Goal: Task Accomplishment & Management: Complete application form

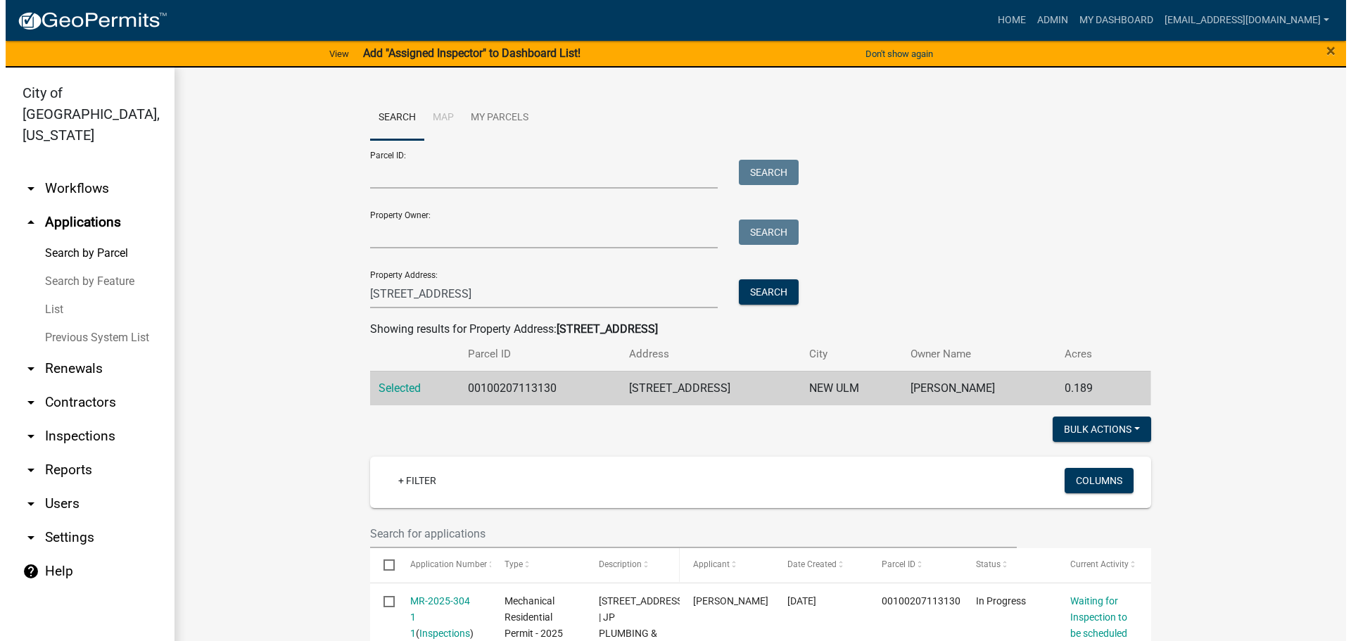
scroll to position [211, 0]
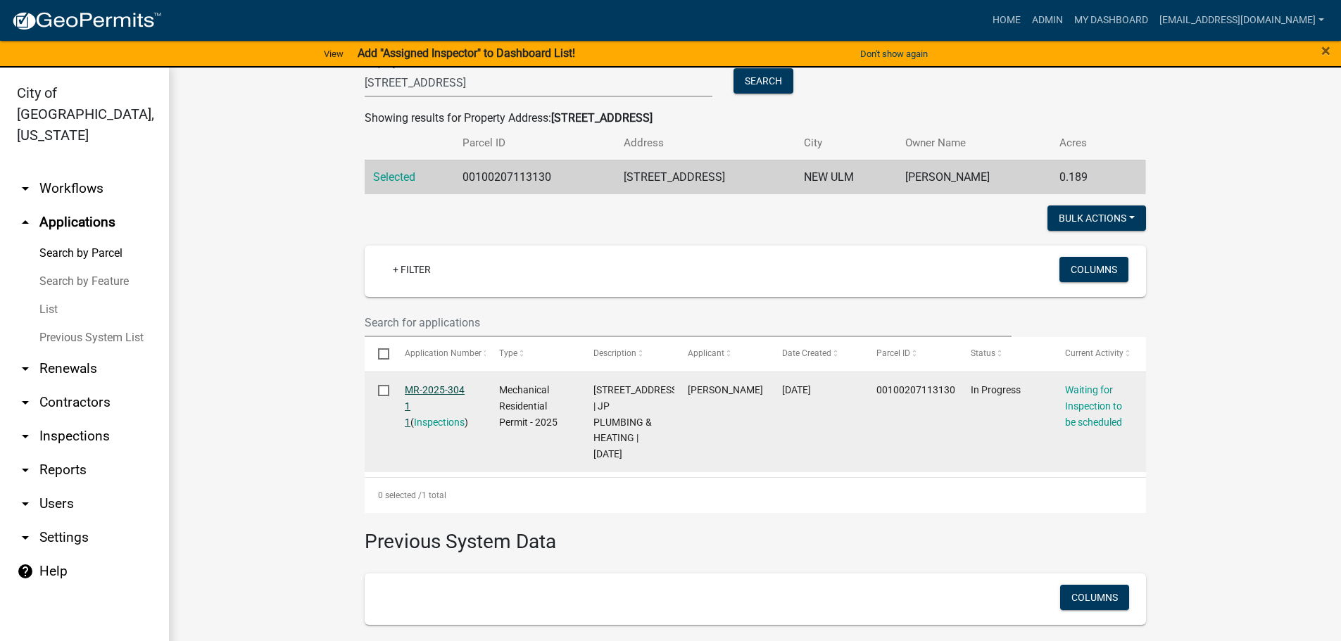
click at [435, 395] on link "MR-2025-304 1 1" at bounding box center [435, 406] width 60 height 44
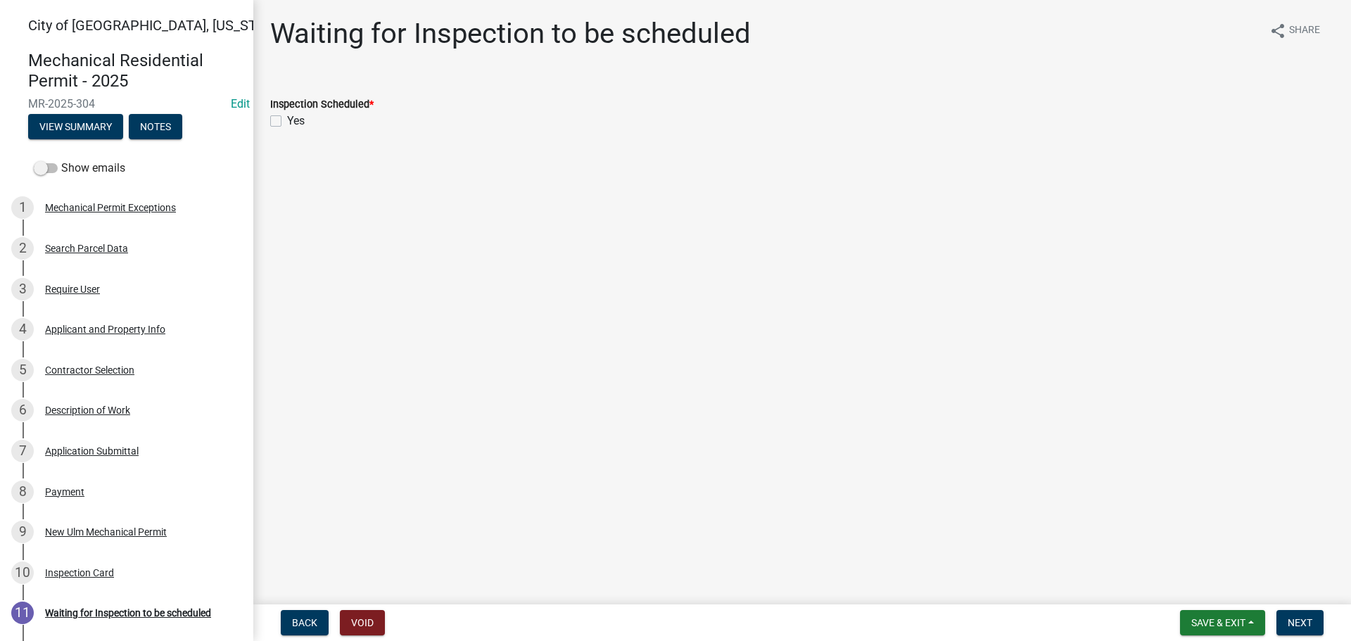
click at [287, 122] on label "Yes" at bounding box center [296, 121] width 18 height 17
click at [287, 122] on input "Yes" at bounding box center [291, 117] width 9 height 9
checkbox input "true"
click at [1285, 621] on button "Next" at bounding box center [1300, 622] width 47 height 25
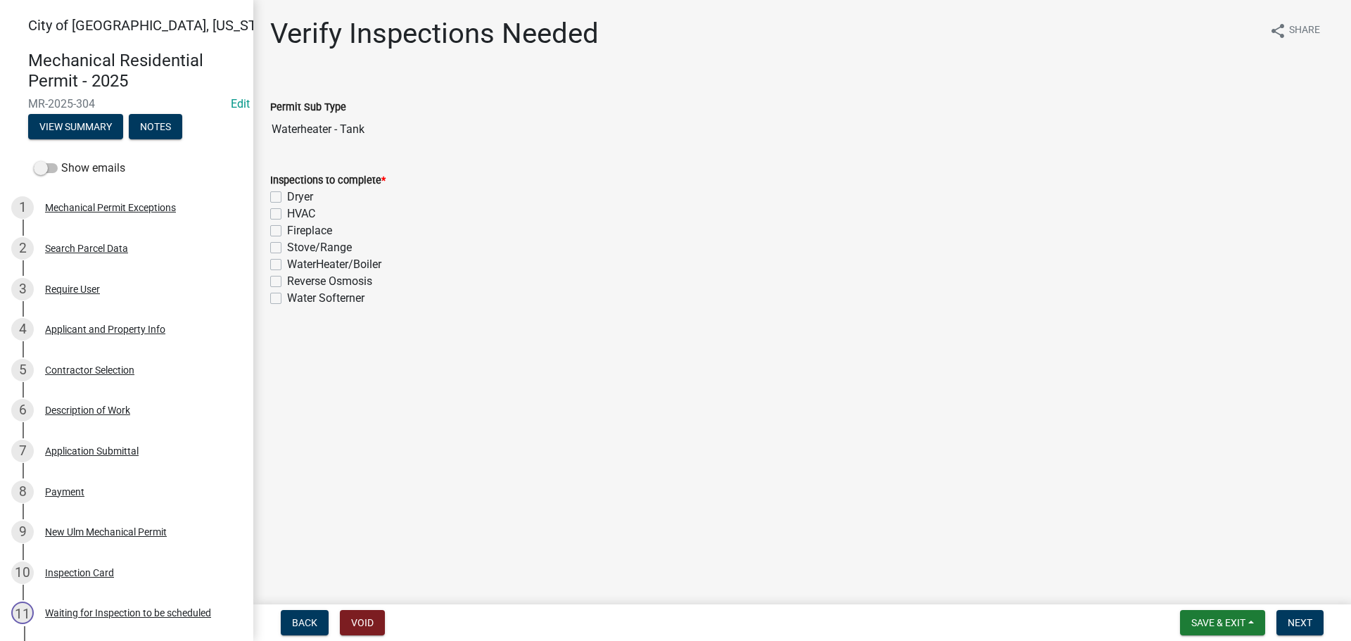
click at [287, 264] on label "WaterHeater/Boiler" at bounding box center [334, 264] width 94 height 17
click at [287, 264] on input "WaterHeater/Boiler" at bounding box center [291, 260] width 9 height 9
checkbox input "true"
checkbox input "false"
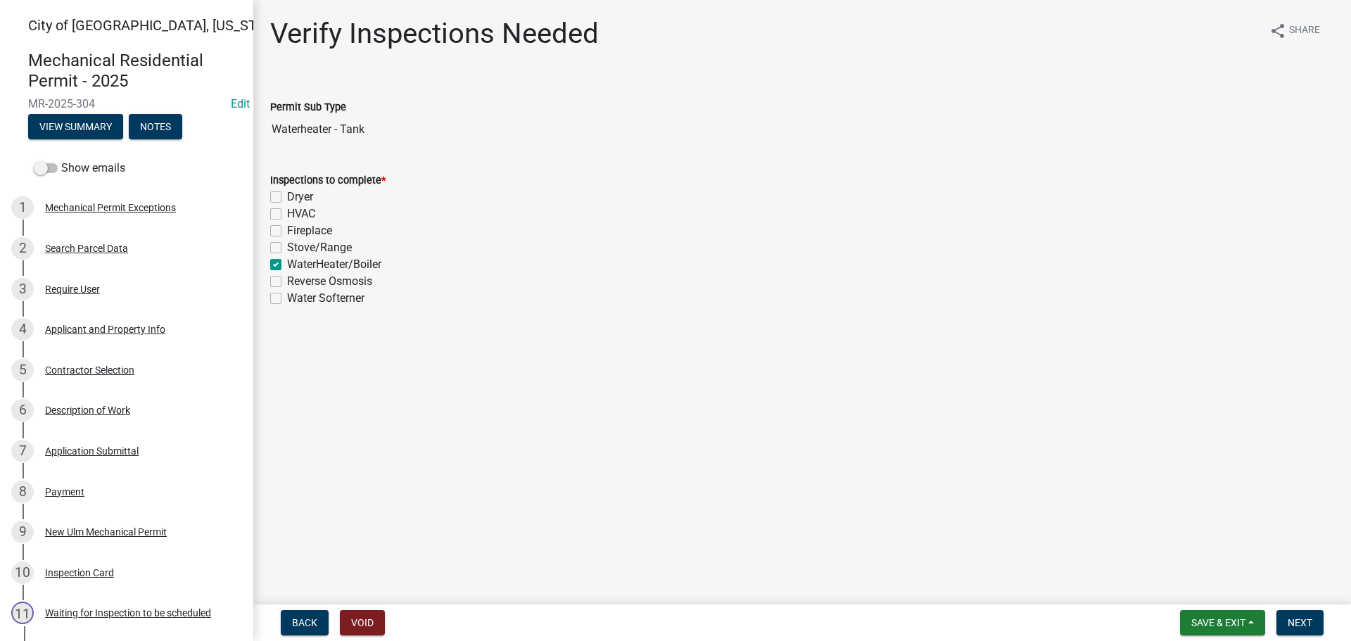
checkbox input "false"
checkbox input "true"
checkbox input "false"
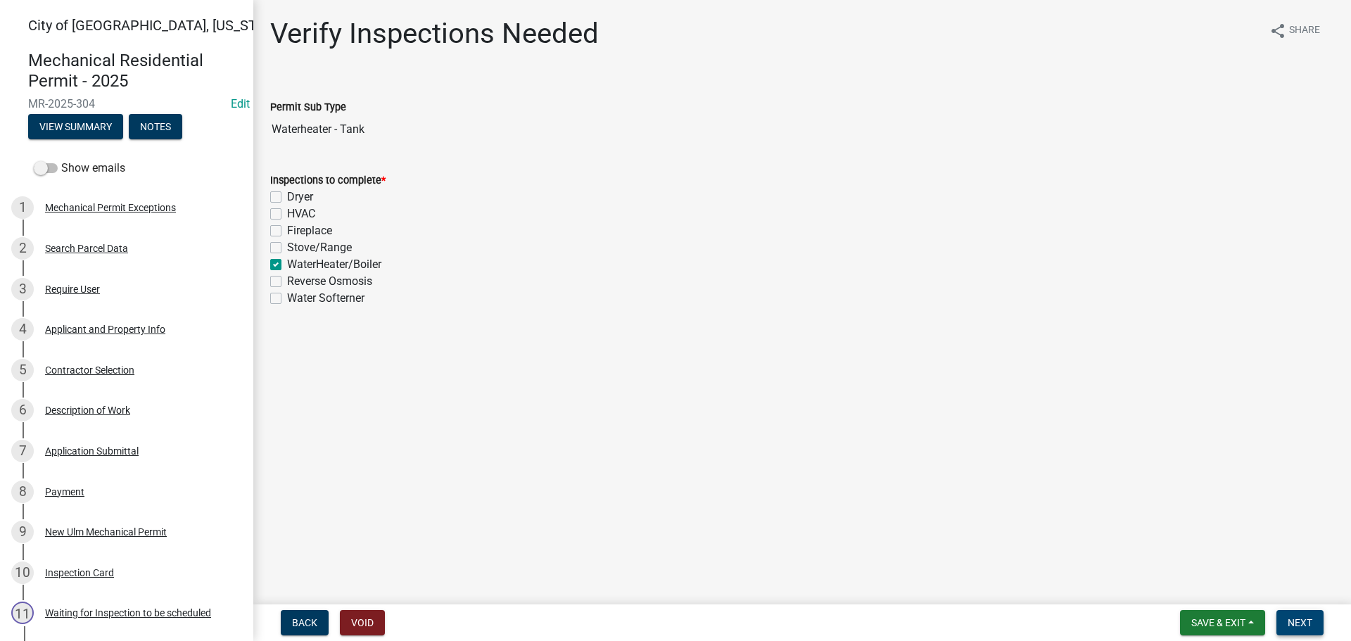
click at [1306, 623] on span "Next" at bounding box center [1300, 622] width 25 height 11
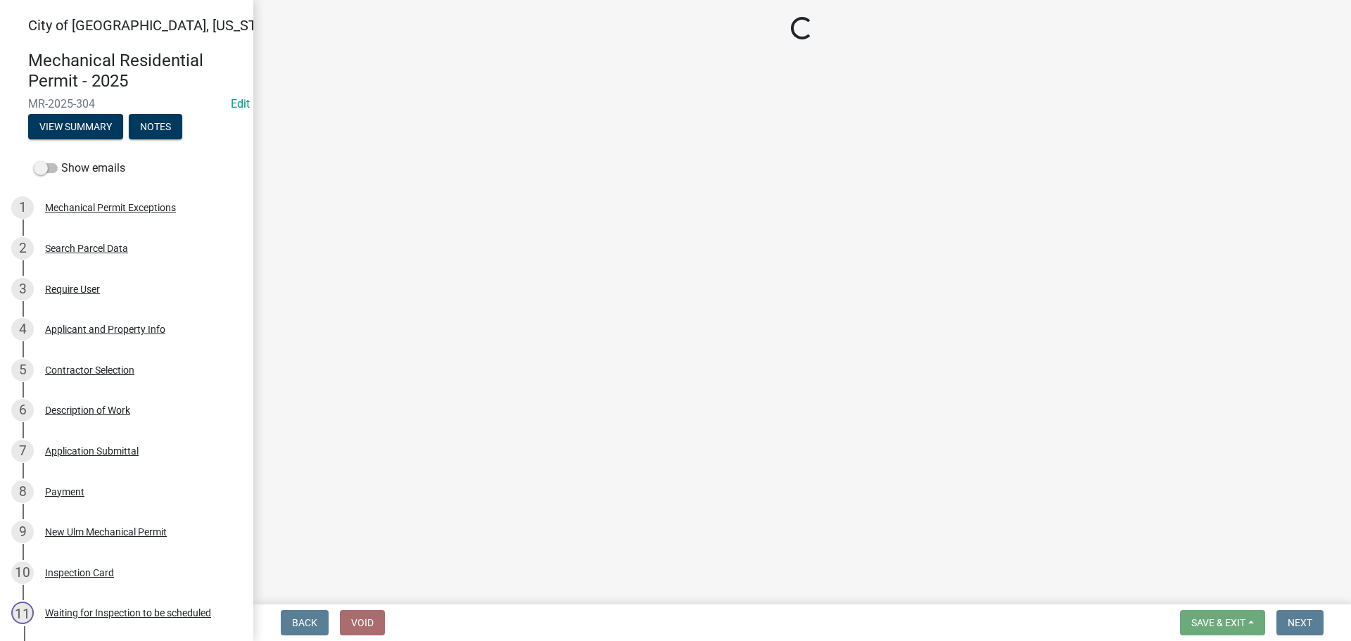
select select "805d55ac-e238-4e04-8f8e-acc067f36c3e"
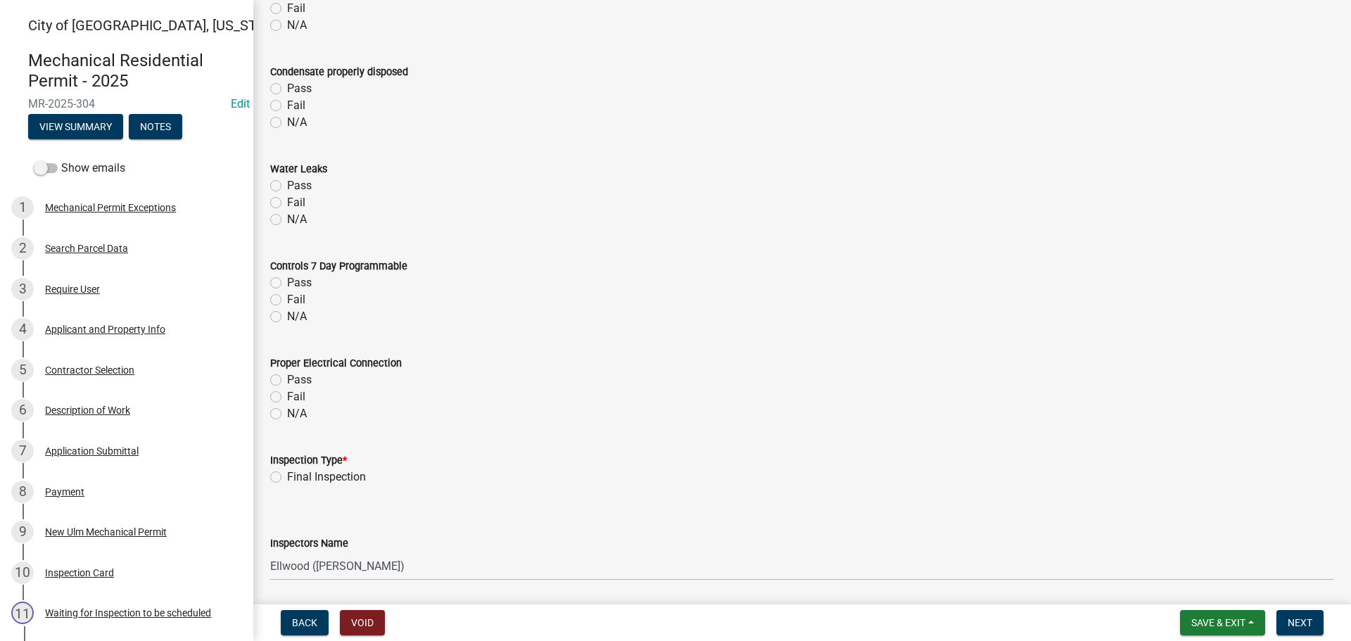
scroll to position [1267, 0]
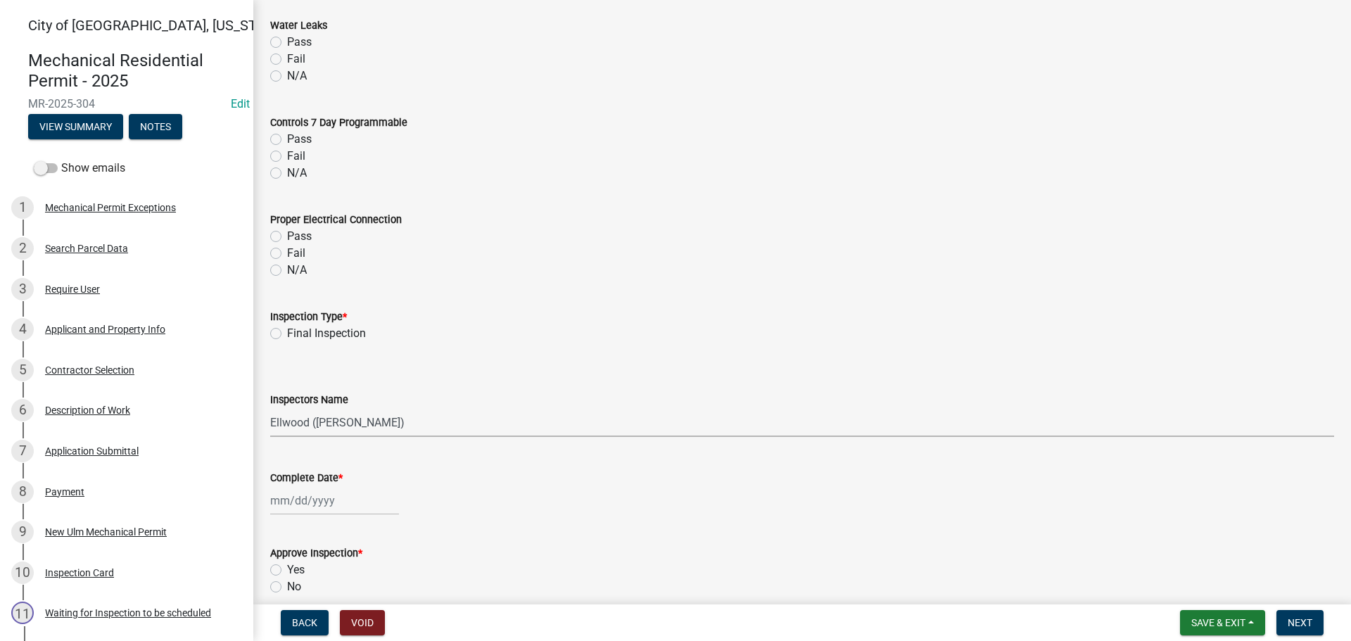
click at [341, 422] on select "Select Item... [PERSON_NAME] ([PERSON_NAME] - City of [GEOGRAPHIC_DATA]) [GEOGR…" at bounding box center [802, 422] width 1064 height 29
click at [287, 331] on label "Final Inspection" at bounding box center [326, 333] width 79 height 17
click at [287, 331] on input "Final Inspection" at bounding box center [291, 329] width 9 height 9
radio input "true"
click at [284, 420] on select "Select Item... [PERSON_NAME] ([PERSON_NAME] - City of [GEOGRAPHIC_DATA]) [GEOGR…" at bounding box center [802, 422] width 1064 height 29
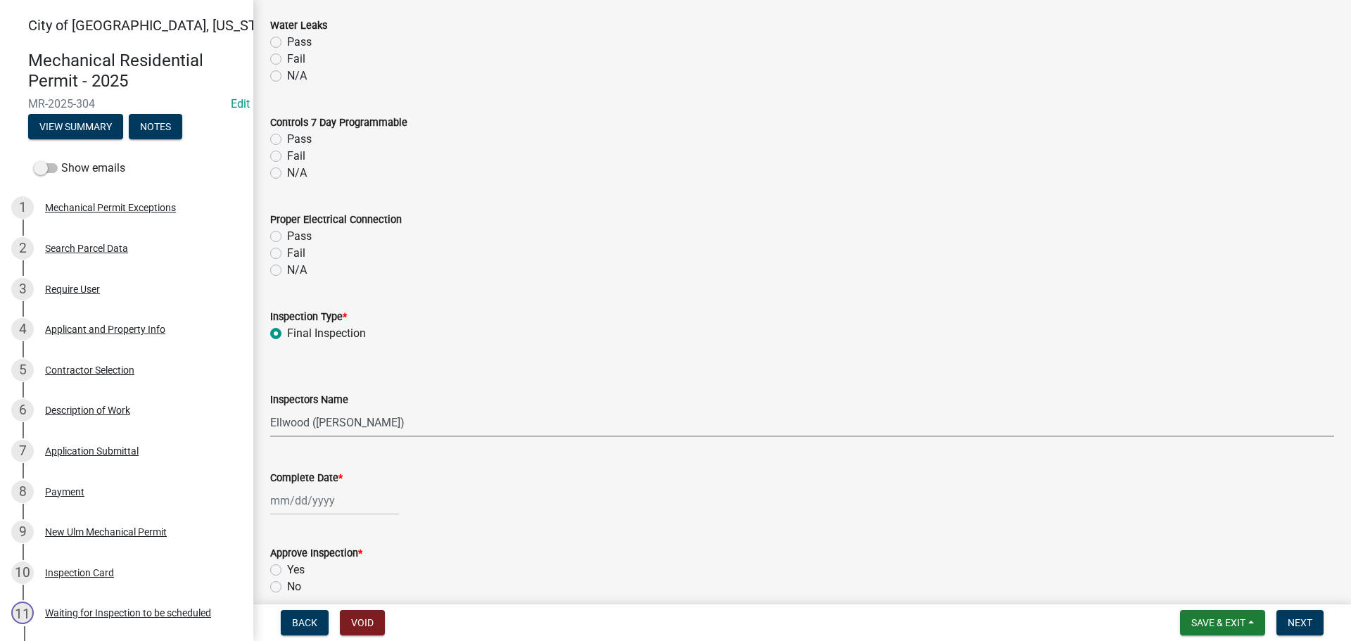
select select "cd72df13-1819-4c17-818e-bd68a66556fb"
click at [270, 408] on select "Select Item... [PERSON_NAME] ([PERSON_NAME] - City of [GEOGRAPHIC_DATA]) [GEOGR…" at bounding box center [802, 422] width 1064 height 29
select select "8"
select select "2025"
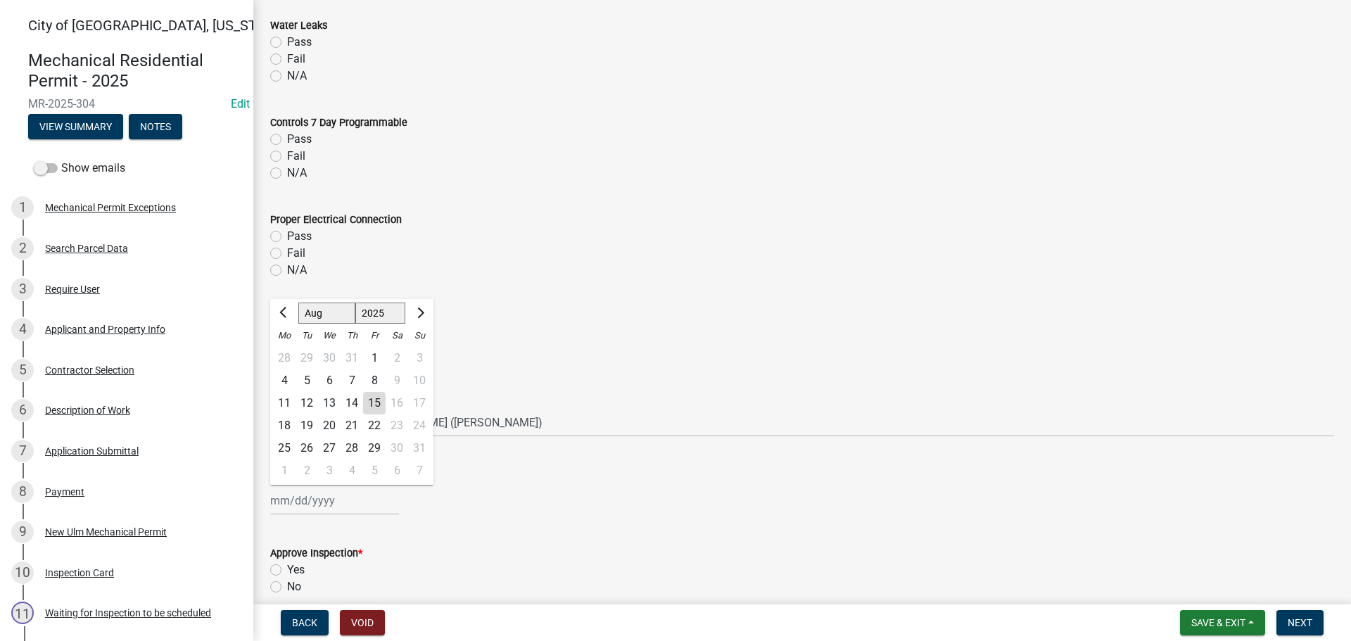
click at [282, 503] on div "[PERSON_NAME] Feb Mar Apr [PERSON_NAME][DATE] Oct Nov [DATE] 1526 1527 1528 152…" at bounding box center [334, 500] width 129 height 29
click at [372, 405] on div "15" at bounding box center [374, 403] width 23 height 23
type input "[DATE]"
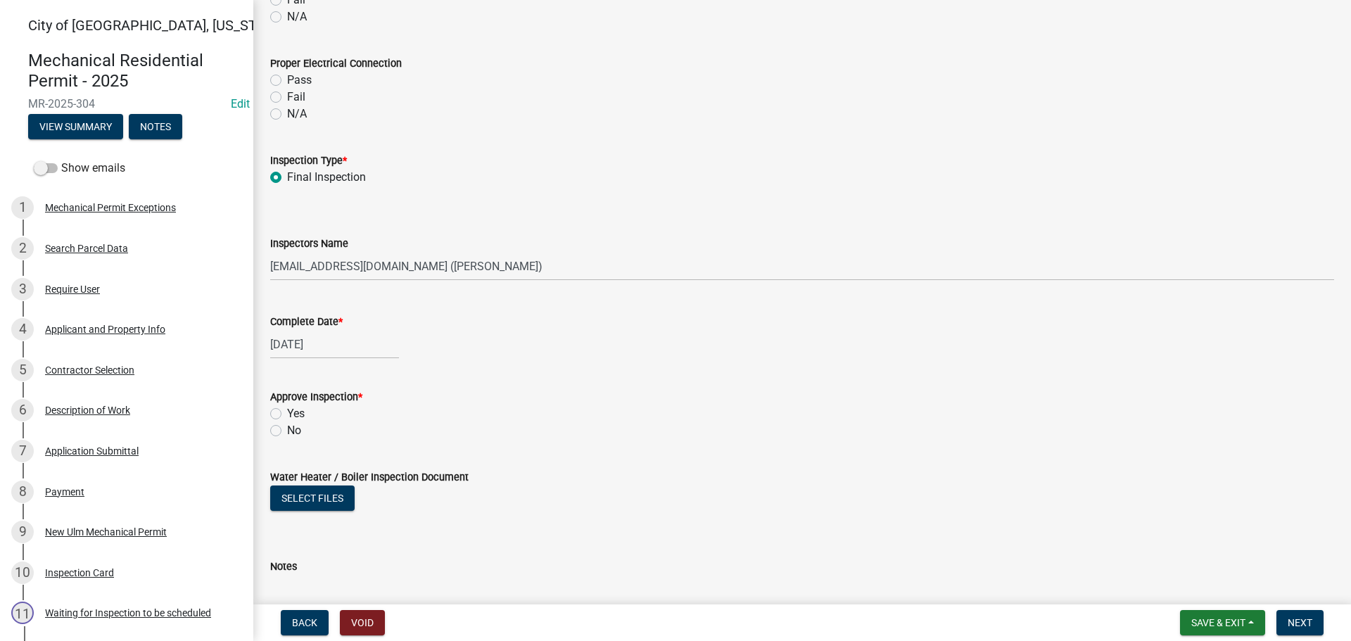
scroll to position [1478, 0]
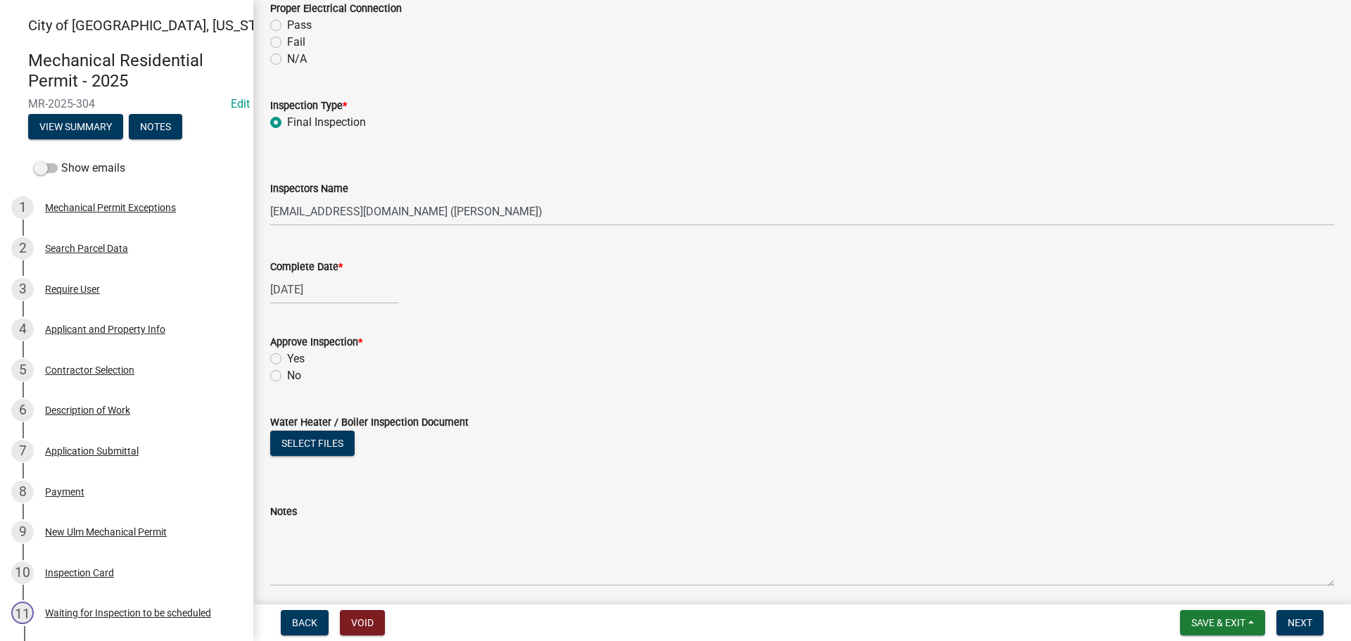
click at [287, 358] on label "Yes" at bounding box center [296, 358] width 18 height 17
click at [287, 358] on input "Yes" at bounding box center [291, 354] width 9 height 9
radio input "true"
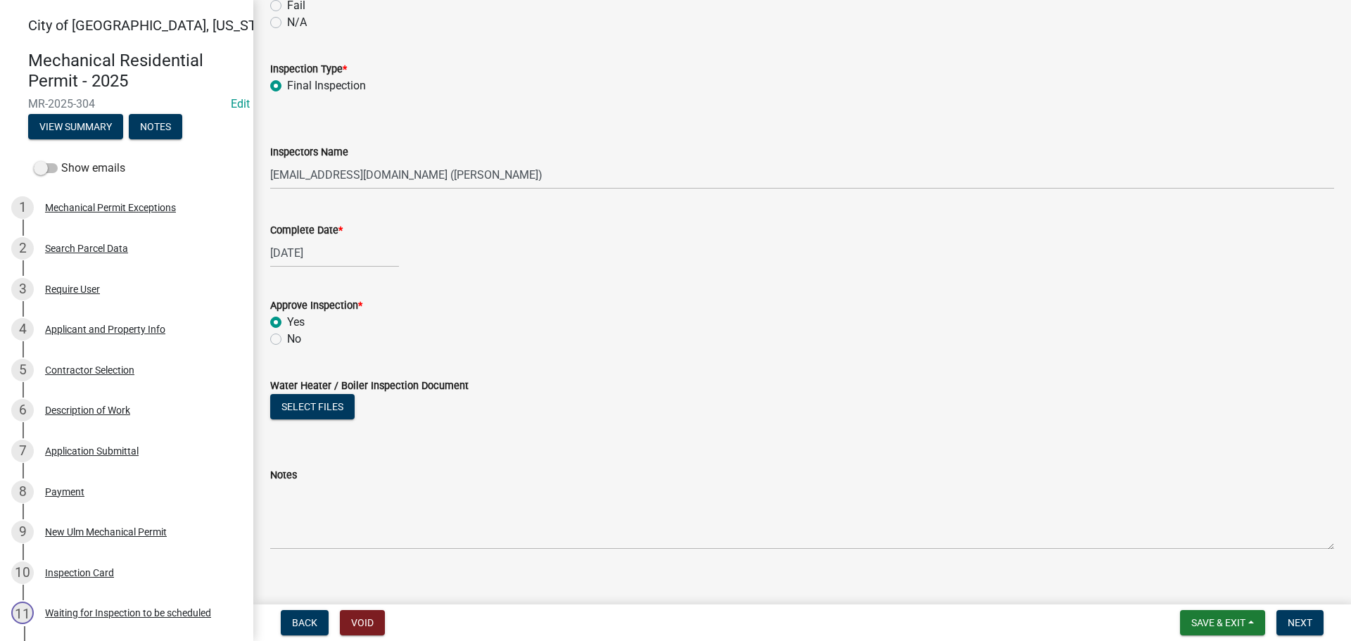
scroll to position [1531, 0]
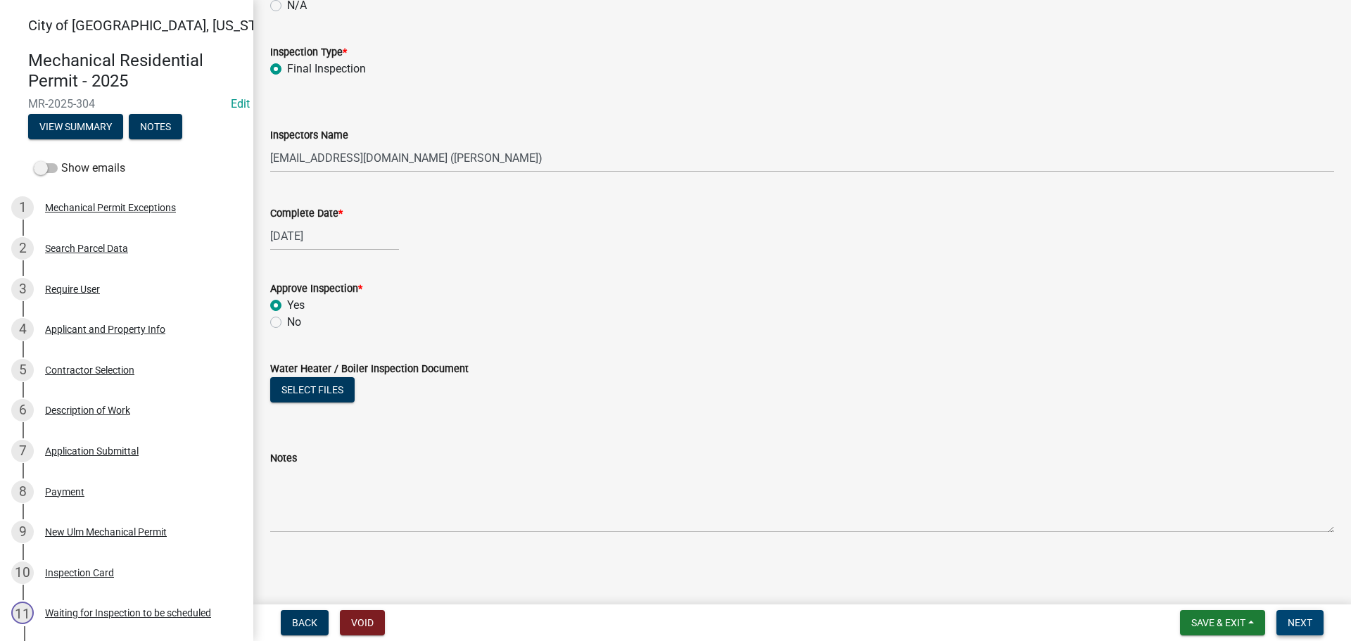
click at [1292, 617] on span "Next" at bounding box center [1300, 622] width 25 height 11
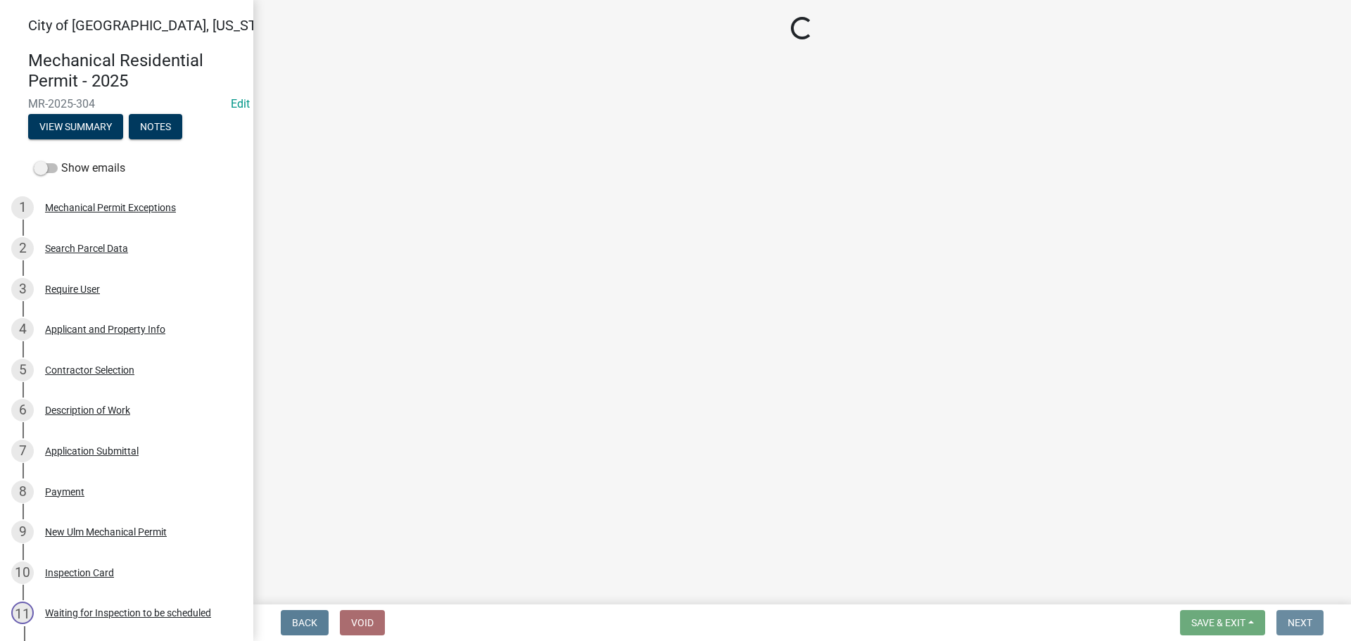
scroll to position [0, 0]
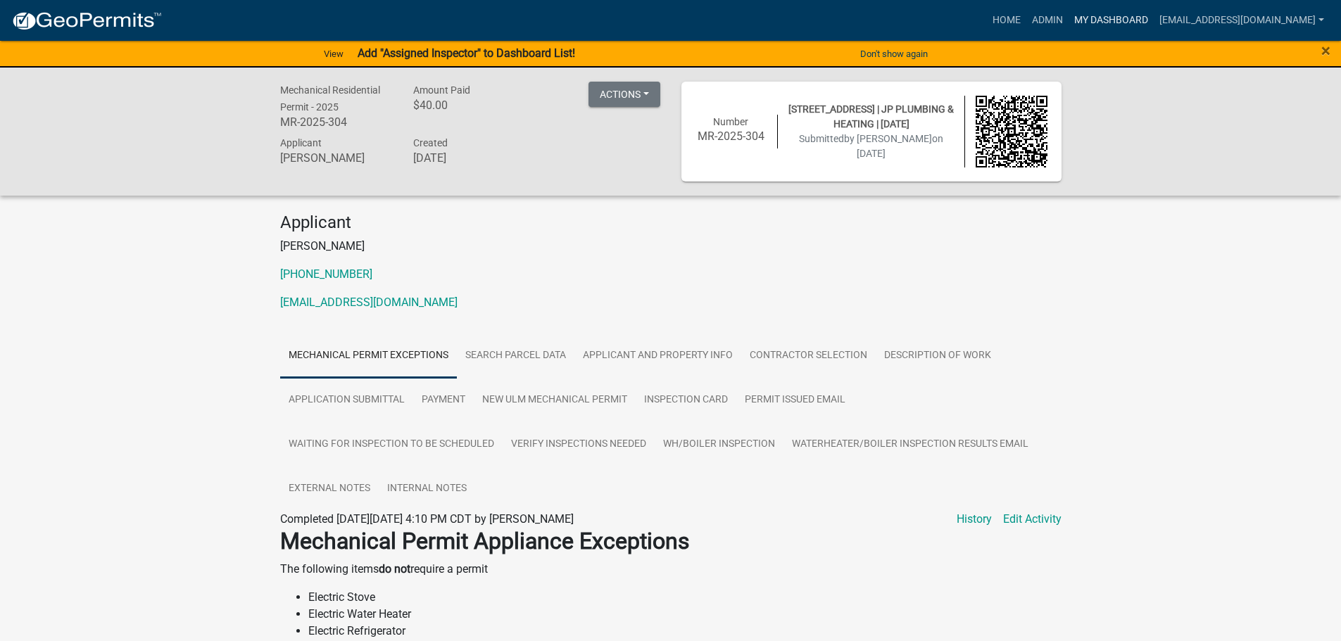
click at [1126, 23] on link "My Dashboard" at bounding box center [1110, 20] width 85 height 27
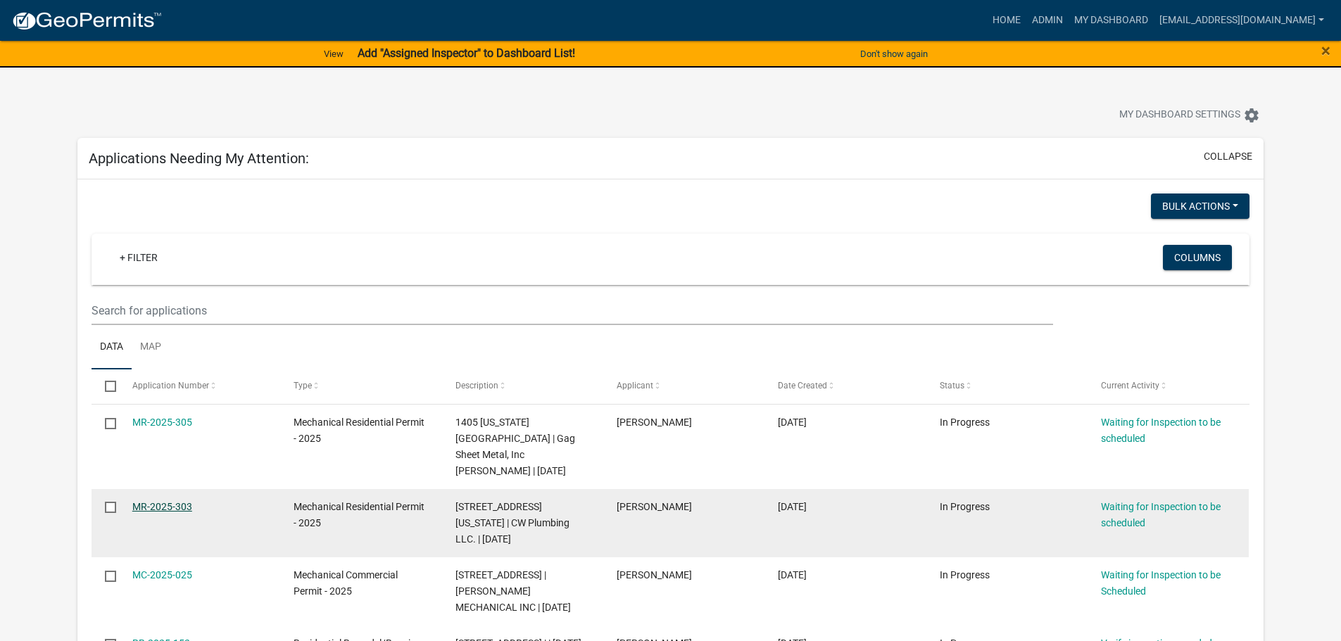
click at [160, 501] on link "MR-2025-303" at bounding box center [162, 506] width 60 height 11
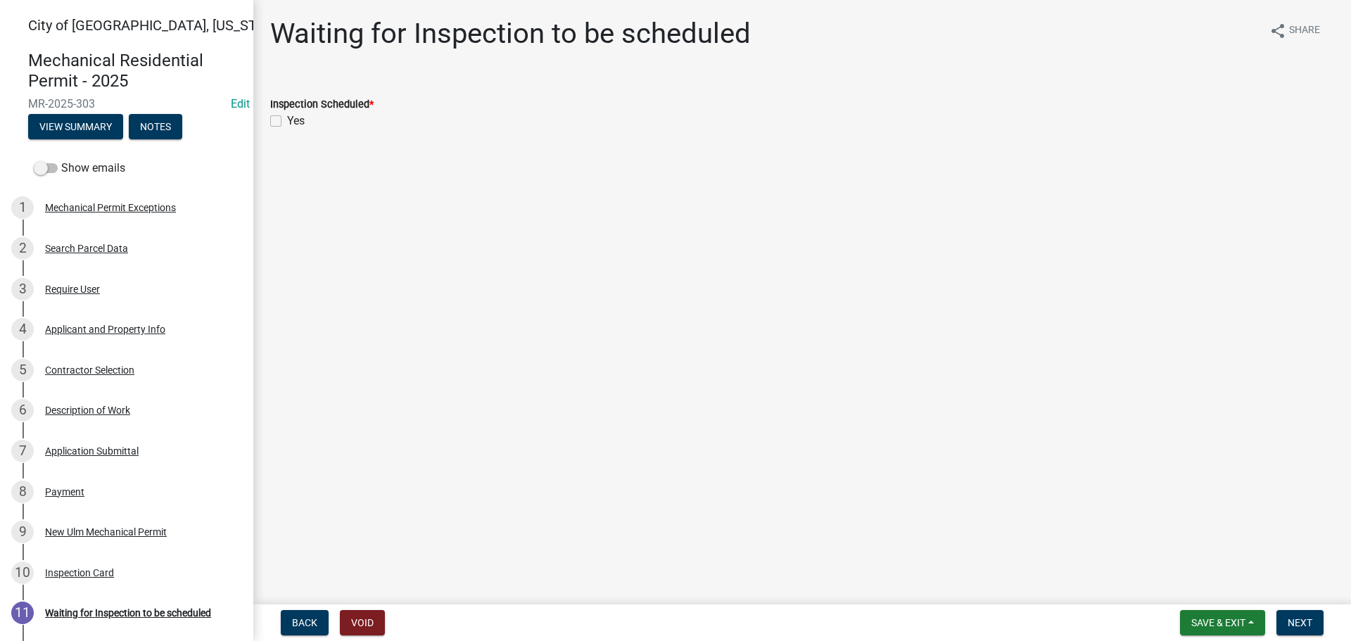
click at [287, 118] on label "Yes" at bounding box center [296, 121] width 18 height 17
click at [287, 118] on input "Yes" at bounding box center [291, 117] width 9 height 9
checkbox input "true"
click at [1294, 622] on span "Next" at bounding box center [1300, 622] width 25 height 11
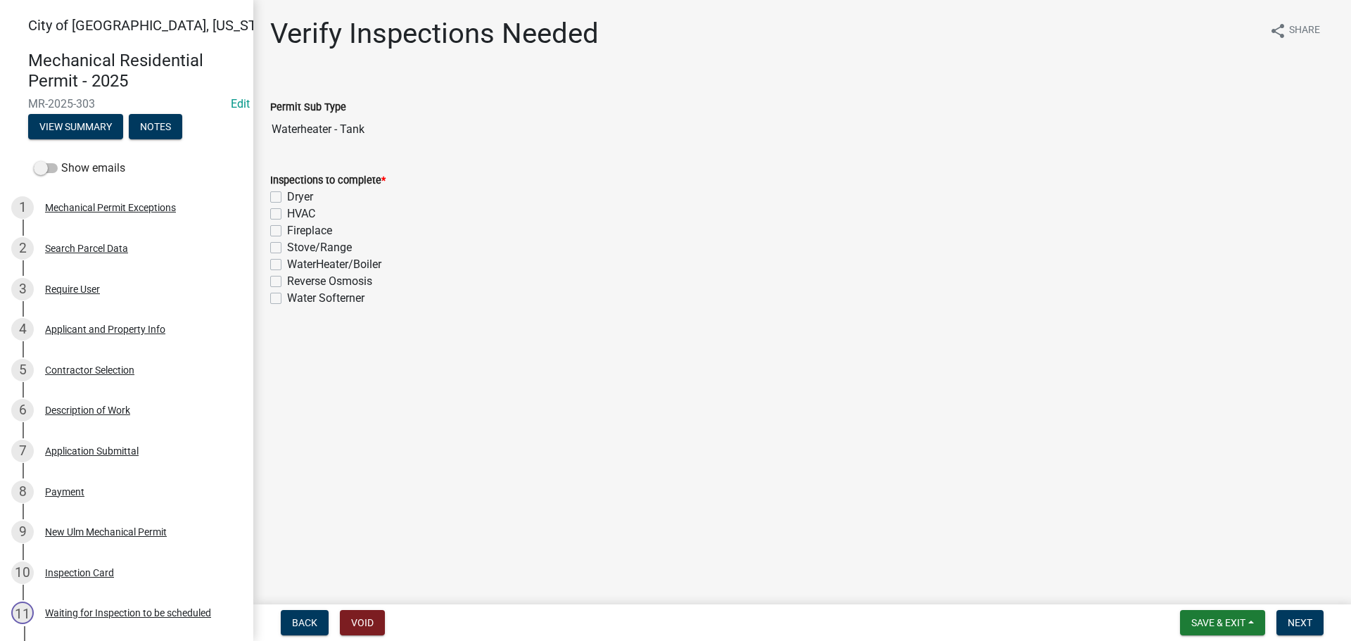
click at [287, 261] on label "WaterHeater/Boiler" at bounding box center [334, 264] width 94 height 17
click at [287, 261] on input "WaterHeater/Boiler" at bounding box center [291, 260] width 9 height 9
checkbox input "true"
checkbox input "false"
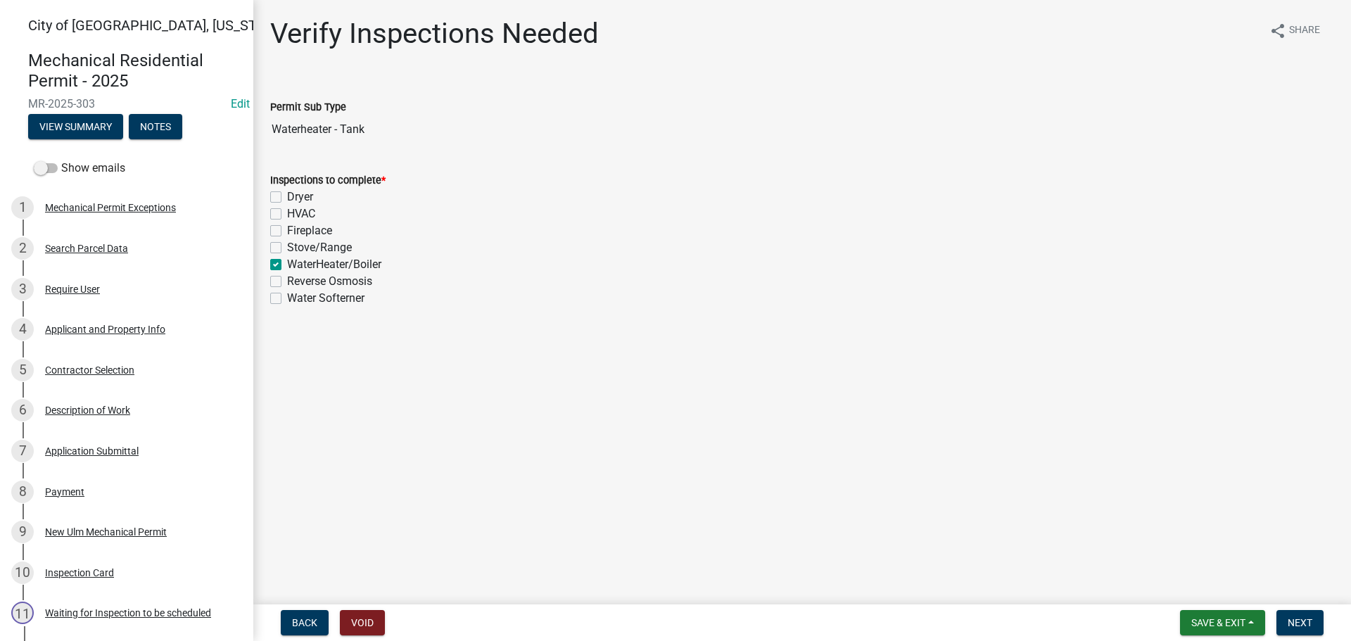
checkbox input "false"
checkbox input "true"
checkbox input "false"
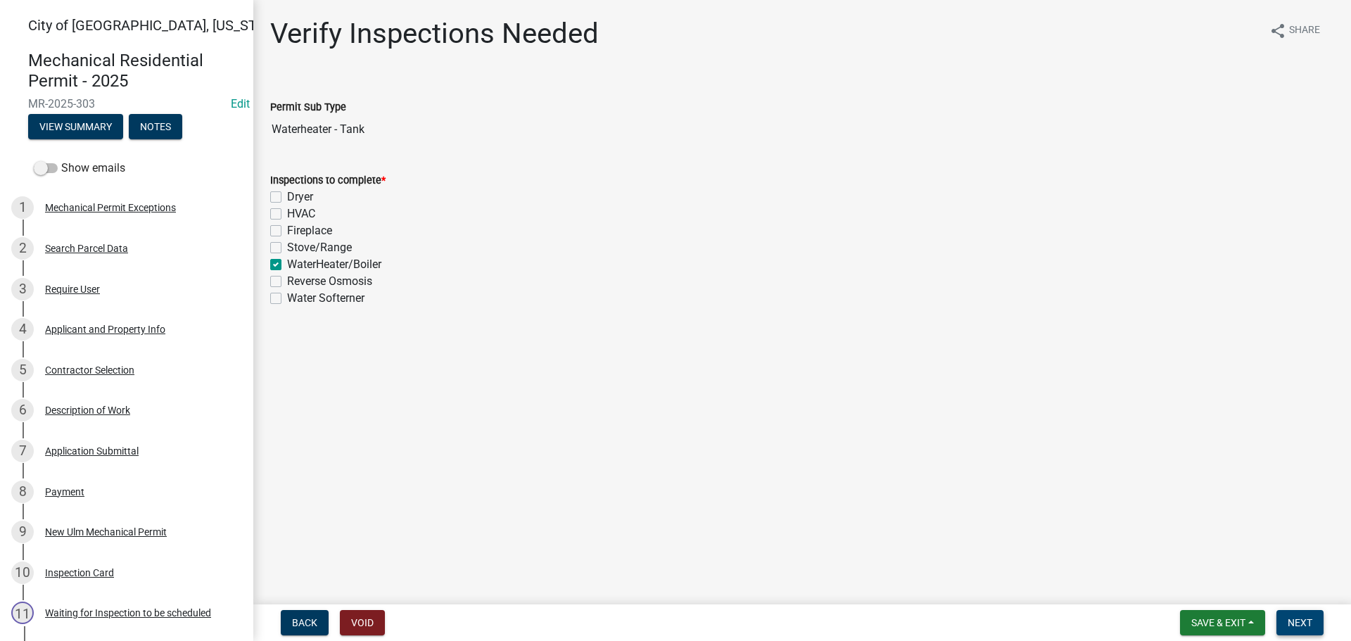
click at [1308, 622] on span "Next" at bounding box center [1300, 622] width 25 height 11
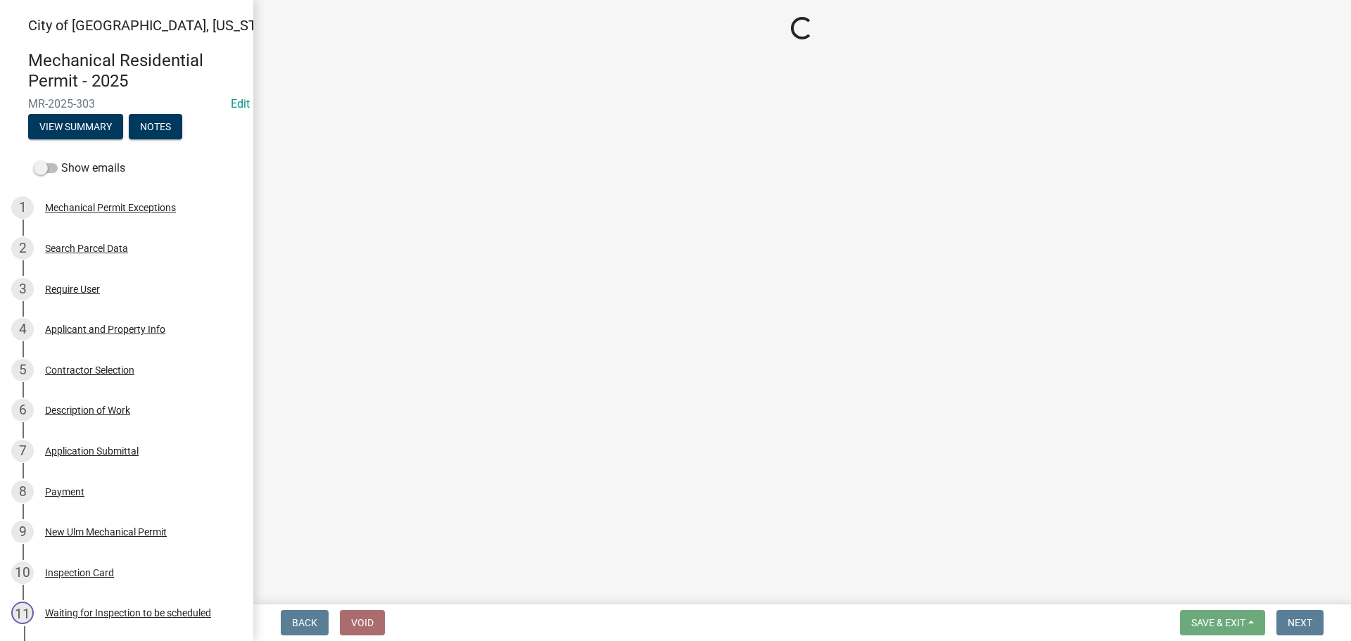
select select "805d55ac-e238-4e04-8f8e-acc067f36c3e"
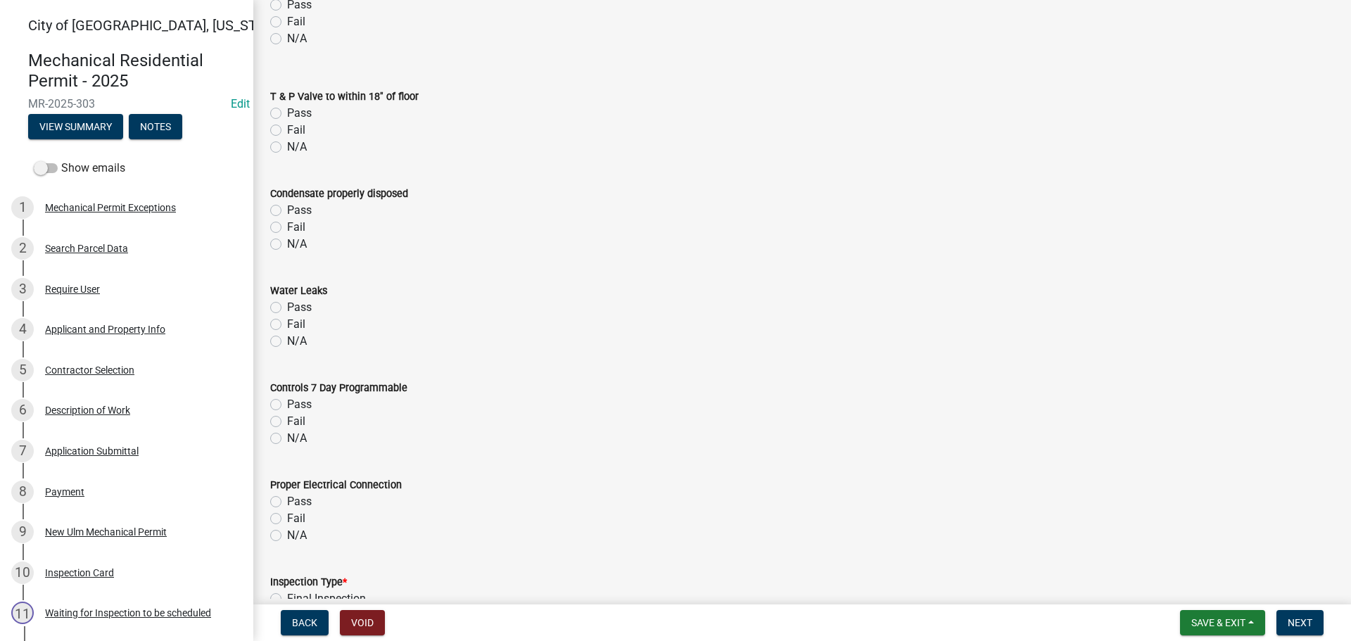
scroll to position [1196, 0]
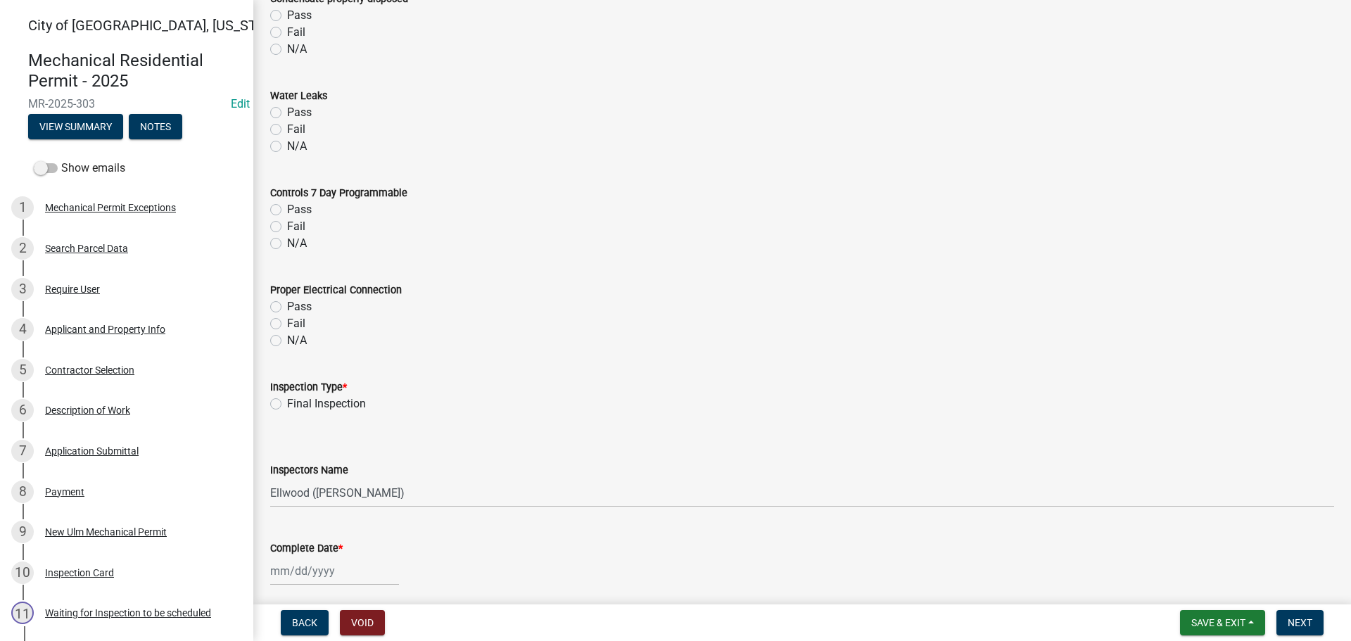
click at [287, 408] on label "Final Inspection" at bounding box center [326, 404] width 79 height 17
click at [287, 405] on input "Final Inspection" at bounding box center [291, 400] width 9 height 9
radio input "true"
click at [342, 501] on select "Select Item... [PERSON_NAME] ([PERSON_NAME] - City of [GEOGRAPHIC_DATA]) [GEOGR…" at bounding box center [802, 493] width 1064 height 29
select select "cd72df13-1819-4c17-818e-bd68a66556fb"
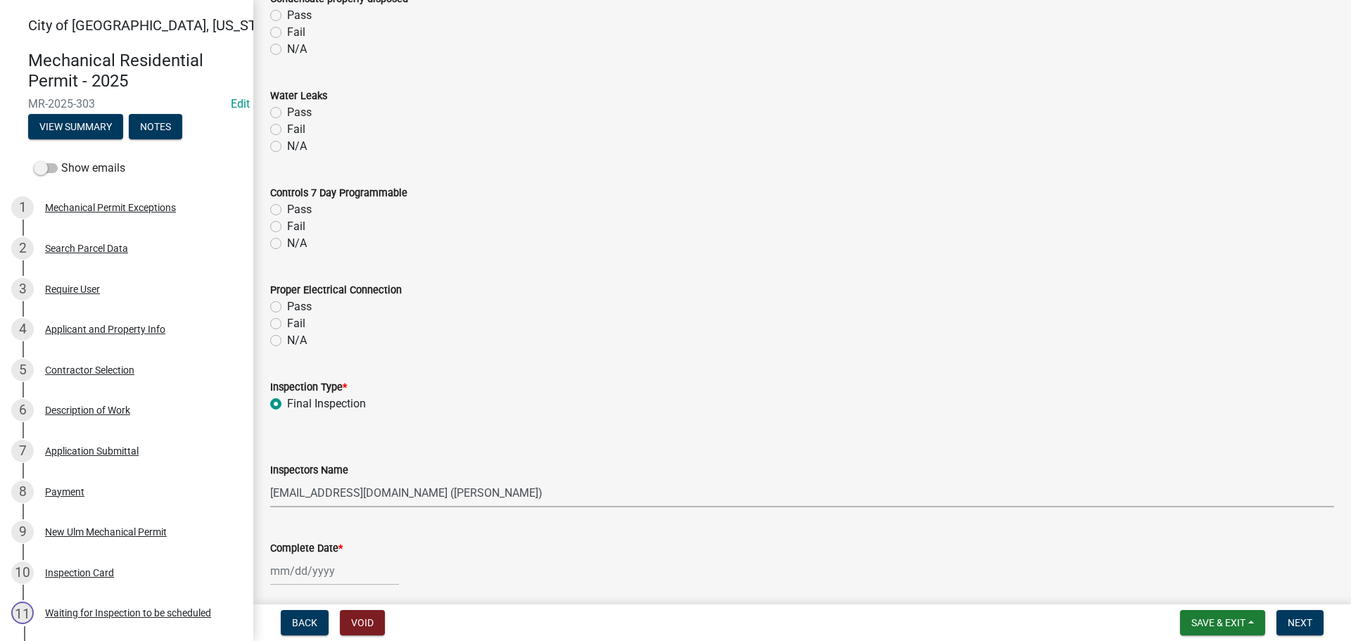
click at [270, 479] on select "Select Item... [PERSON_NAME] ([PERSON_NAME] - City of [GEOGRAPHIC_DATA]) [GEOGR…" at bounding box center [802, 493] width 1064 height 29
select select "8"
select select "2025"
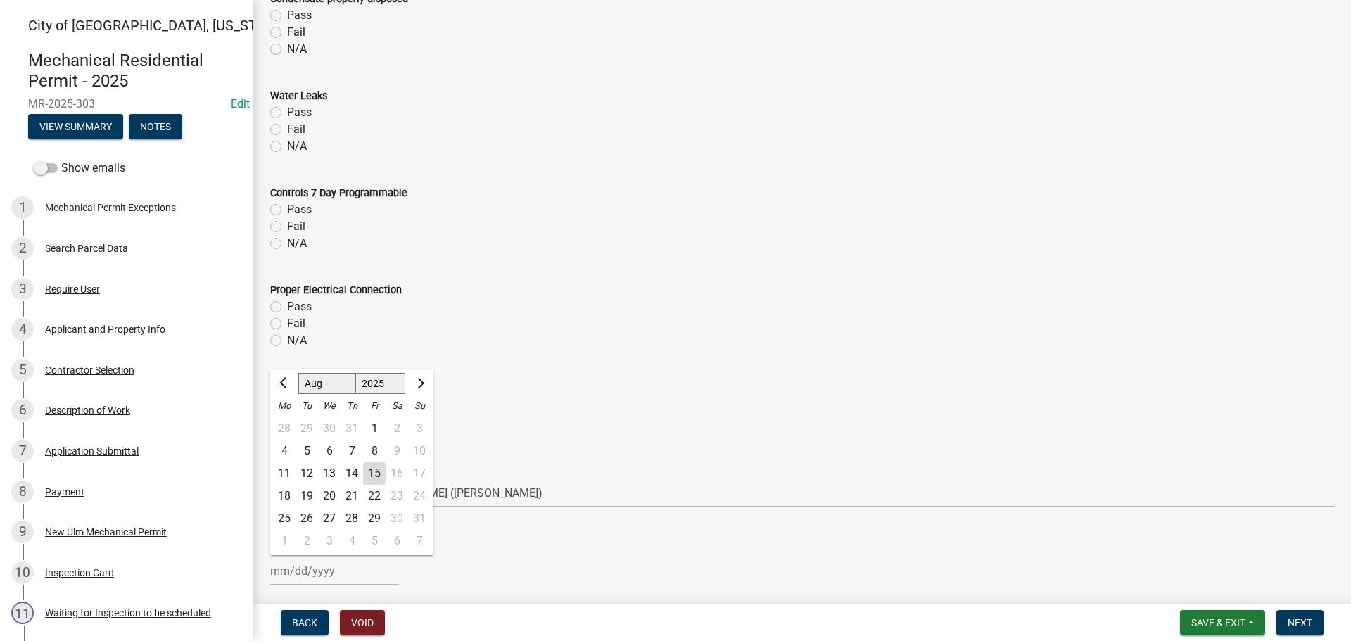
click at [320, 564] on div "[PERSON_NAME] Feb Mar Apr [PERSON_NAME][DATE] Oct Nov [DATE] 1526 1527 1528 152…" at bounding box center [334, 571] width 129 height 29
click at [369, 474] on div "15" at bounding box center [374, 473] width 23 height 23
type input "[DATE]"
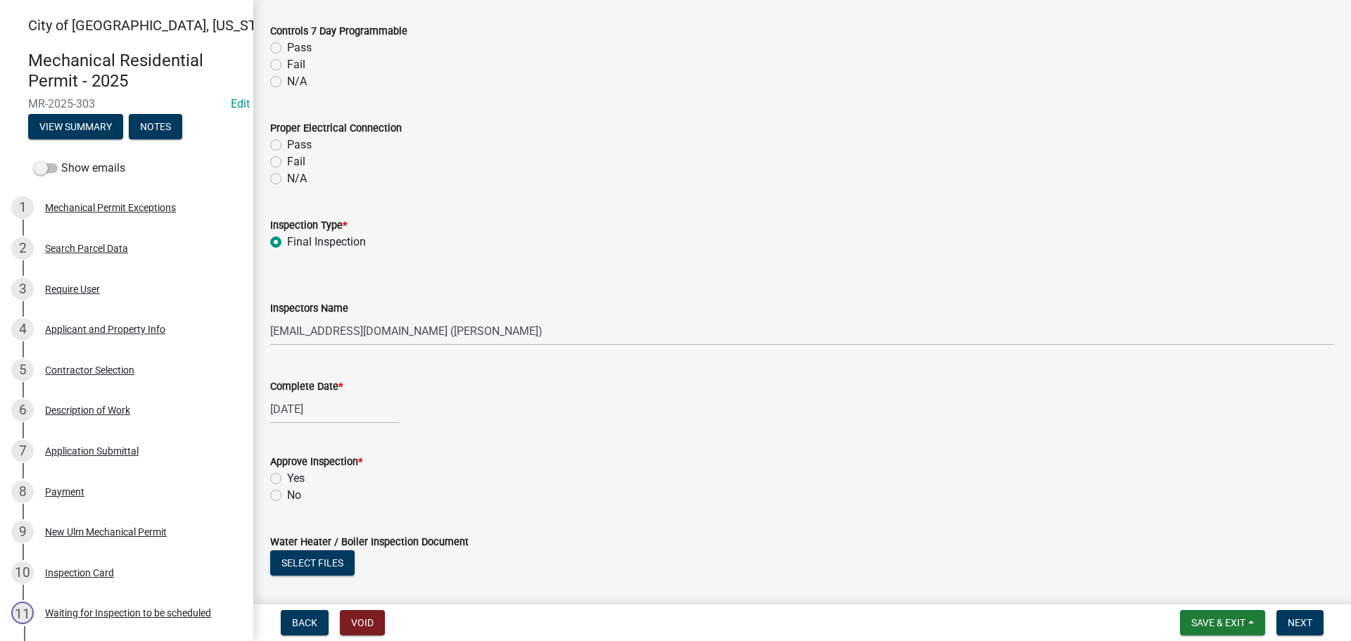
scroll to position [1408, 0]
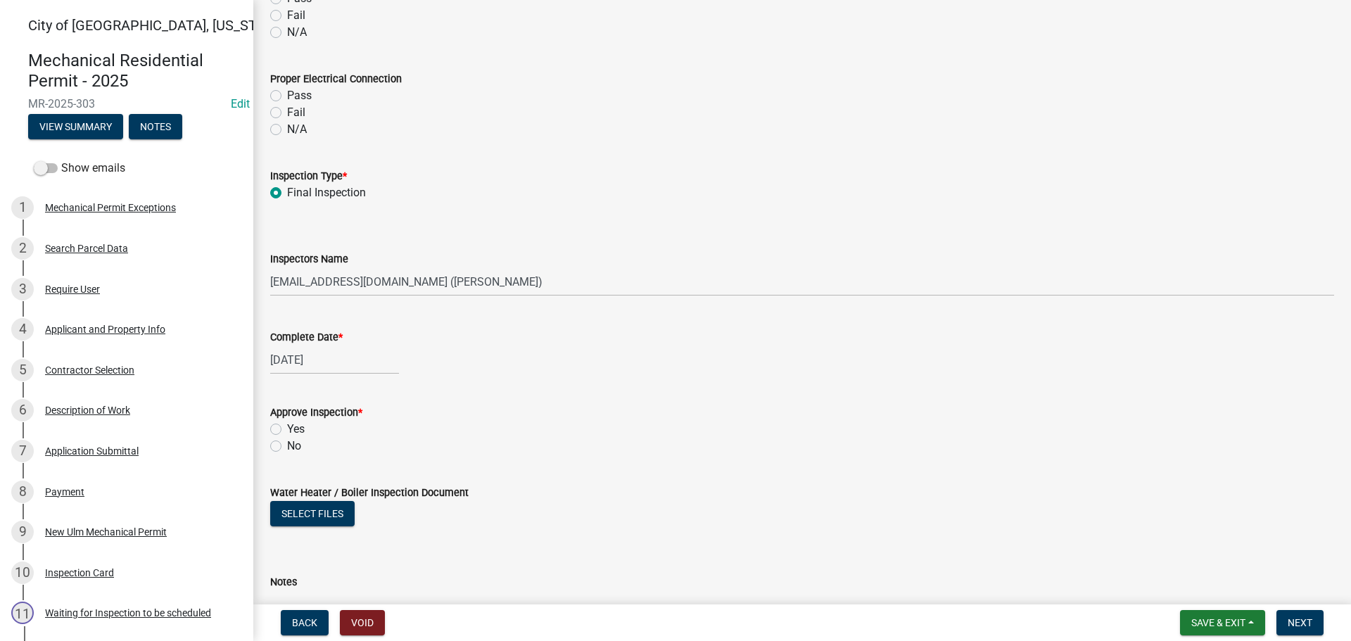
drag, startPoint x: 272, startPoint y: 431, endPoint x: 368, endPoint y: 484, distance: 109.9
click at [287, 431] on label "Yes" at bounding box center [296, 429] width 18 height 17
click at [287, 430] on input "Yes" at bounding box center [291, 425] width 9 height 9
radio input "true"
click at [1308, 633] on button "Next" at bounding box center [1300, 622] width 47 height 25
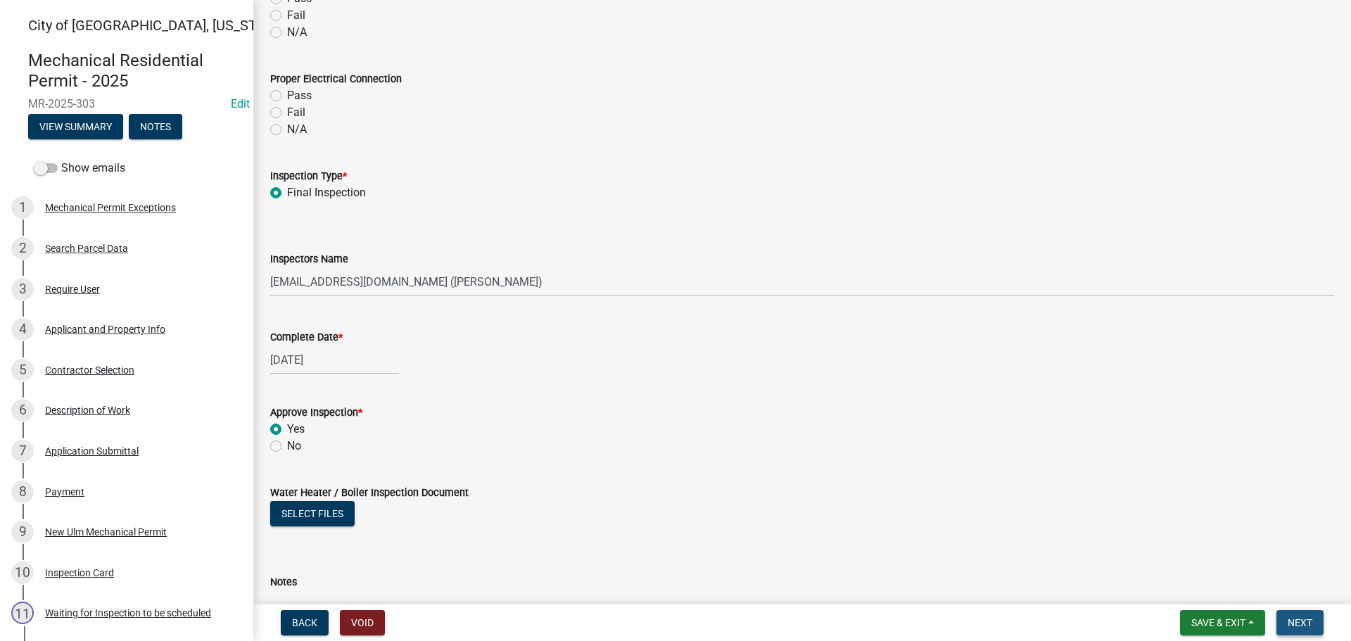
scroll to position [0, 0]
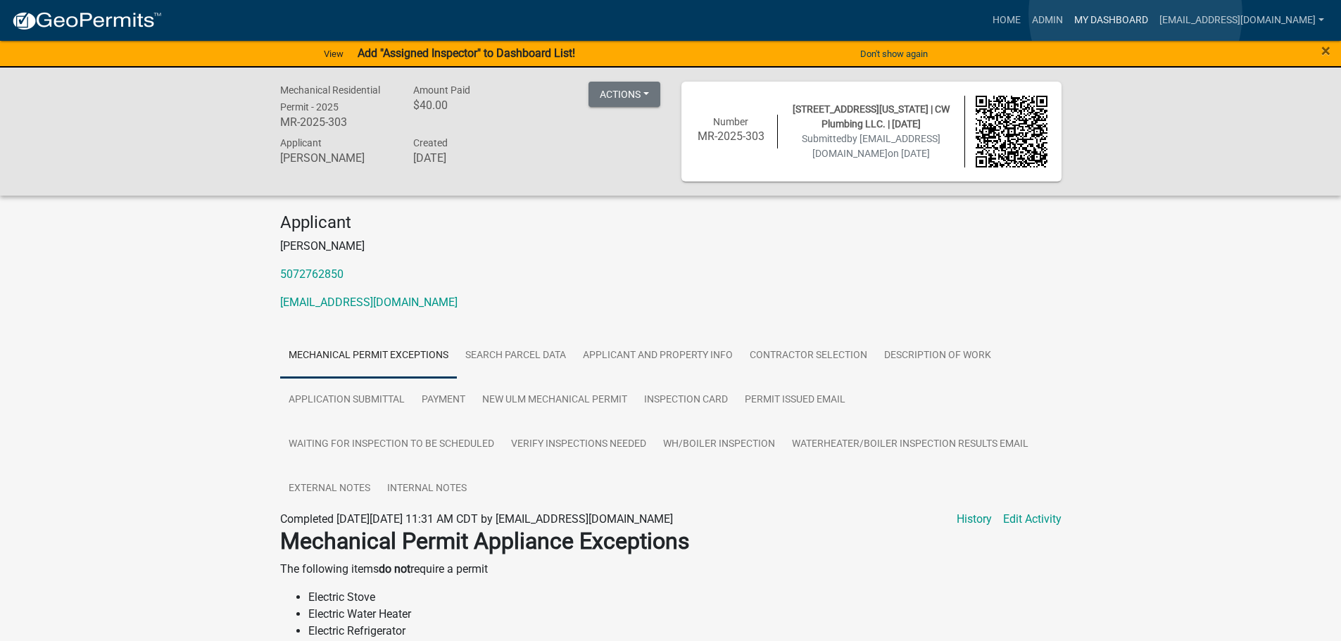
click at [1135, 14] on link "My Dashboard" at bounding box center [1110, 20] width 85 height 27
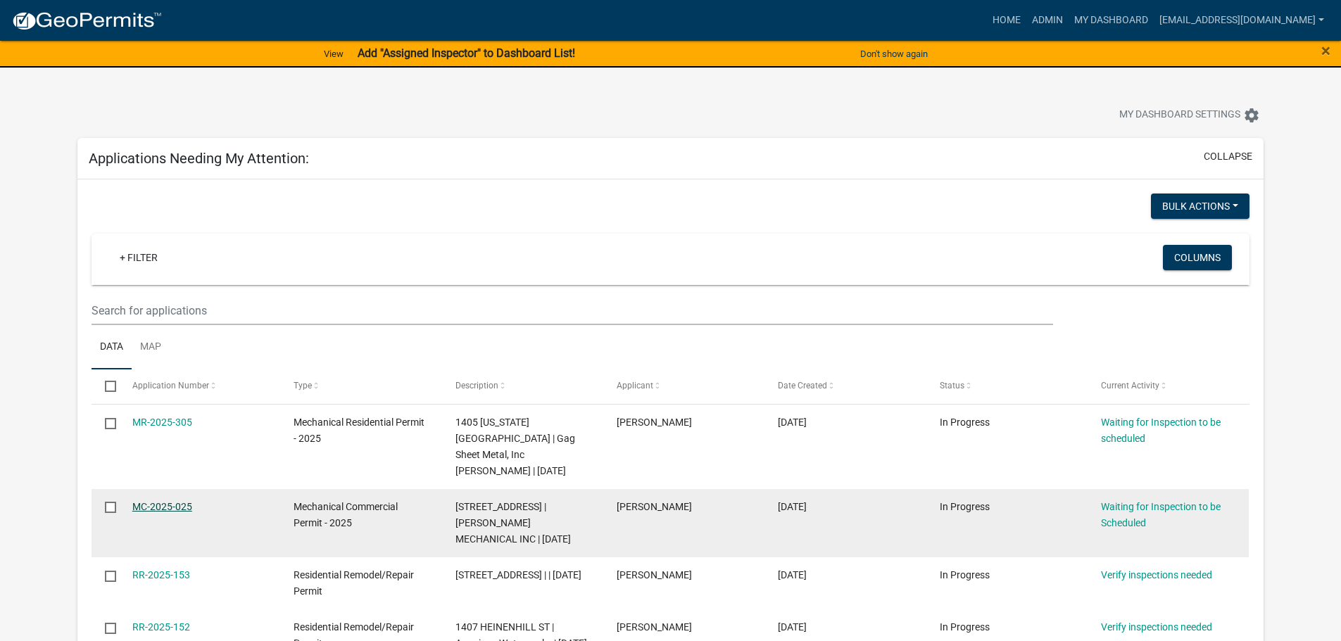
click at [167, 501] on link "MC-2025-025" at bounding box center [162, 506] width 60 height 11
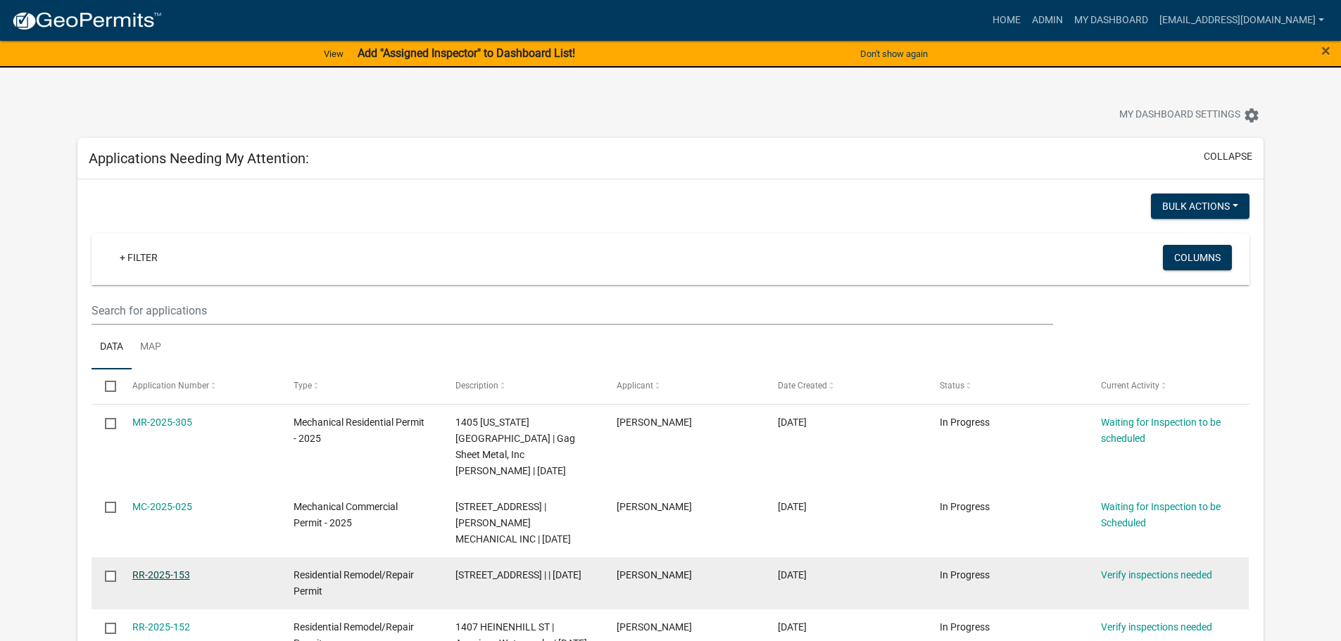
click at [171, 569] on link "RR-2025-153" at bounding box center [161, 574] width 58 height 11
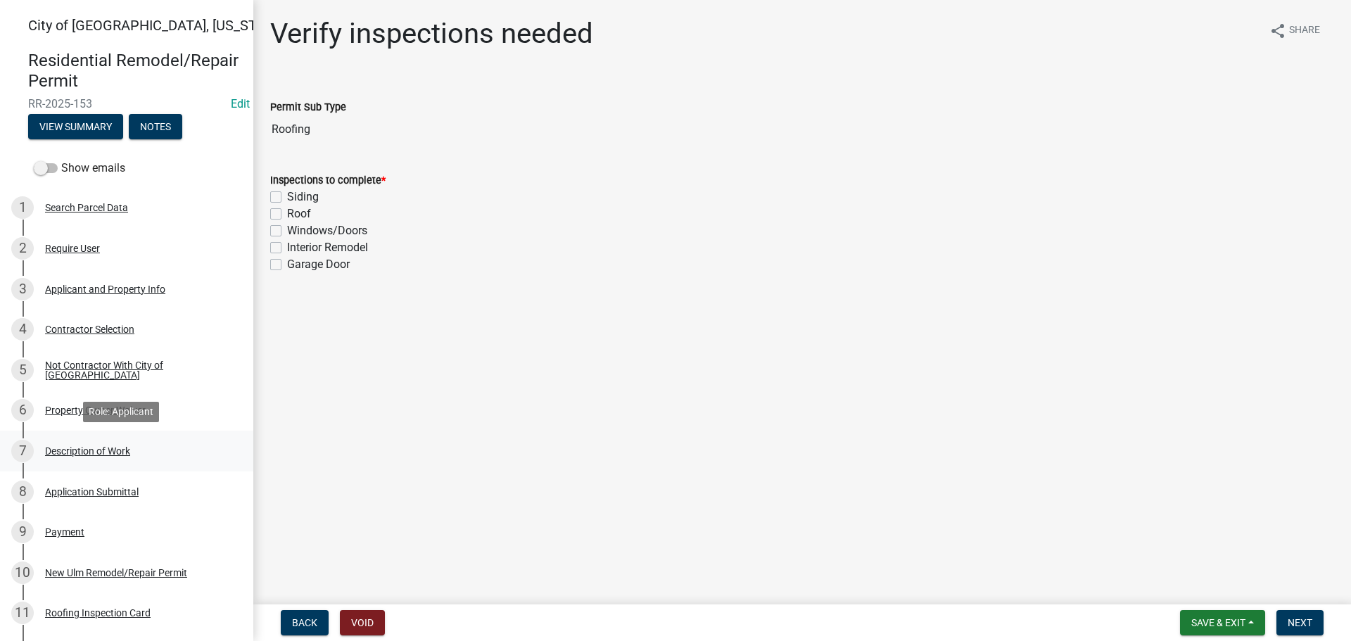
click at [87, 450] on div "Description of Work" at bounding box center [87, 451] width 85 height 10
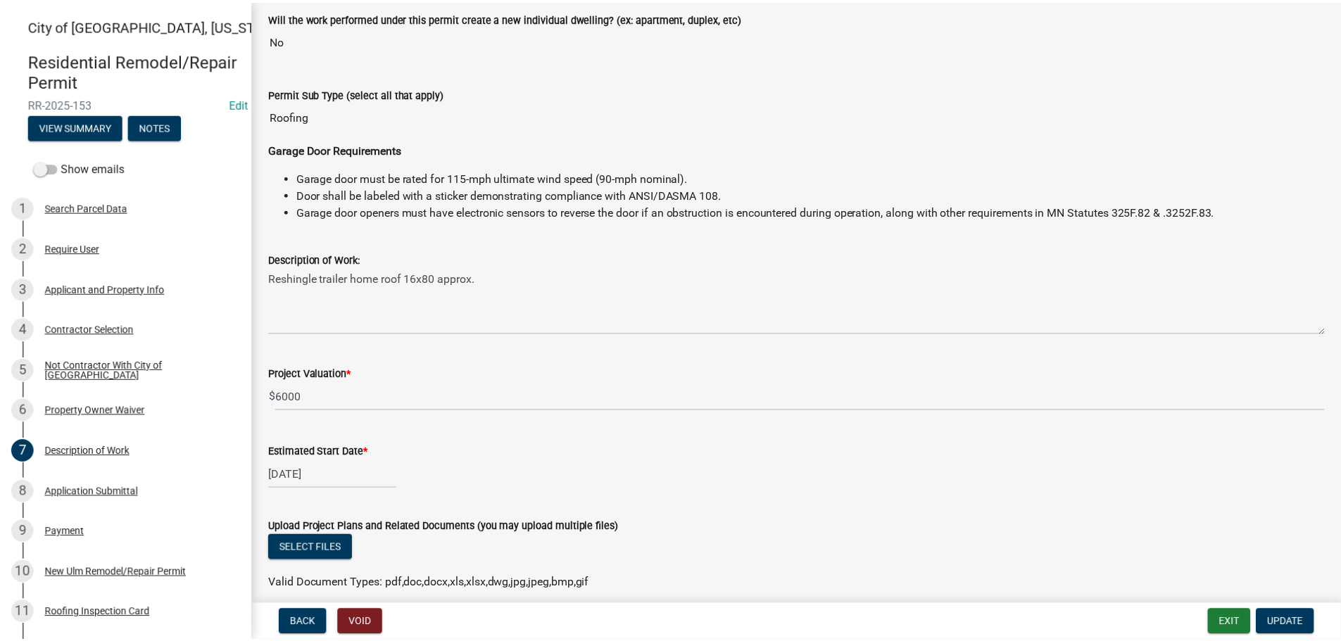
scroll to position [141, 0]
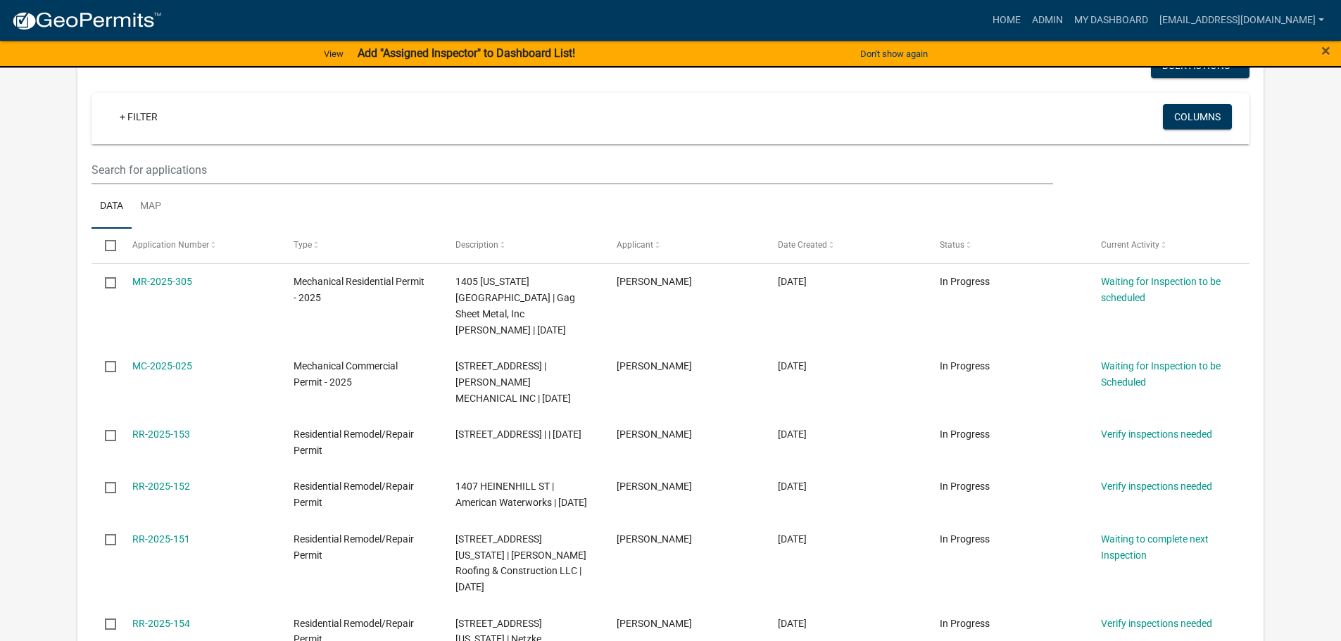
scroll to position [211, 0]
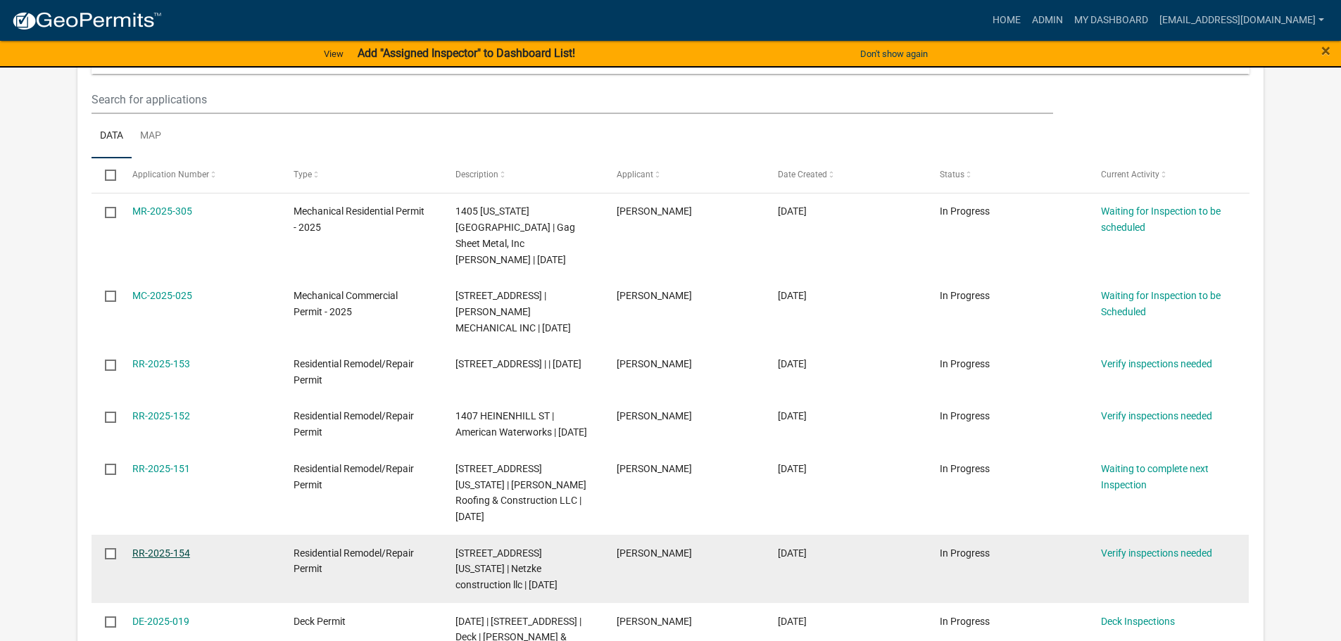
click at [176, 548] on link "RR-2025-154" at bounding box center [161, 553] width 58 height 11
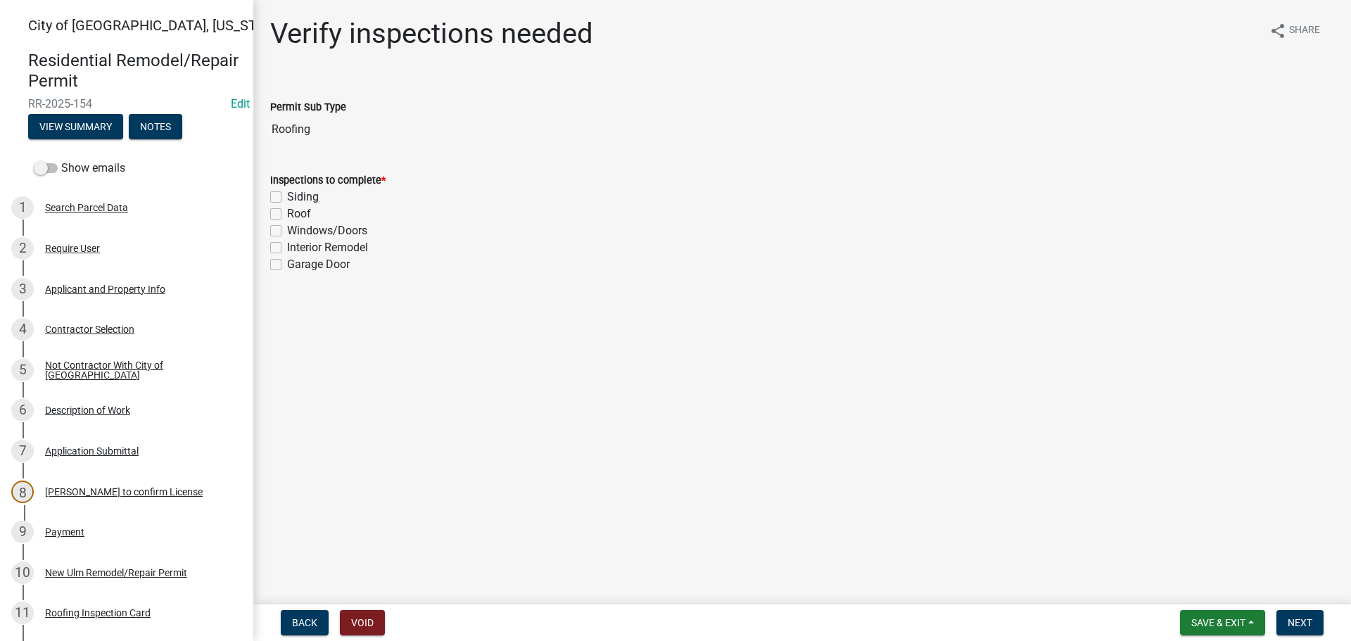
click at [287, 217] on label "Roof" at bounding box center [299, 214] width 24 height 17
click at [287, 215] on input "Roof" at bounding box center [291, 210] width 9 height 9
checkbox input "true"
checkbox input "false"
checkbox input "true"
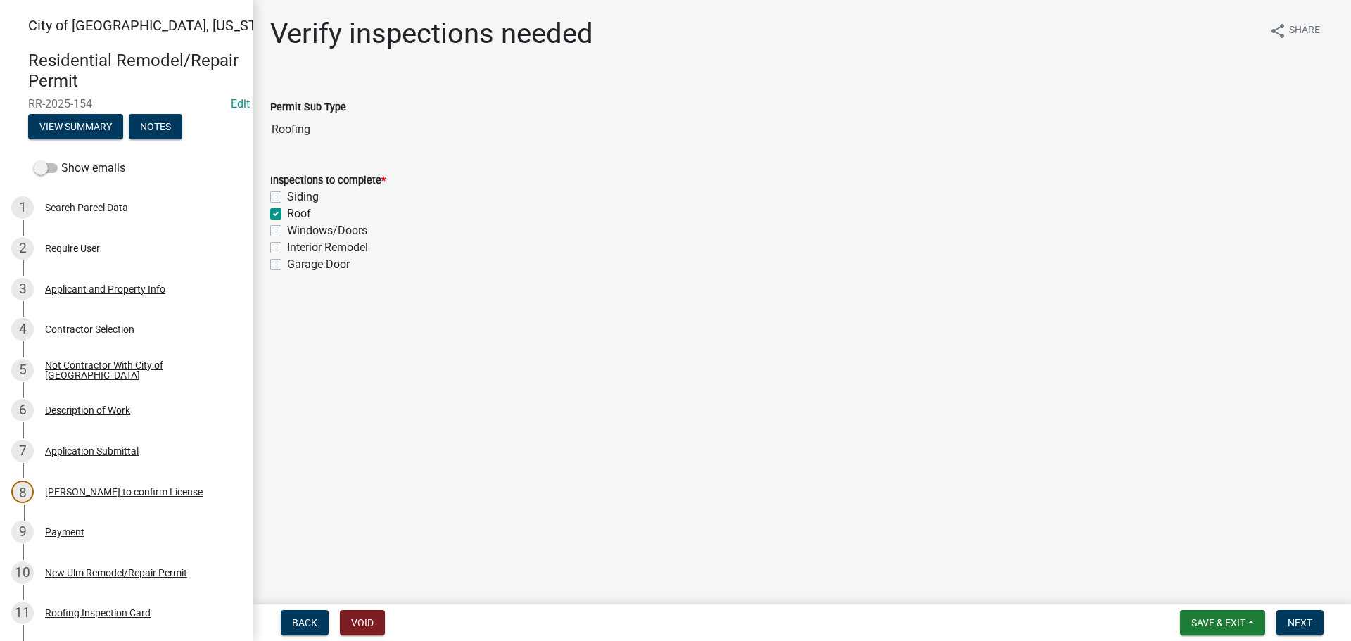
checkbox input "false"
click at [1312, 618] on span "Next" at bounding box center [1300, 622] width 25 height 11
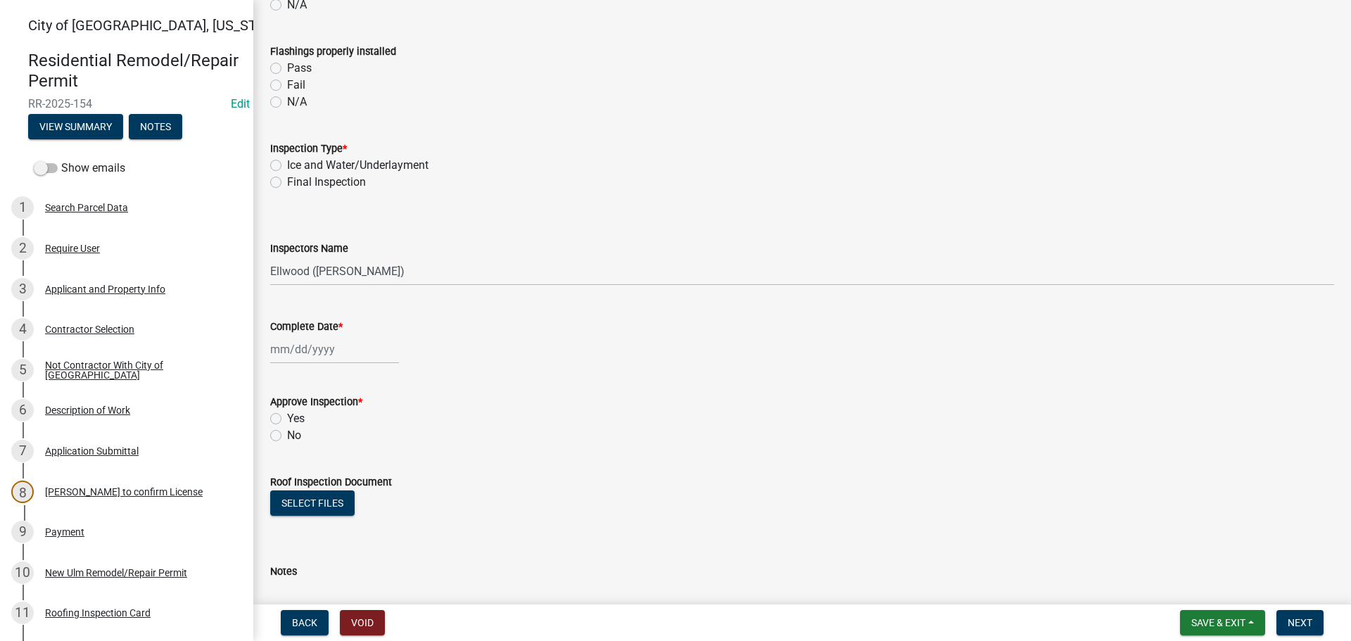
scroll to position [563, 0]
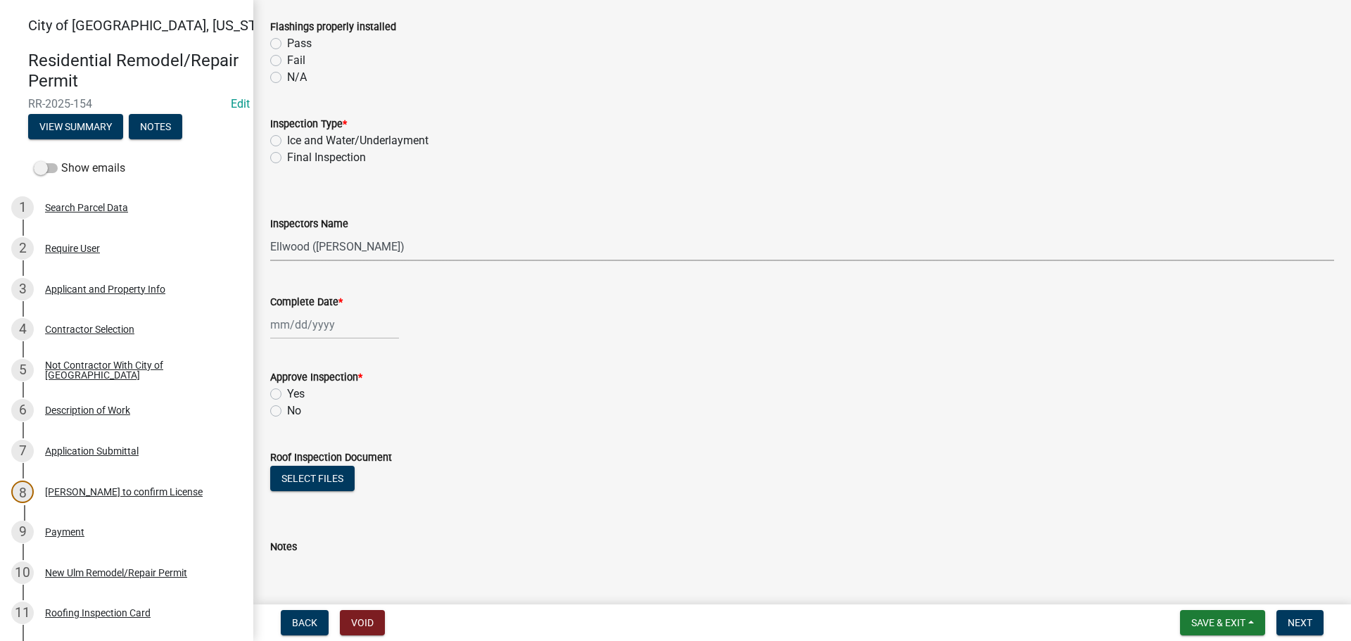
click at [292, 250] on select "Select Item... Ellwood ([PERSON_NAME]) [EMAIL_ADDRESS][DOMAIN_NAME] ([PERSON_NA…" at bounding box center [802, 246] width 1064 height 29
select select "cd72df13-1819-4c17-818e-bd68a66556fb"
click at [270, 232] on select "Select Item... Ellwood ([PERSON_NAME]) [EMAIL_ADDRESS][DOMAIN_NAME] ([PERSON_NA…" at bounding box center [802, 246] width 1064 height 29
click at [287, 160] on label "Final Inspection" at bounding box center [326, 157] width 79 height 17
click at [287, 158] on input "Final Inspection" at bounding box center [291, 153] width 9 height 9
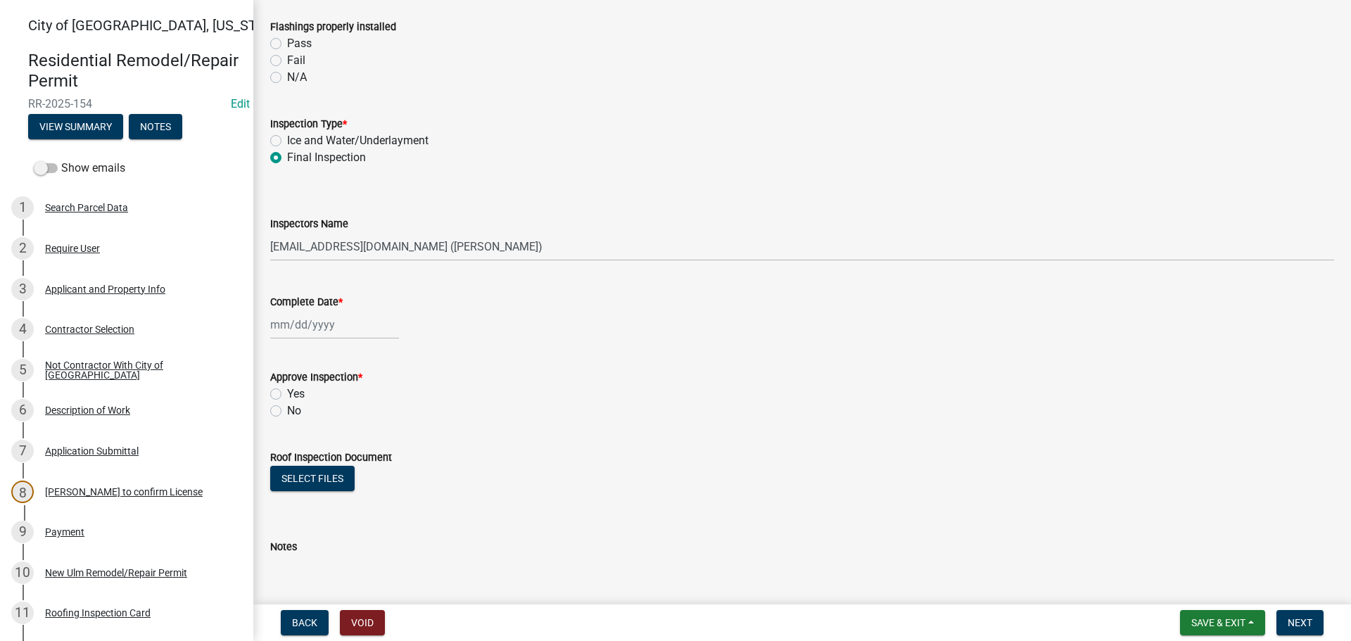
radio input "true"
click at [331, 335] on div at bounding box center [334, 324] width 129 height 29
select select "8"
select select "2025"
click at [379, 450] on div "15" at bounding box center [374, 445] width 23 height 23
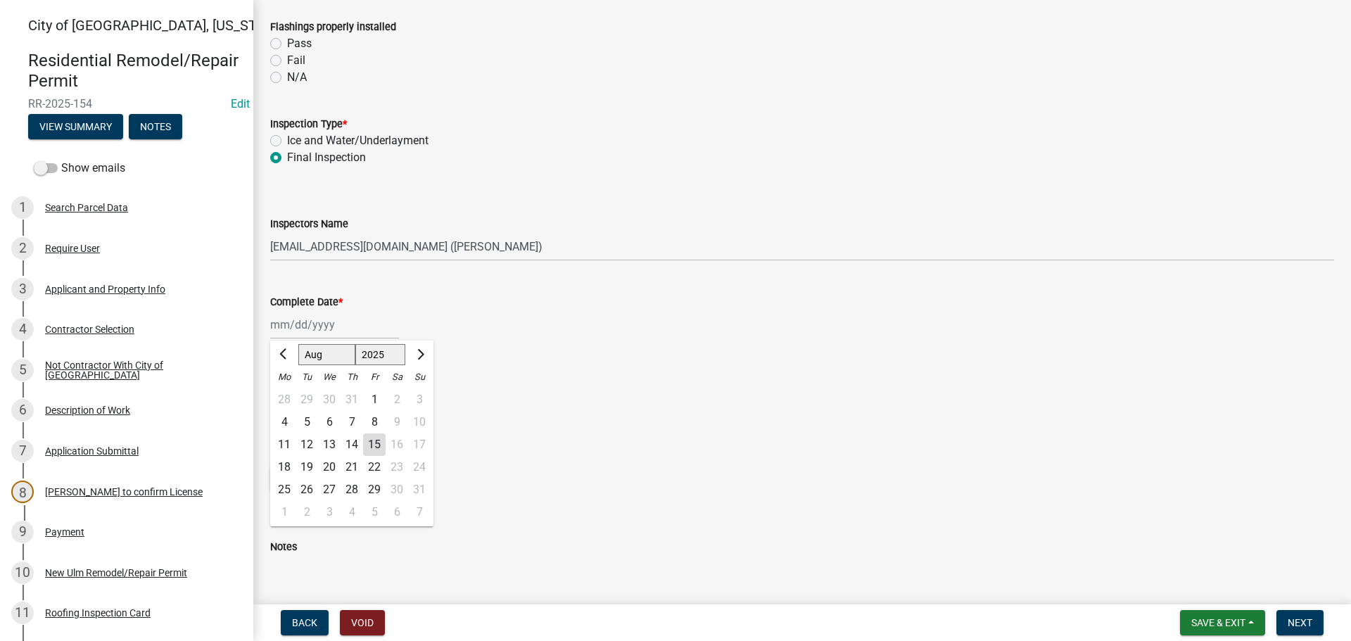
type input "[DATE]"
click at [287, 393] on label "Yes" at bounding box center [296, 394] width 18 height 17
click at [287, 393] on input "Yes" at bounding box center [291, 390] width 9 height 9
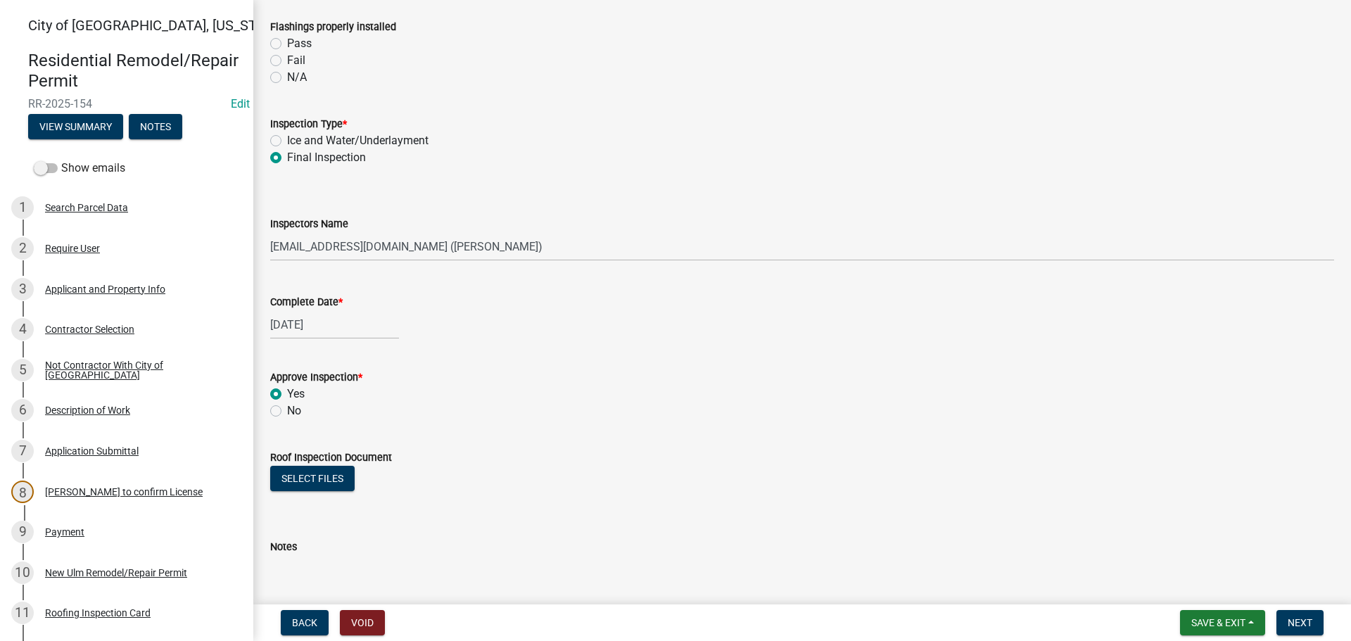
radio input "true"
click at [1291, 625] on span "Next" at bounding box center [1300, 622] width 25 height 11
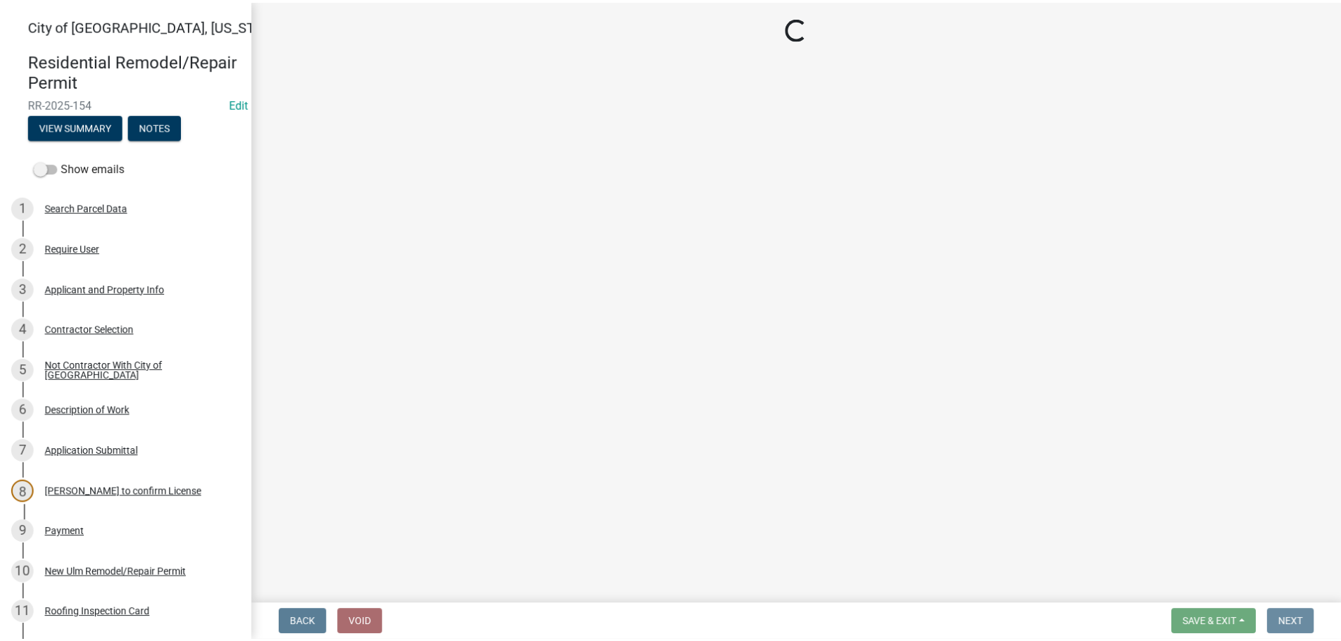
scroll to position [0, 0]
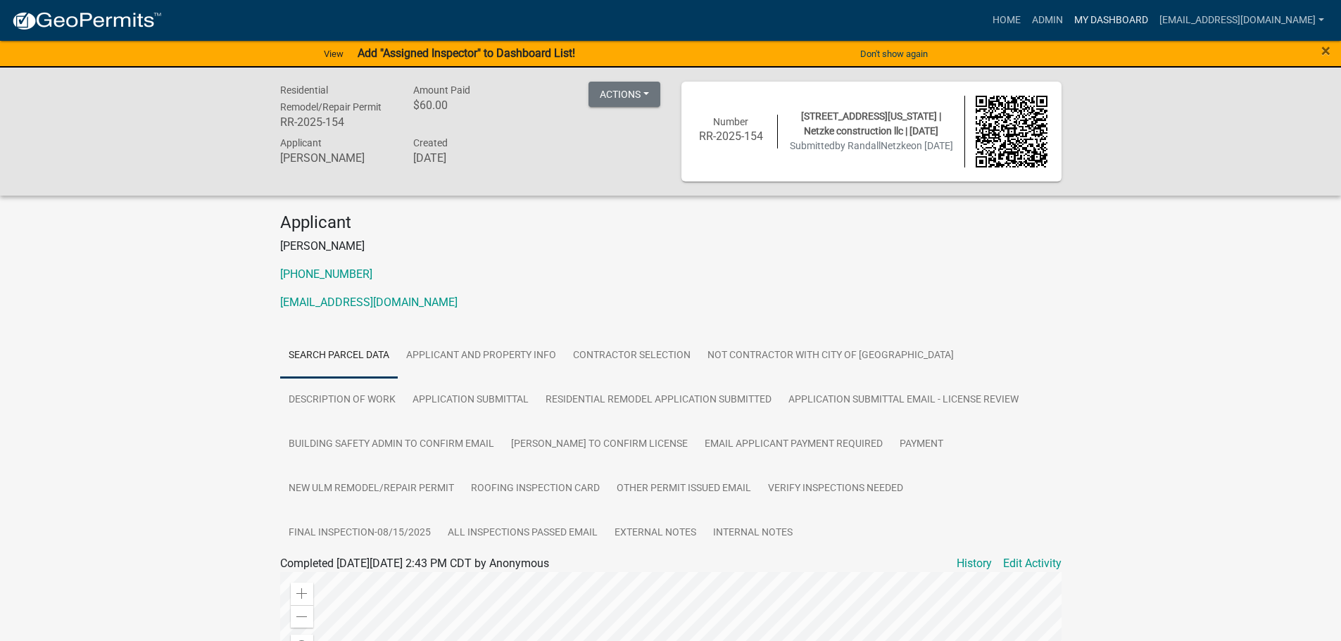
click at [1132, 15] on link "My Dashboard" at bounding box center [1110, 20] width 85 height 27
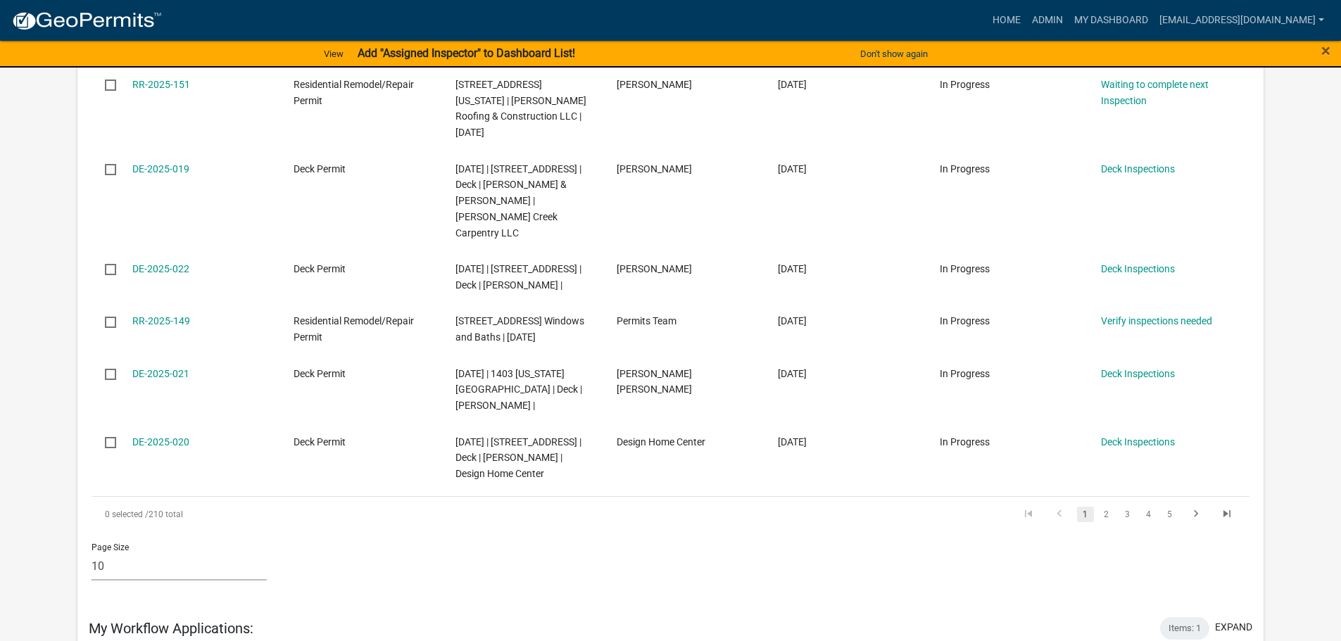
scroll to position [633, 0]
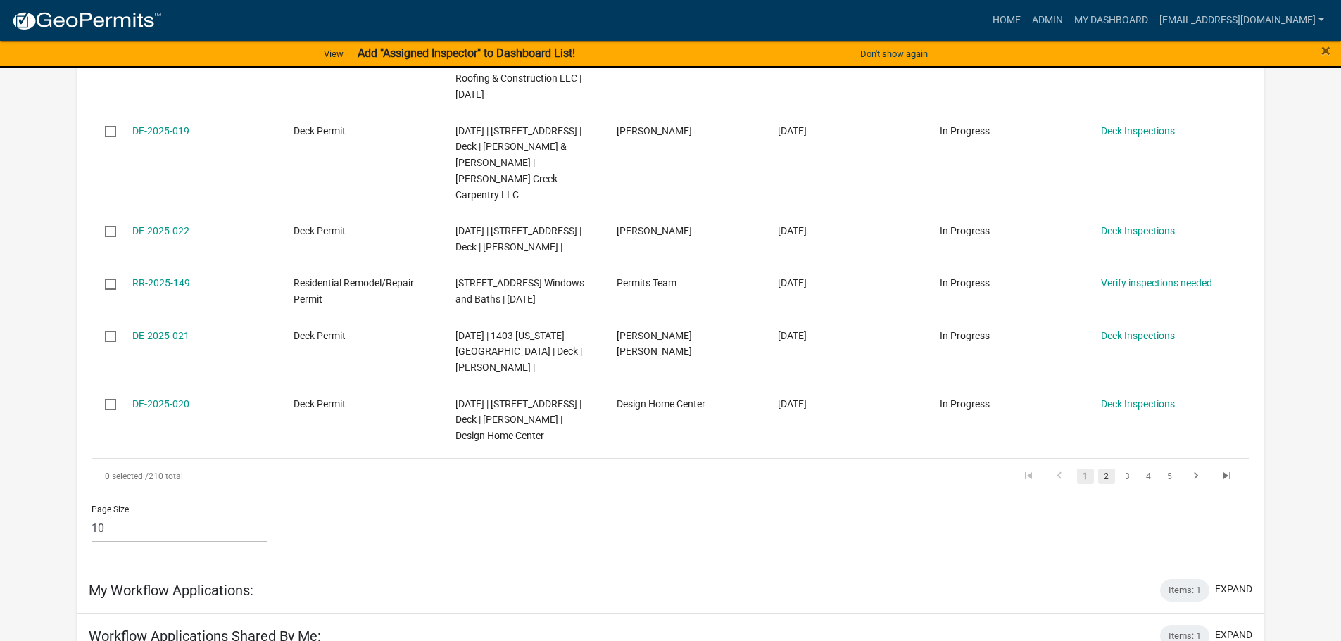
click at [1103, 477] on link "2" at bounding box center [1106, 476] width 17 height 15
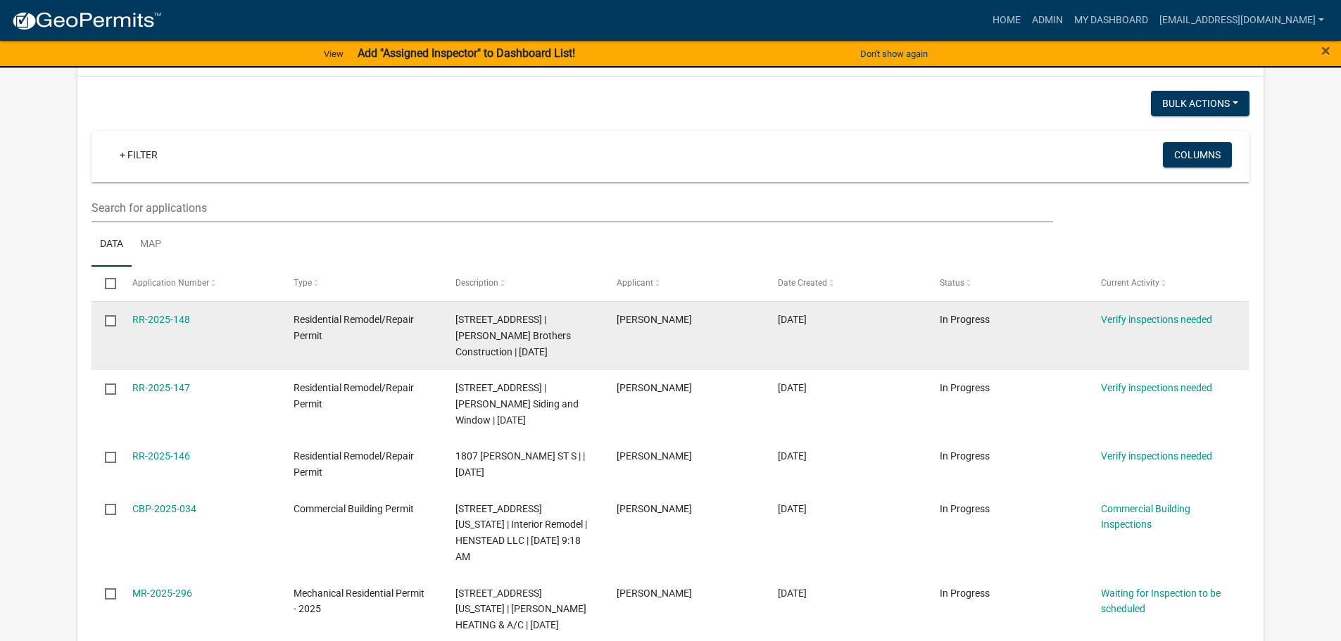
scroll to position [70, 0]
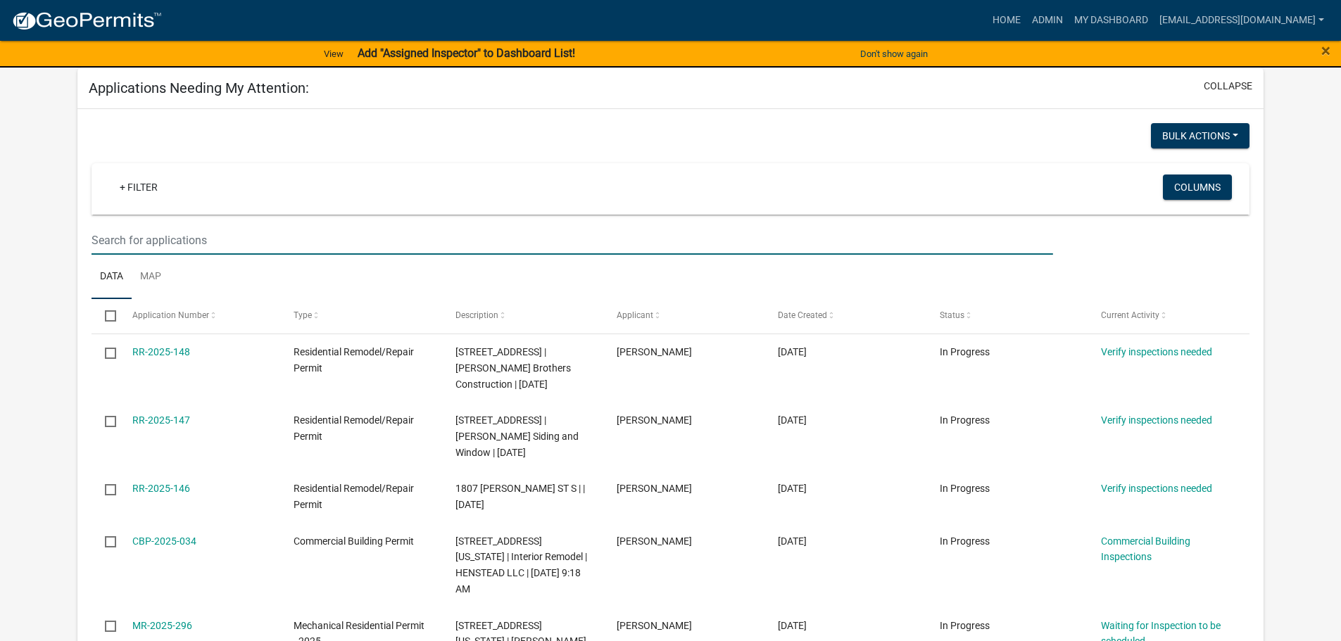
click at [164, 244] on input "text" at bounding box center [571, 240] width 961 height 29
type input "427"
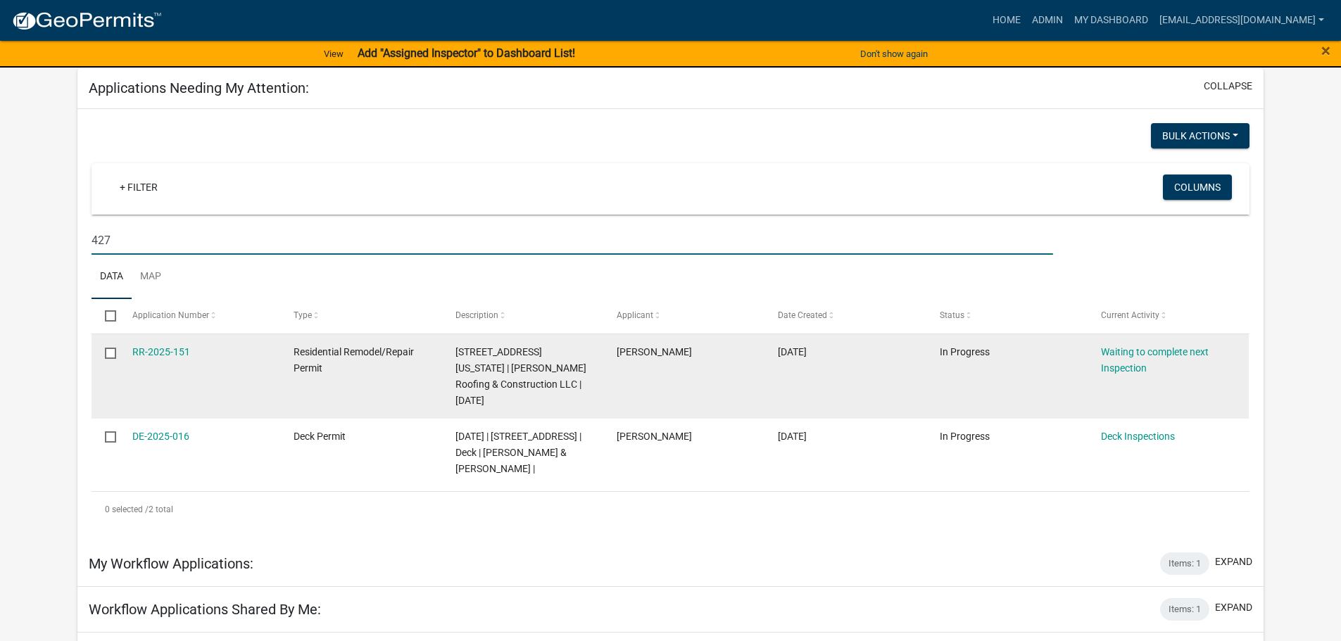
click at [171, 343] on datatable-body-cell "RR-2025-151" at bounding box center [199, 376] width 161 height 84
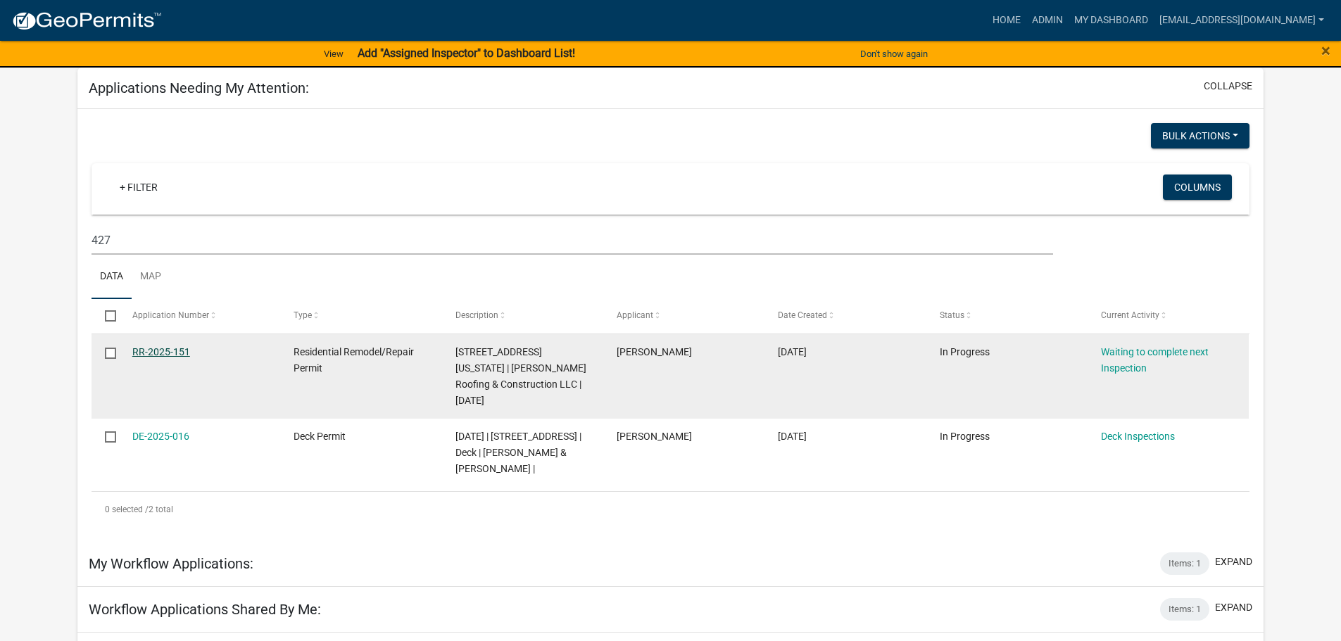
click at [172, 353] on link "RR-2025-151" at bounding box center [161, 351] width 58 height 11
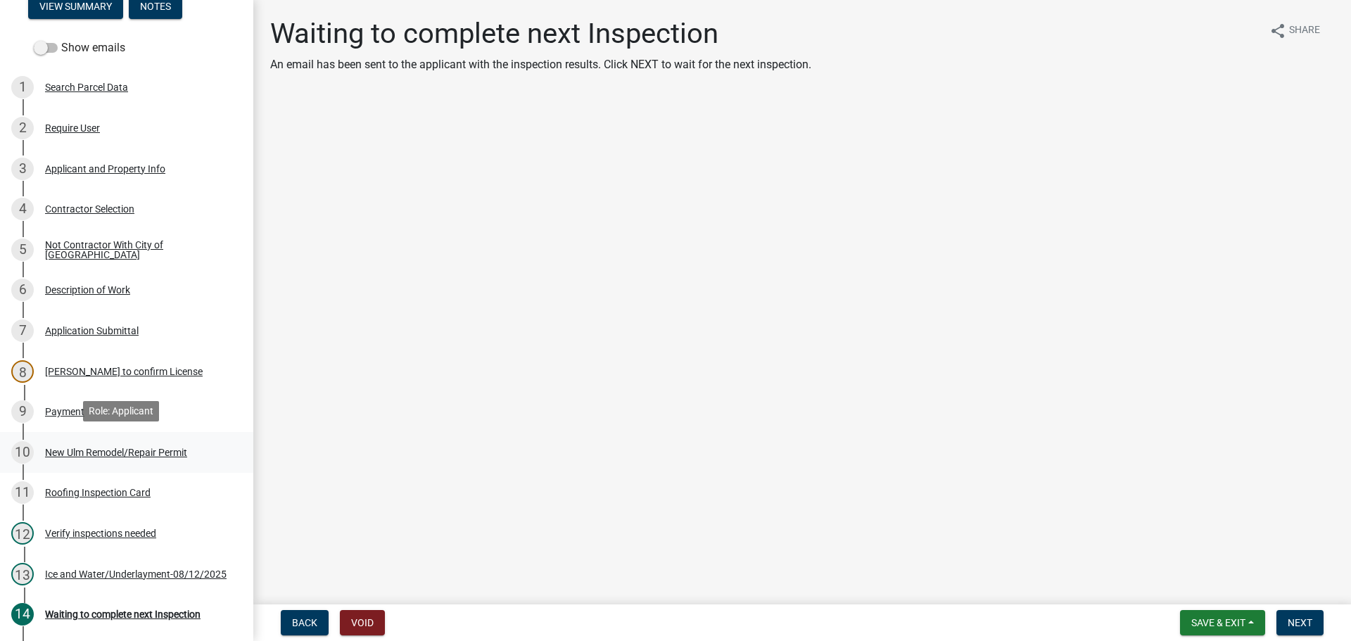
scroll to position [282, 0]
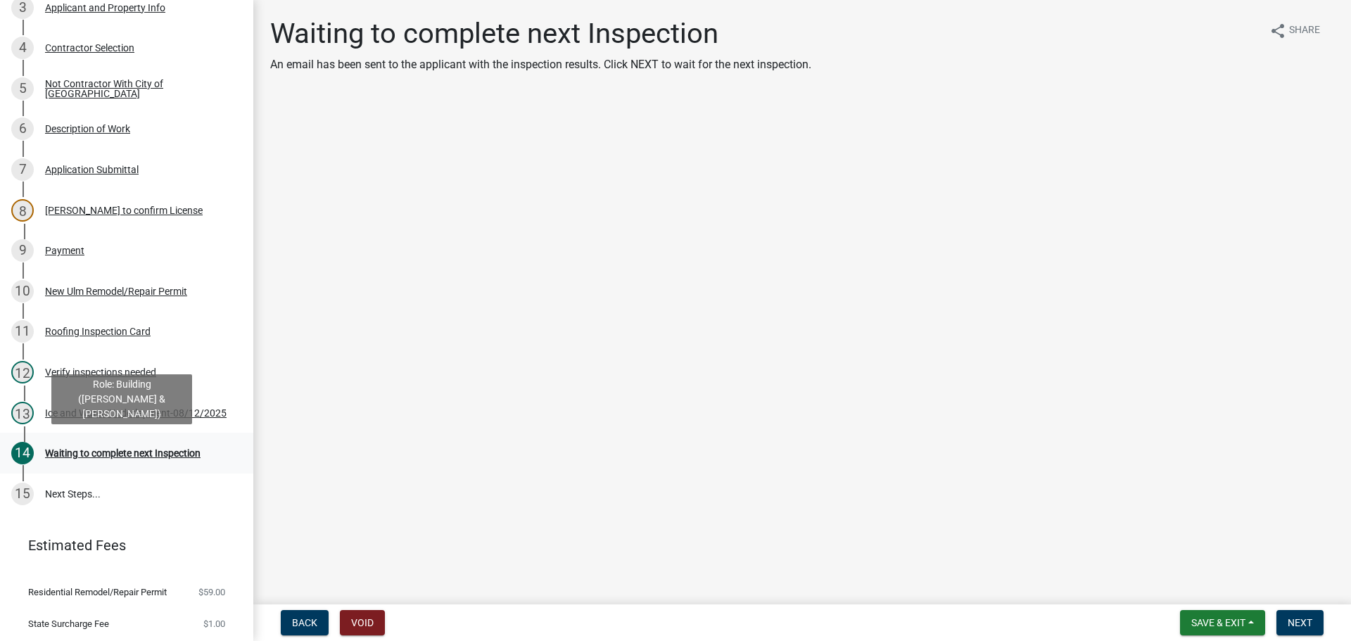
click at [144, 455] on div "Waiting to complete next Inspection" at bounding box center [123, 453] width 156 height 10
click at [1284, 629] on button "Next" at bounding box center [1300, 622] width 47 height 25
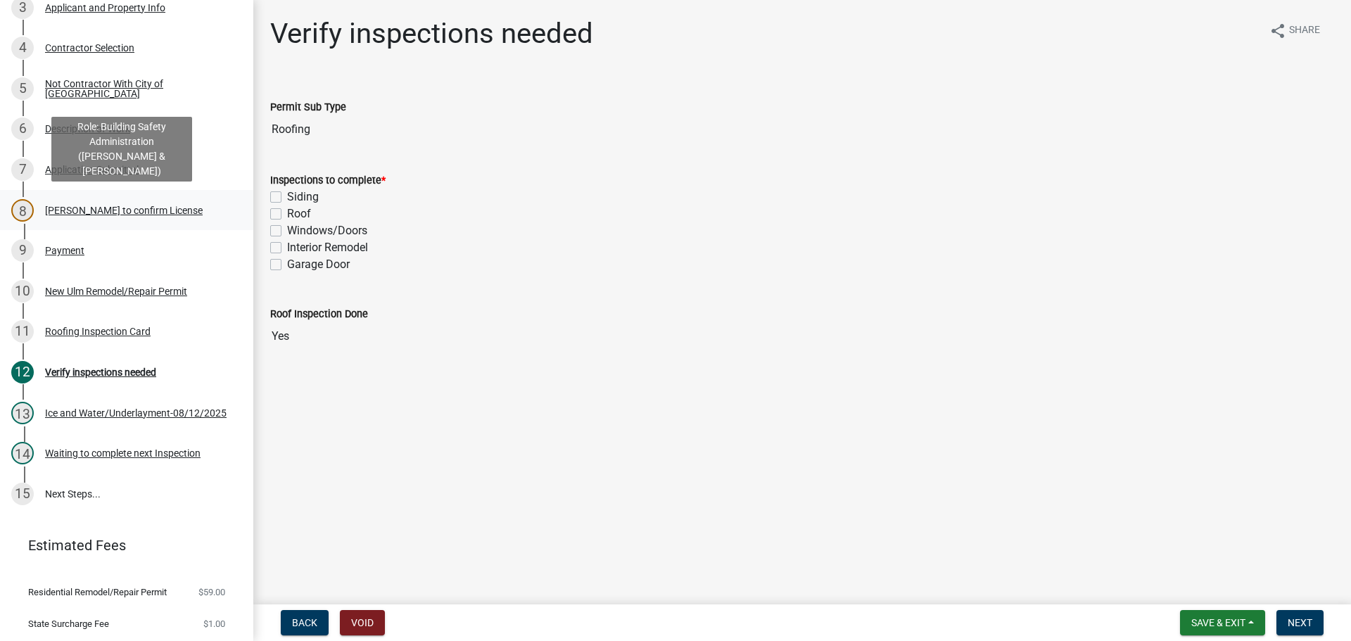
scroll to position [211, 0]
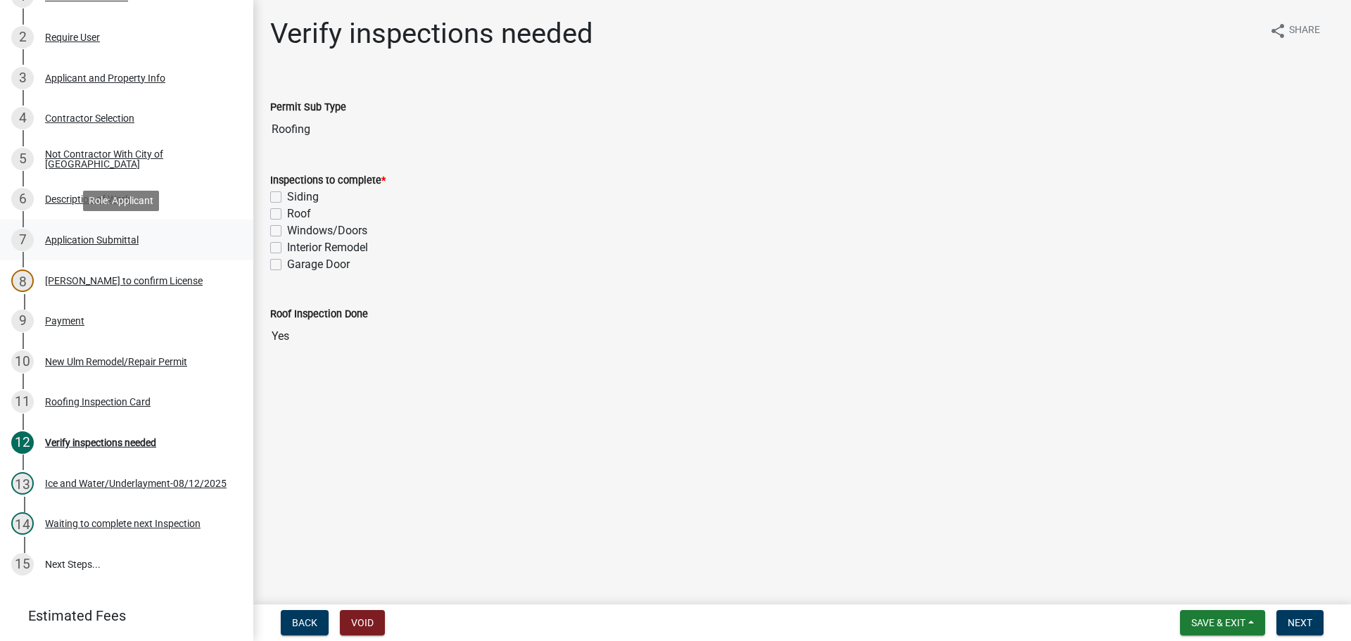
click at [81, 235] on div "Application Submittal" at bounding box center [92, 240] width 94 height 10
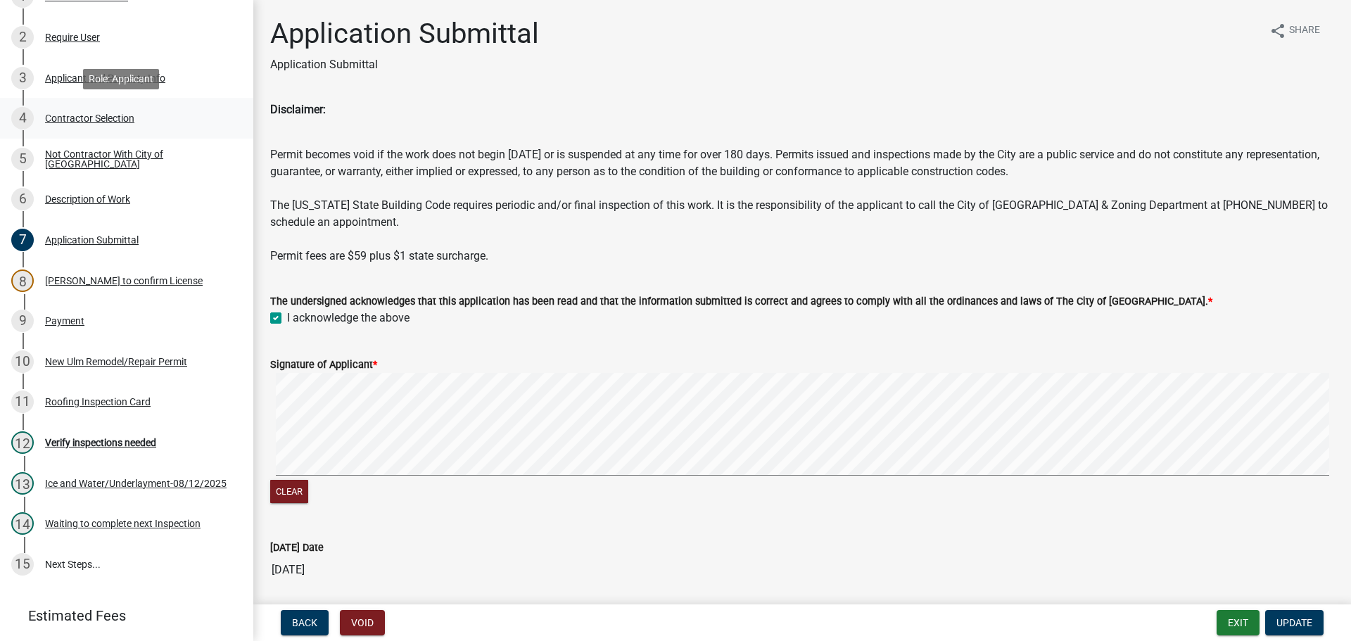
click at [71, 117] on div "Contractor Selection" at bounding box center [89, 118] width 89 height 10
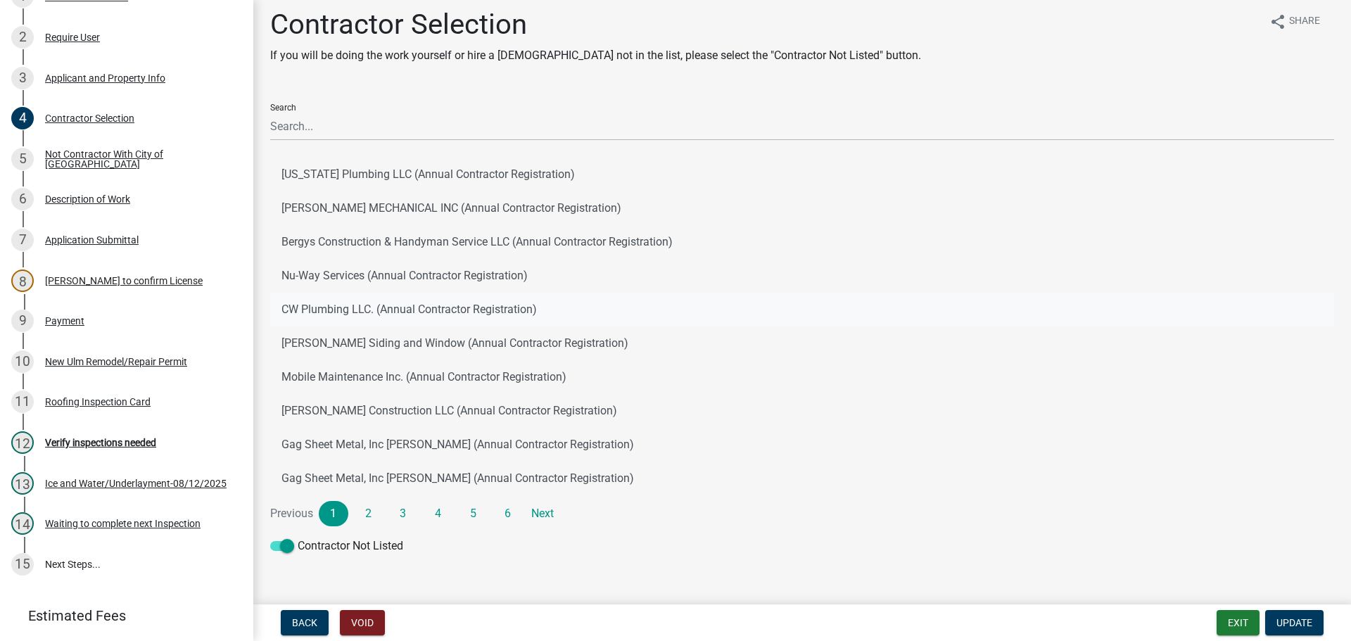
scroll to position [25, 0]
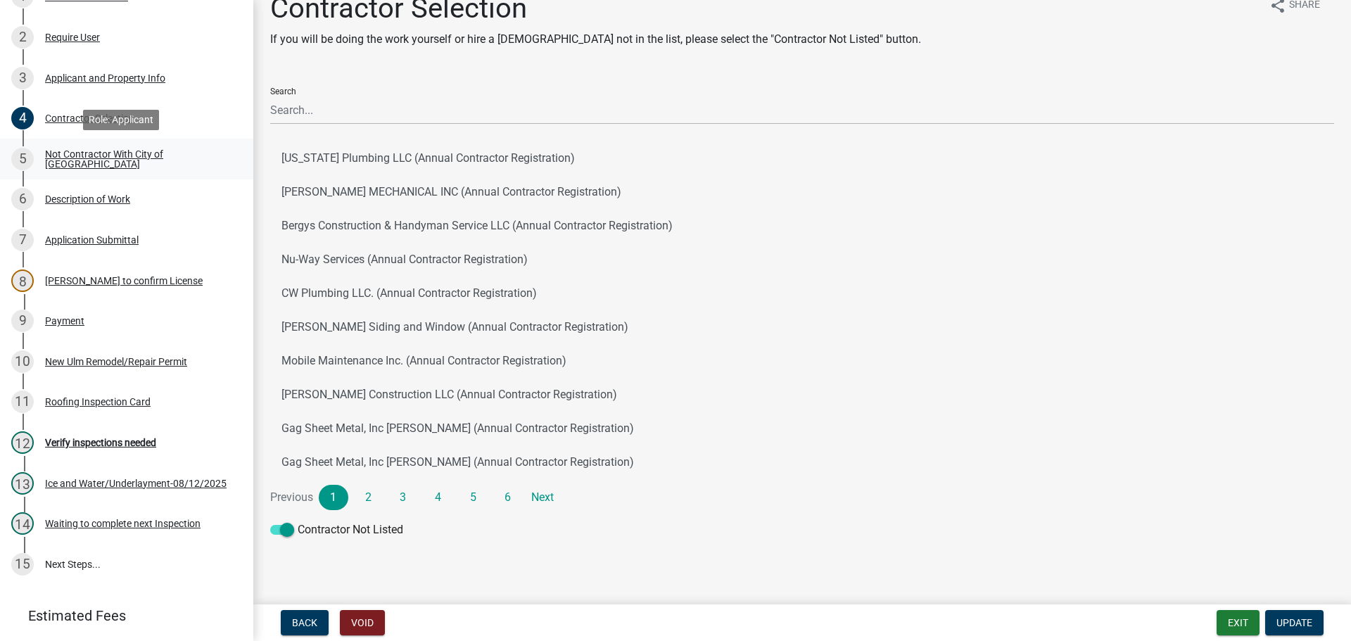
click at [127, 160] on div "Not Contractor With City of [GEOGRAPHIC_DATA]" at bounding box center [138, 159] width 186 height 20
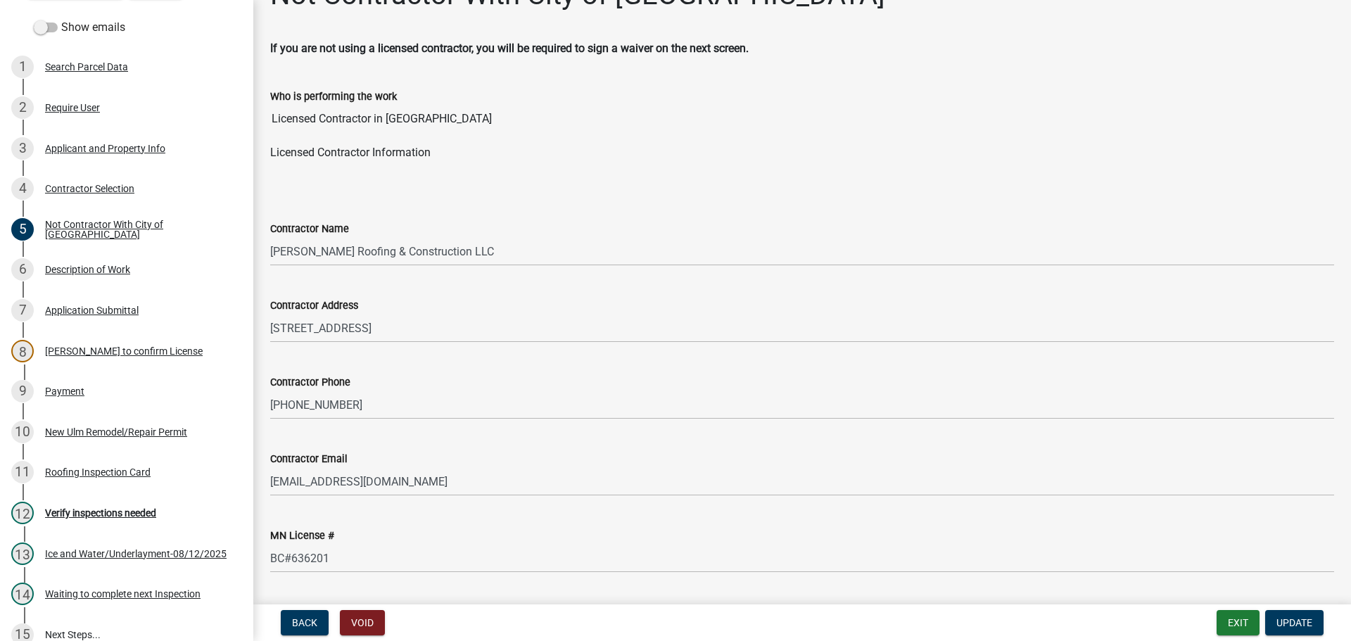
scroll to position [0, 0]
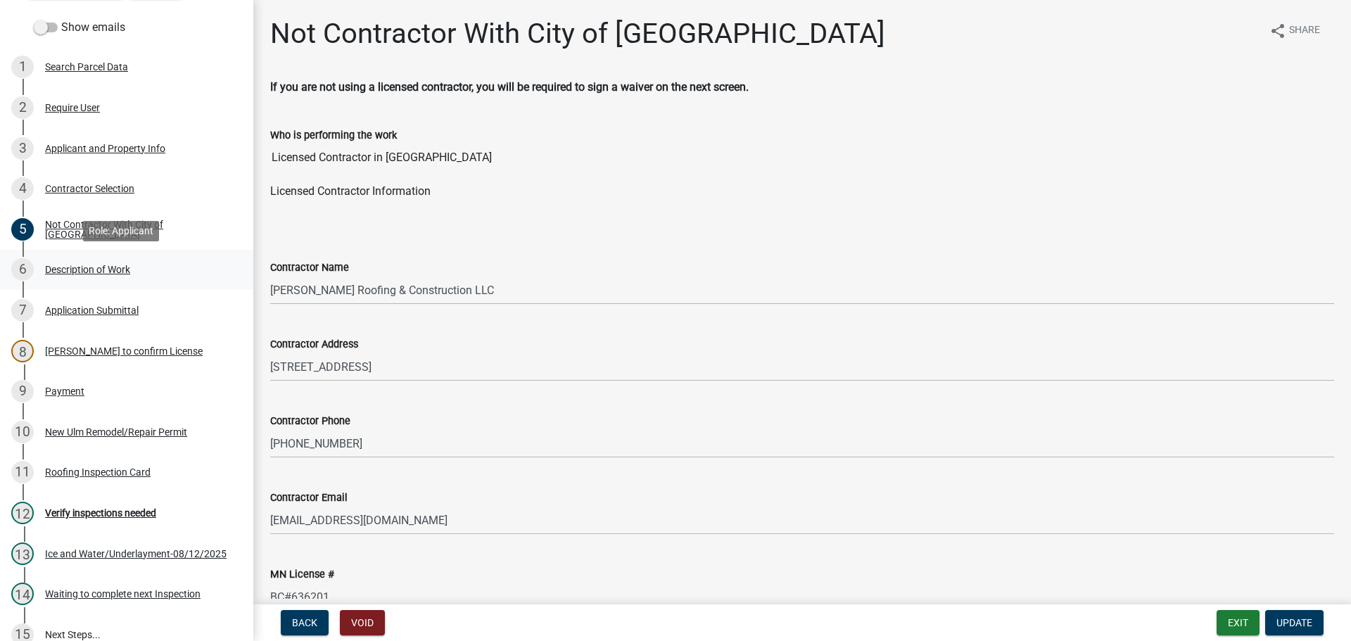
click at [105, 268] on div "Description of Work" at bounding box center [87, 270] width 85 height 10
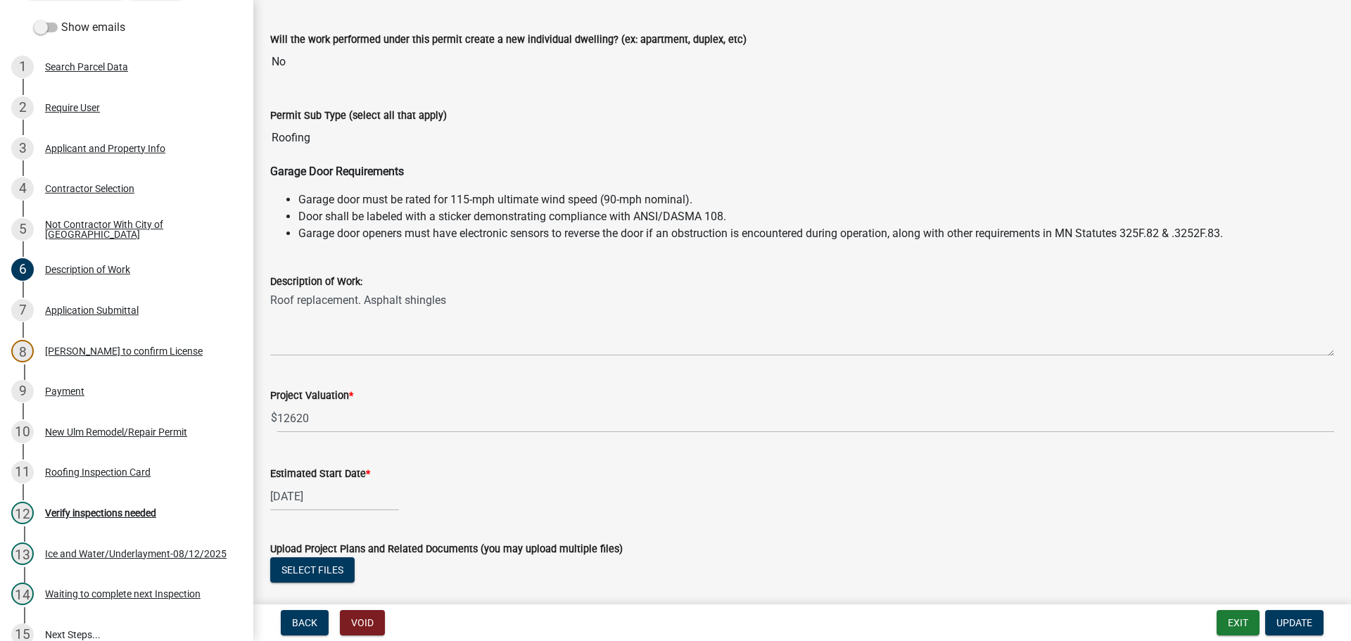
scroll to position [285, 0]
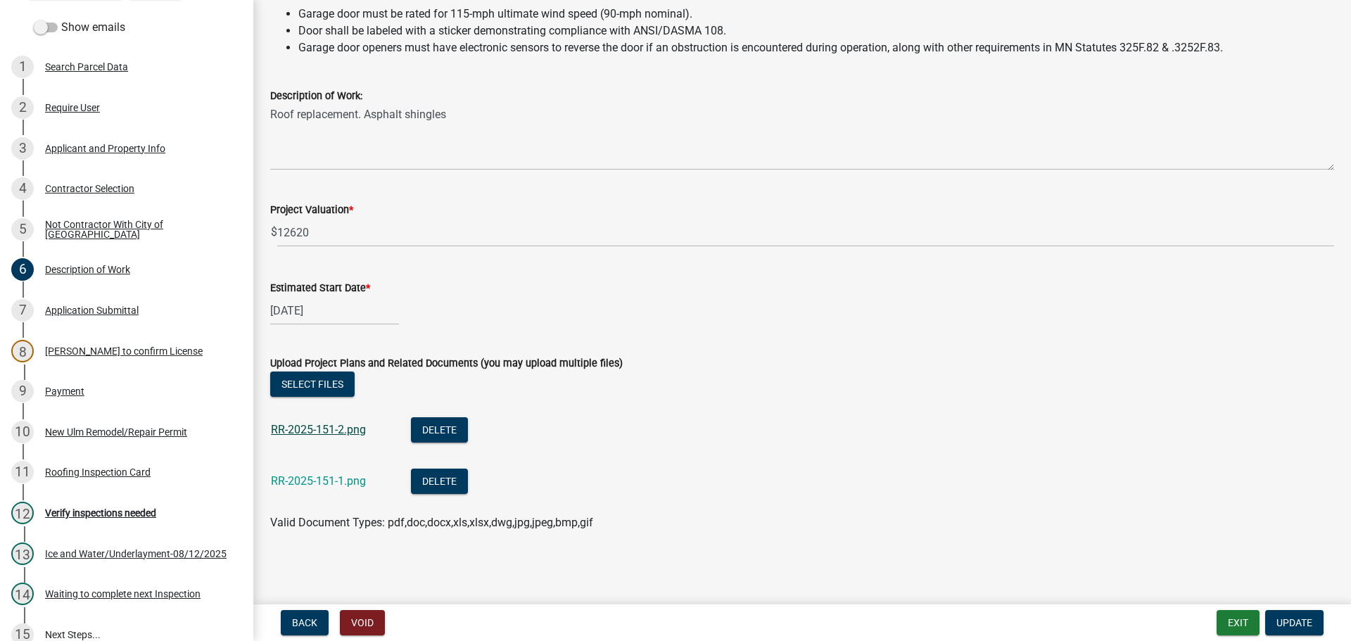
click at [325, 434] on link "RR-2025-151-2.png" at bounding box center [318, 429] width 95 height 13
click at [137, 516] on div "Verify inspections needed" at bounding box center [100, 513] width 111 height 10
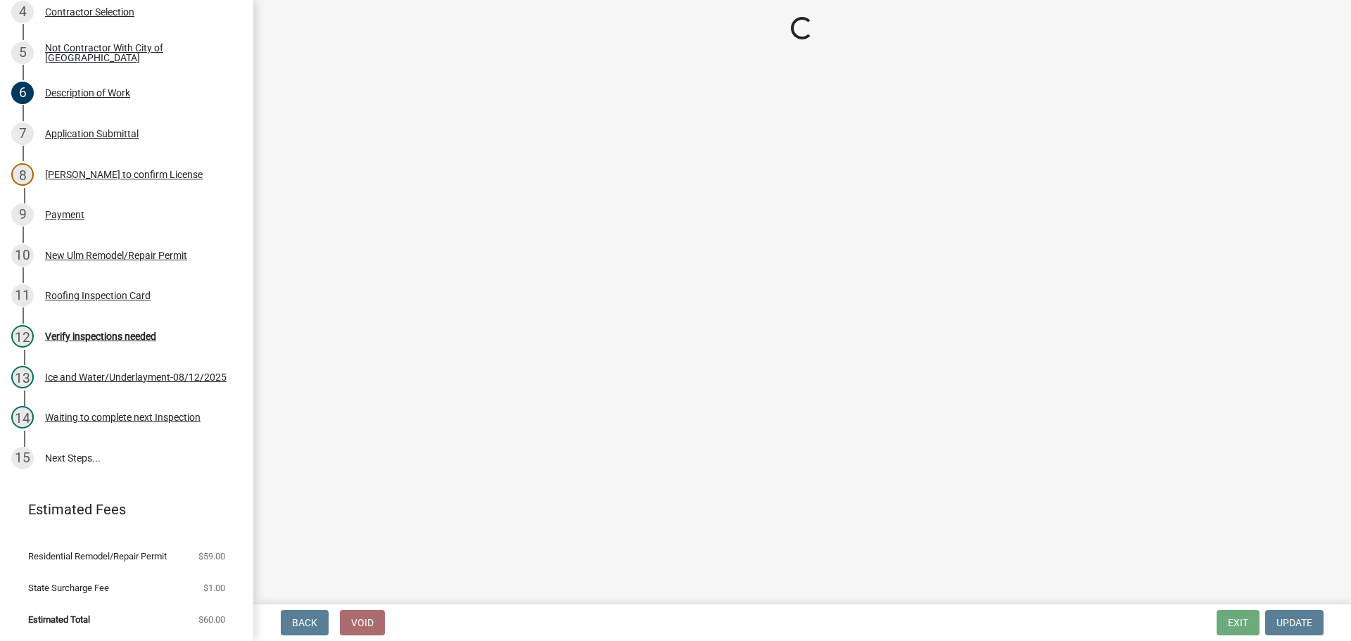
scroll to position [327, 0]
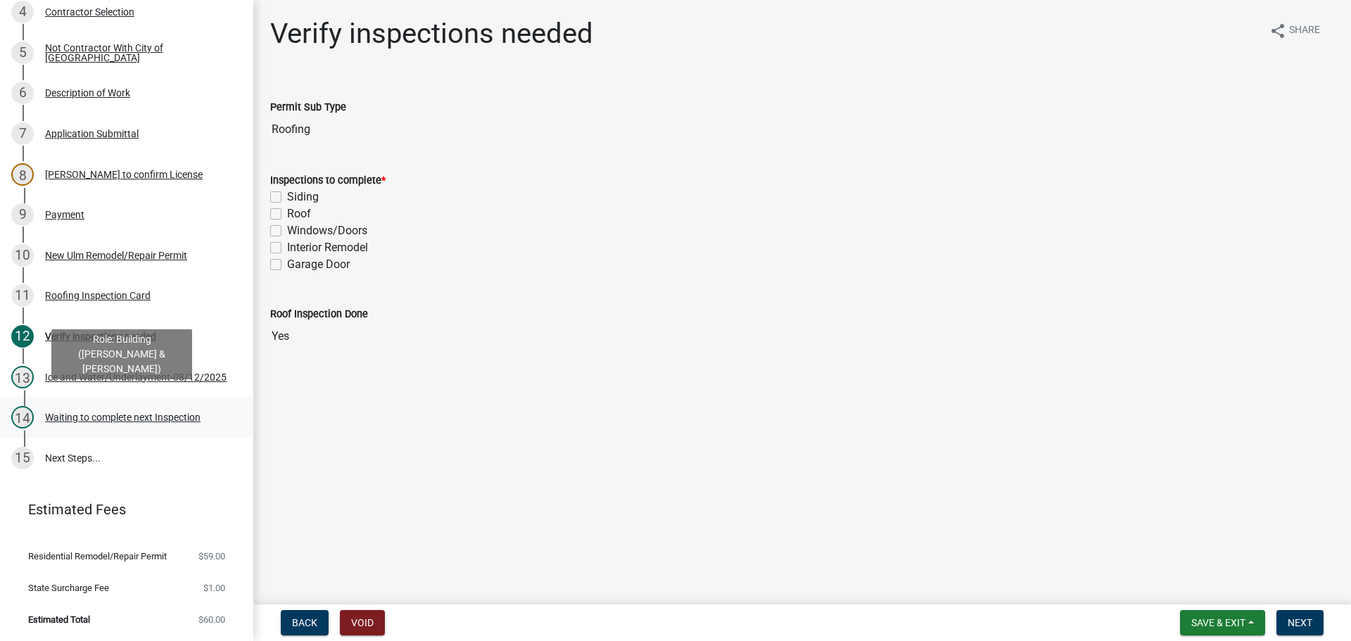
click at [116, 412] on div "Waiting to complete next Inspection" at bounding box center [123, 417] width 156 height 10
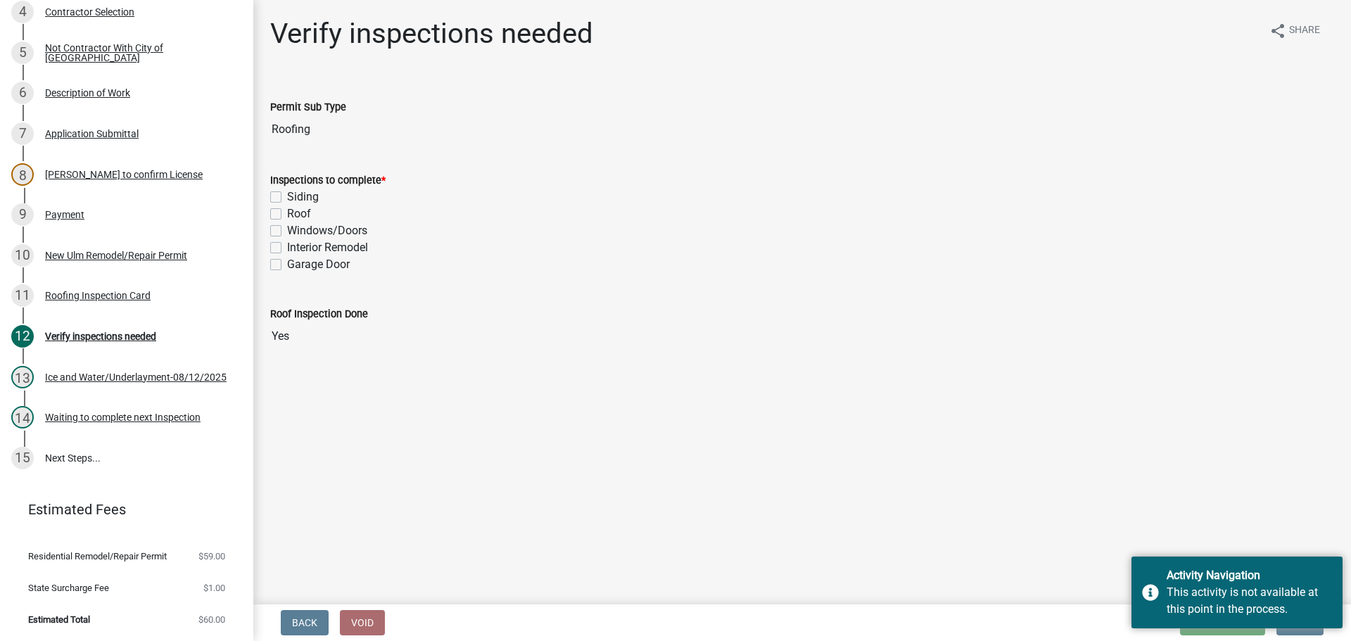
click at [287, 218] on label "Roof" at bounding box center [299, 214] width 24 height 17
click at [287, 215] on input "Roof" at bounding box center [291, 210] width 9 height 9
checkbox input "true"
checkbox input "false"
checkbox input "true"
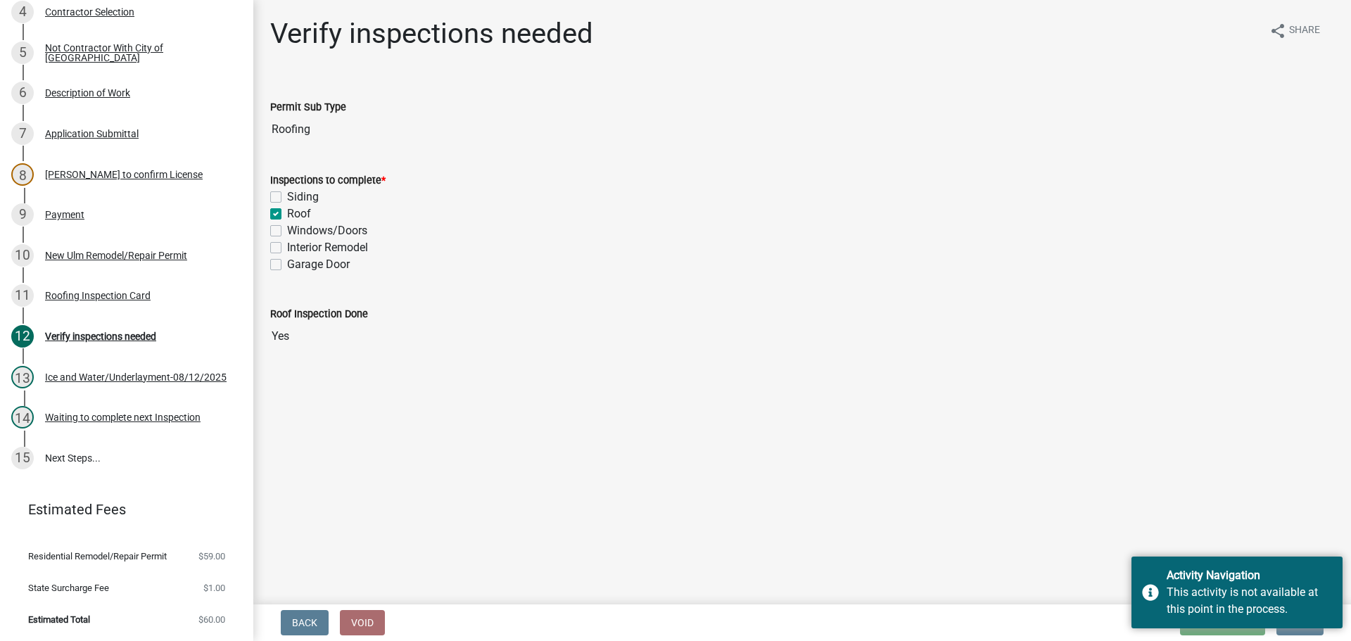
checkbox input "false"
click at [1292, 628] on div "Activity Navigation This activity is not available at this point in the process." at bounding box center [1237, 593] width 211 height 72
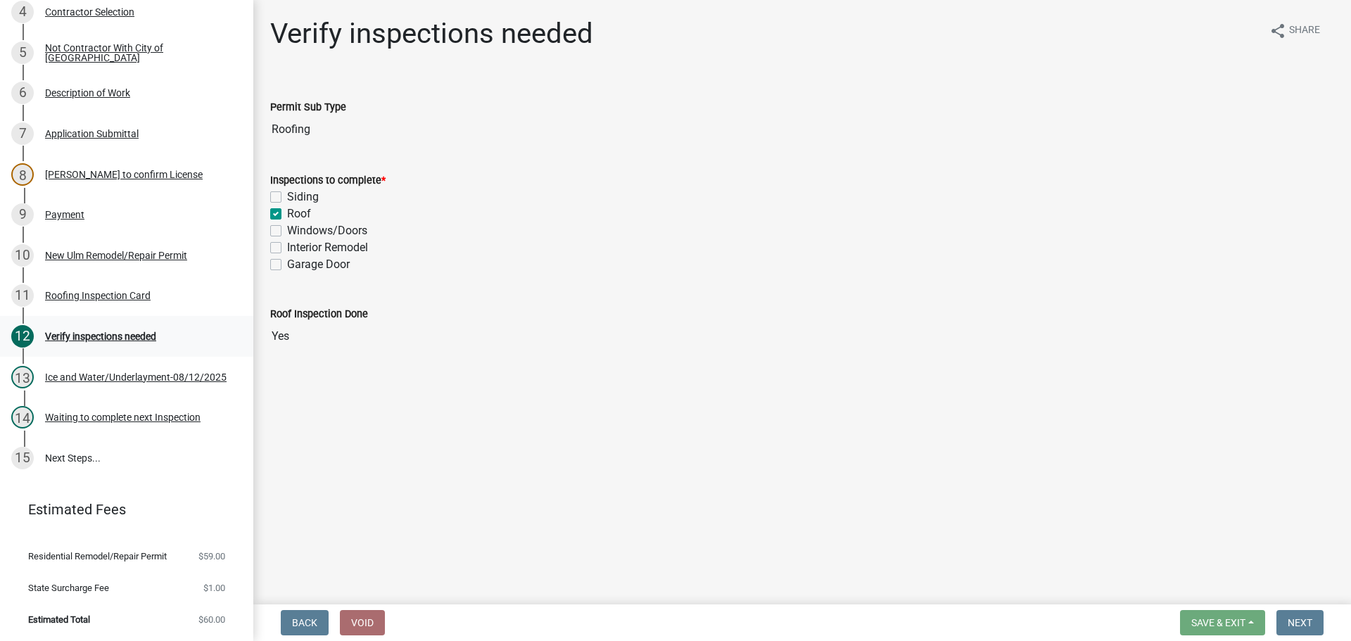
click at [68, 331] on div "Verify inspections needed" at bounding box center [100, 336] width 111 height 10
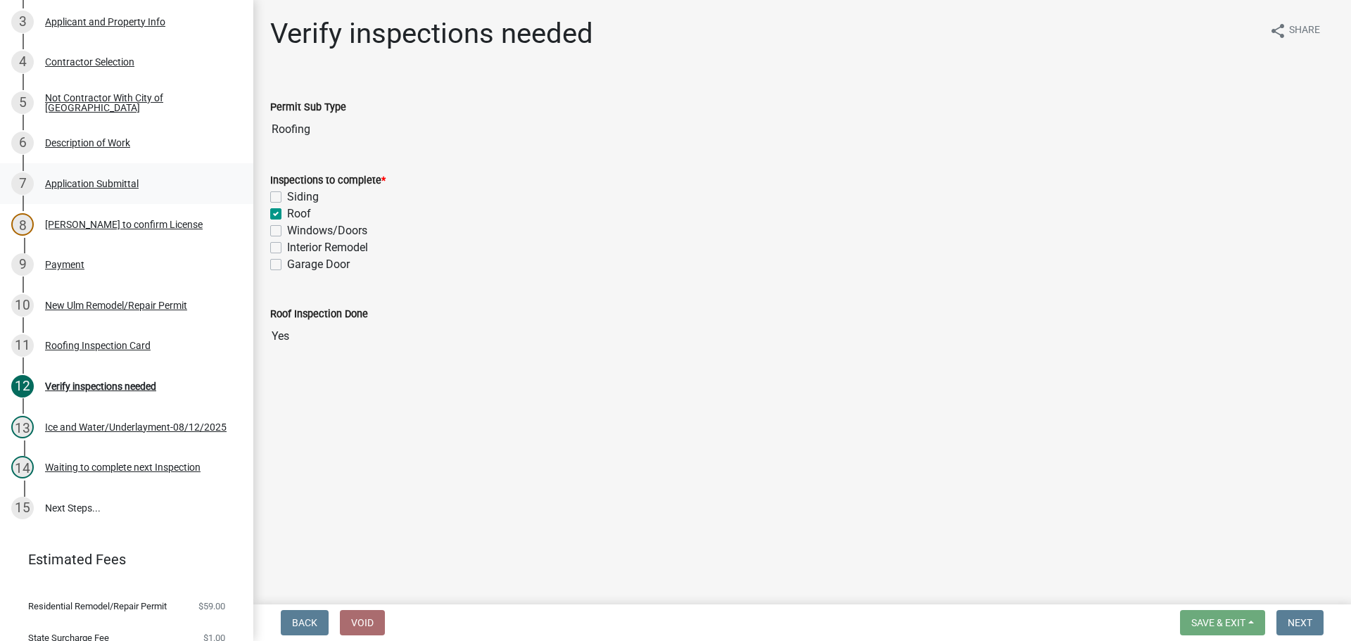
scroll to position [115, 0]
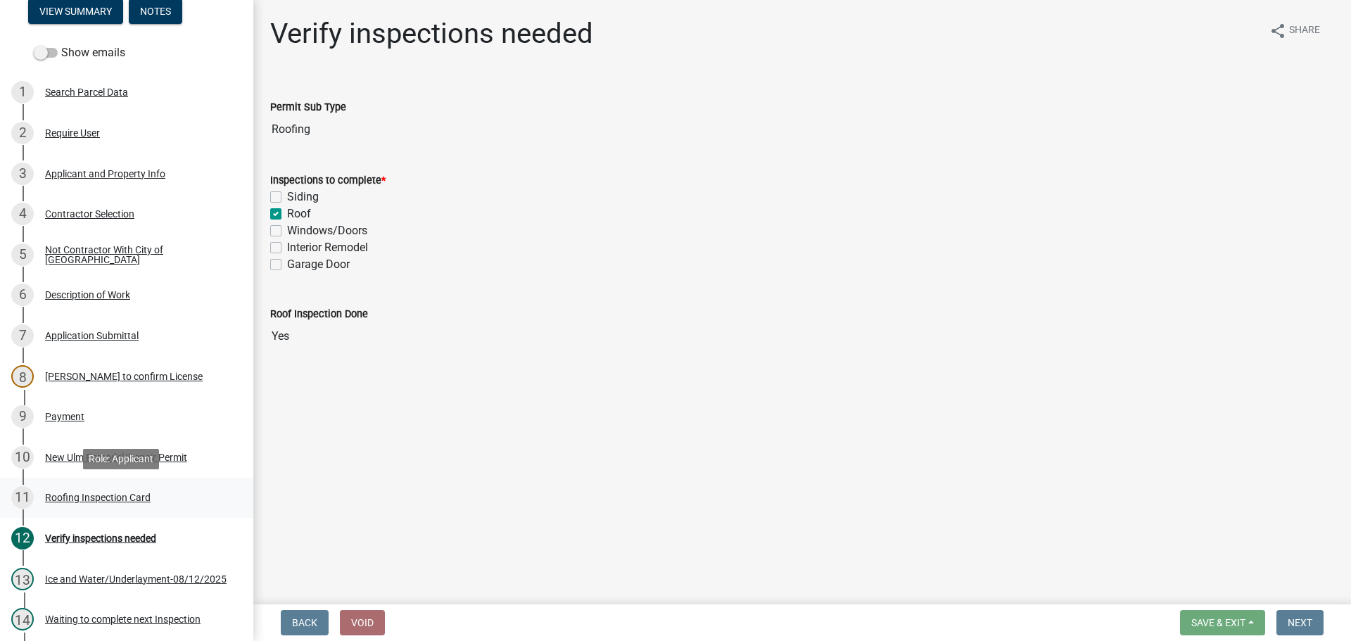
click at [104, 488] on div "11 Roofing Inspection Card" at bounding box center [121, 497] width 220 height 23
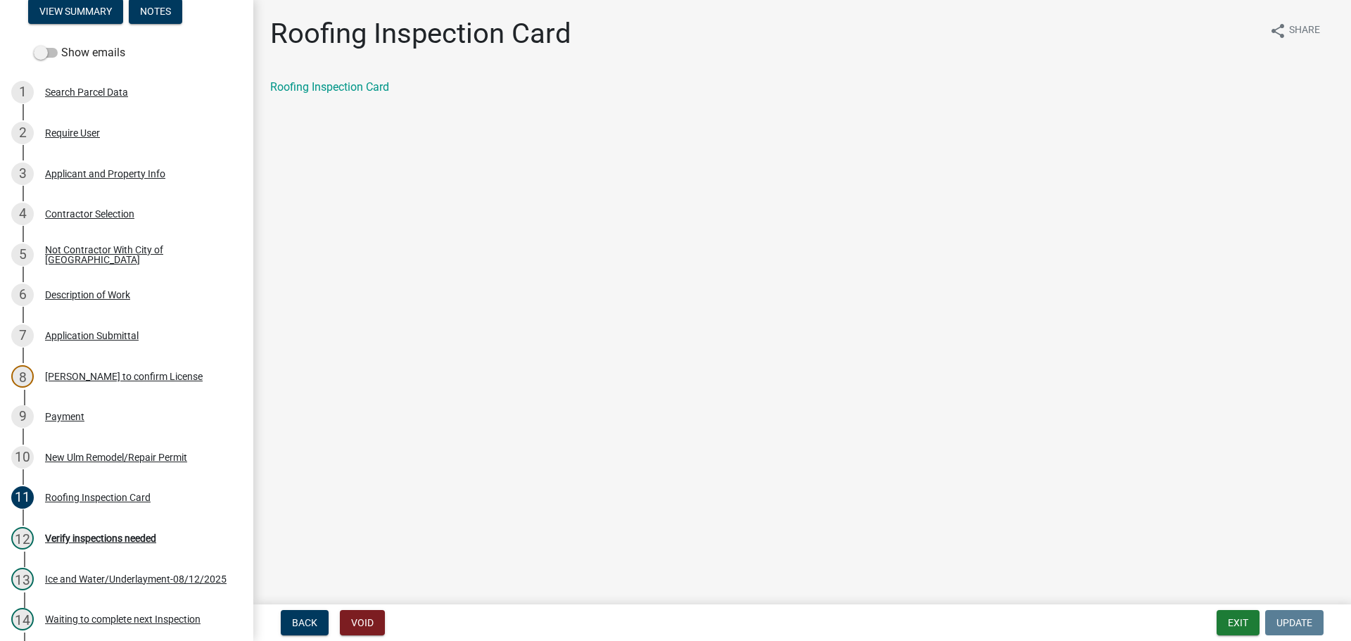
click at [106, 467] on div "10 New Ulm Remodel/Repair Permit" at bounding box center [121, 457] width 220 height 23
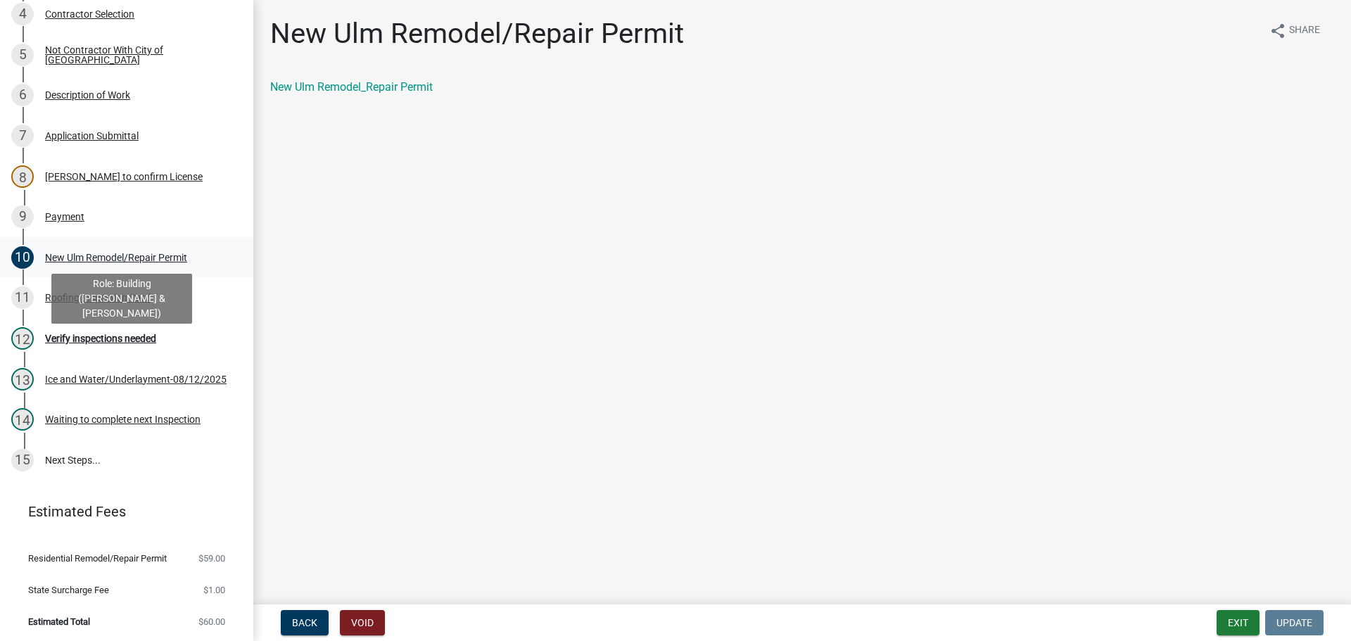
scroll to position [327, 0]
click at [55, 373] on div "Ice and Water/Underlayment-08/12/2025" at bounding box center [136, 377] width 182 height 10
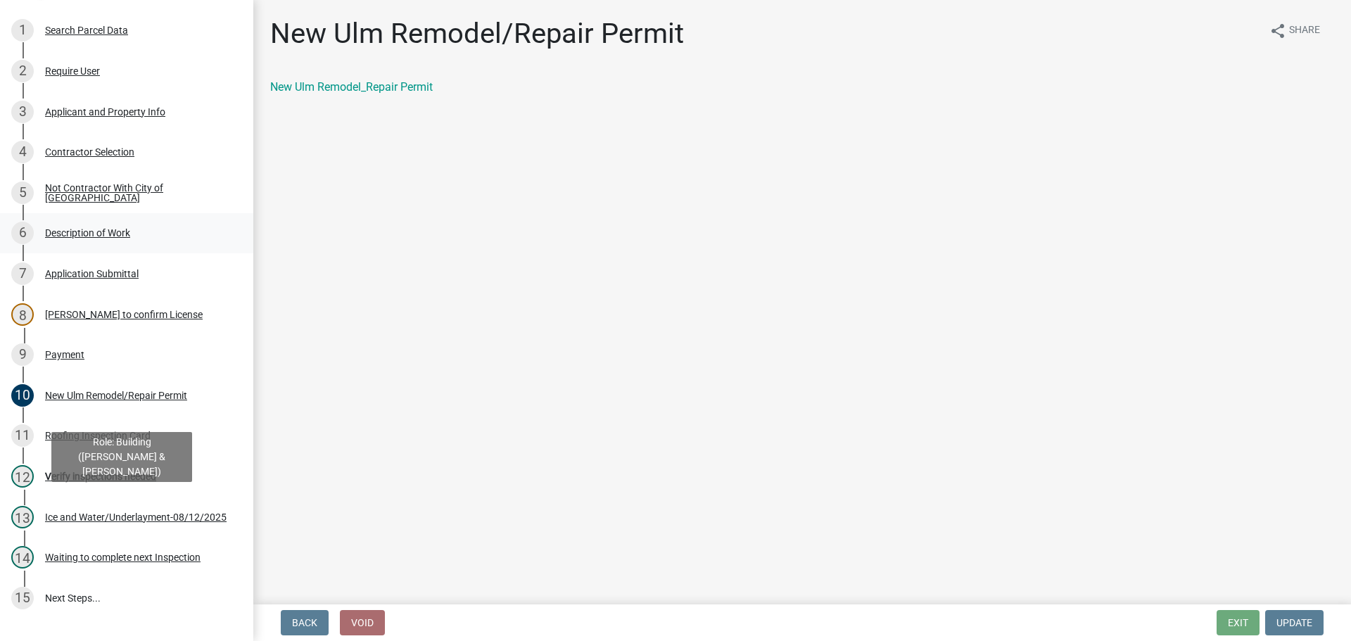
scroll to position [0, 0]
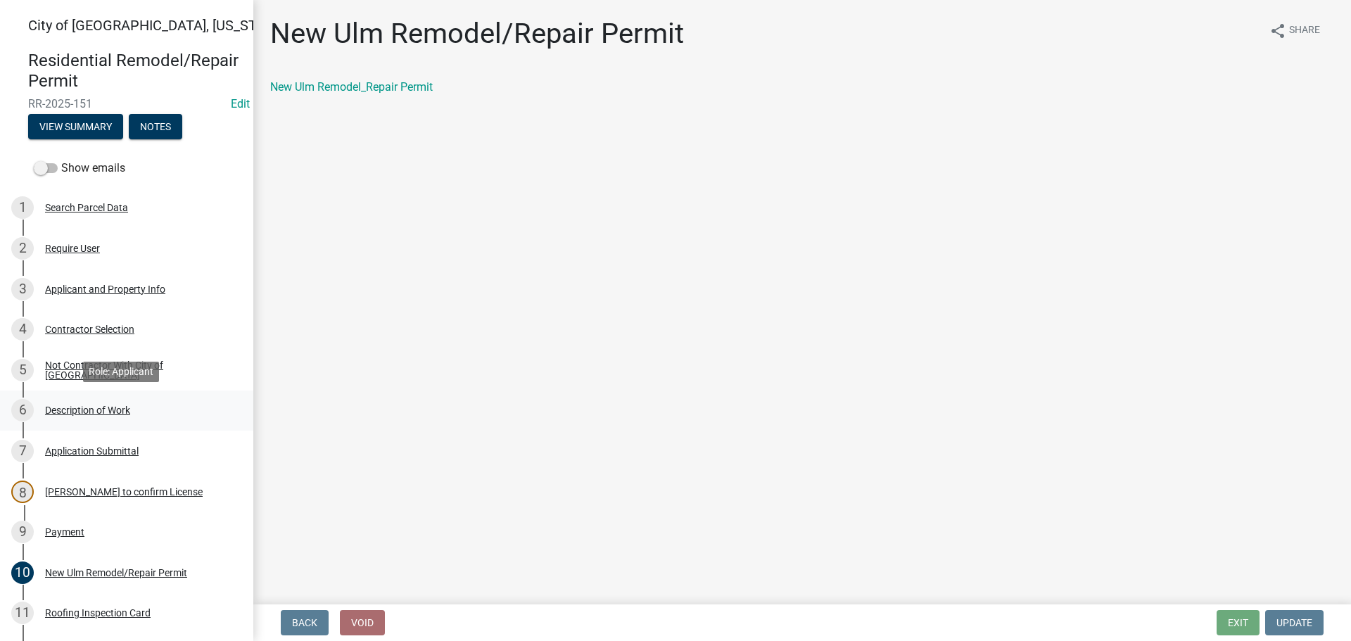
click at [99, 408] on div "Description of Work" at bounding box center [87, 410] width 85 height 10
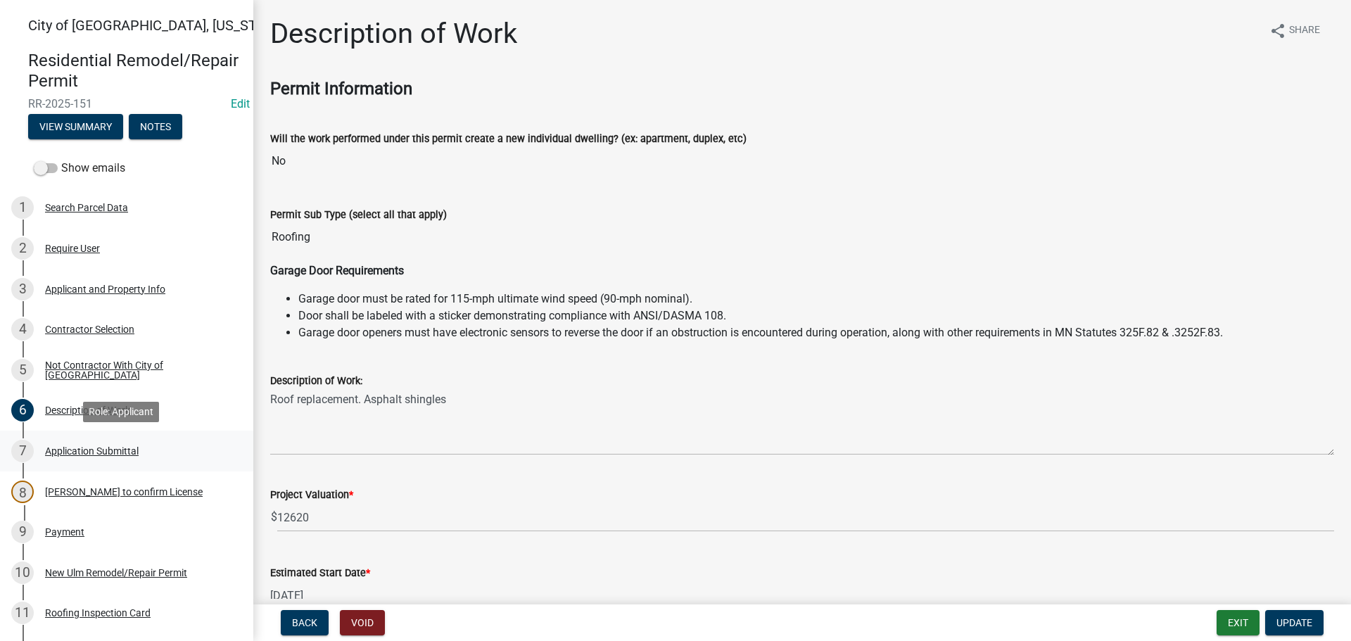
click at [125, 447] on div "Application Submittal" at bounding box center [92, 451] width 94 height 10
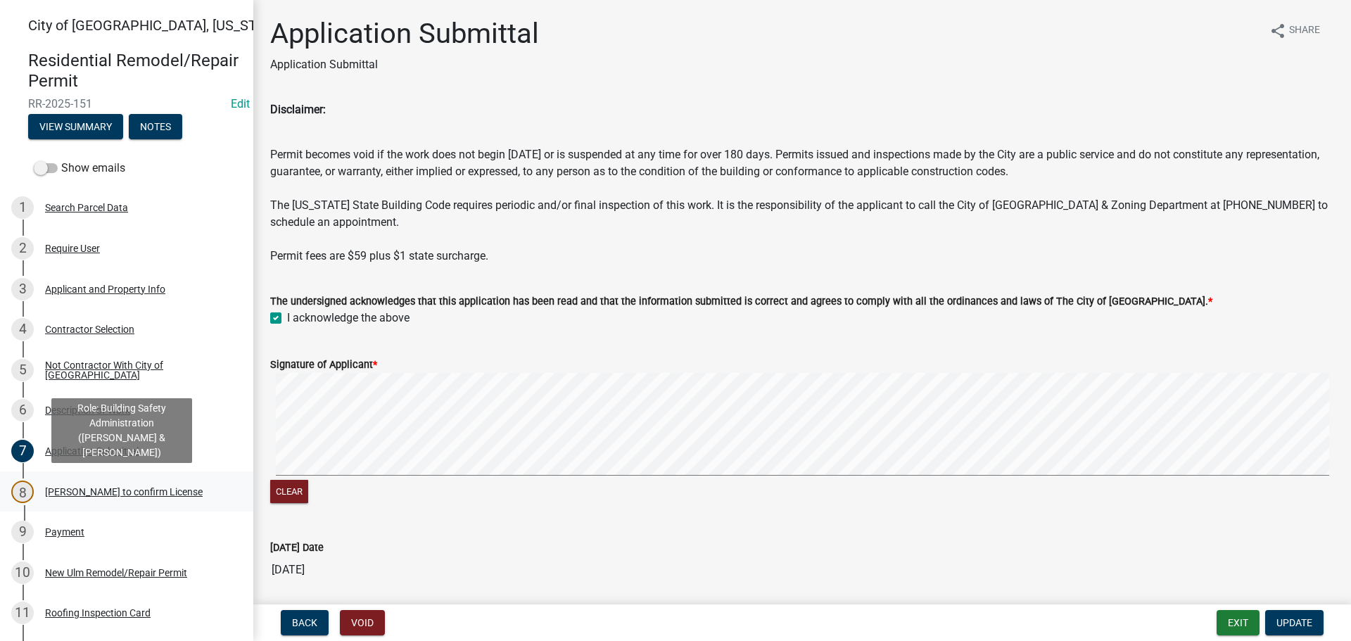
click at [85, 496] on div "[PERSON_NAME] to confirm License" at bounding box center [124, 492] width 158 height 10
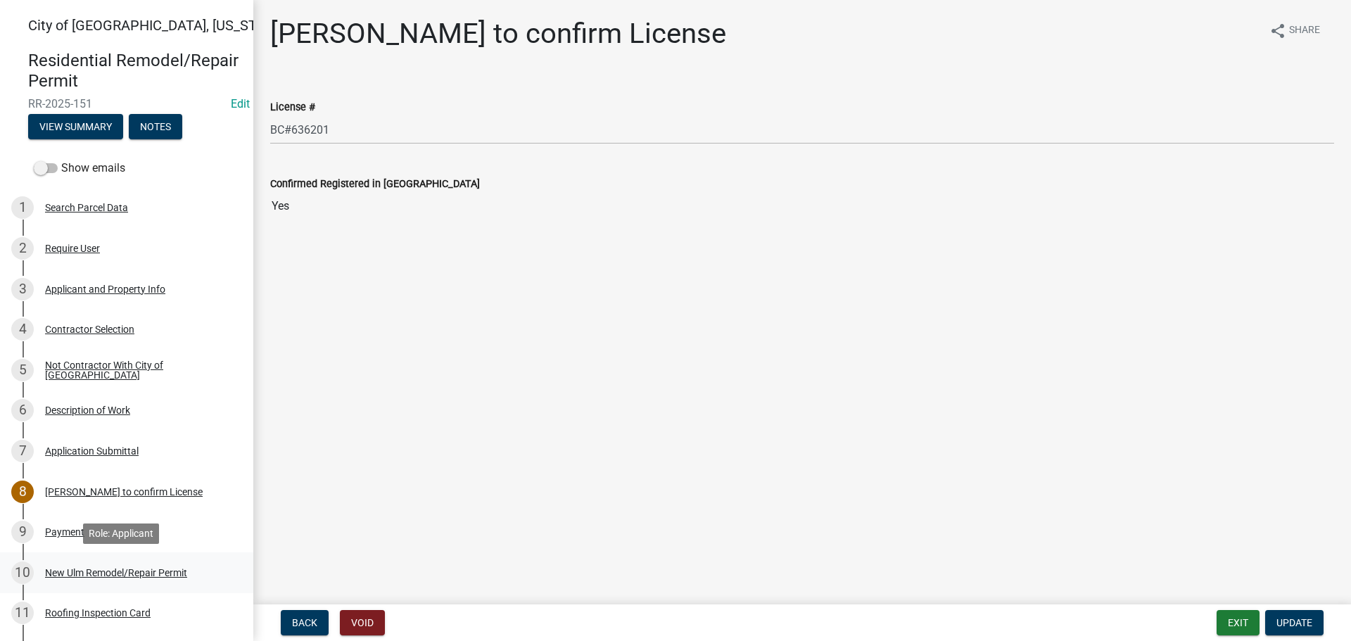
click at [96, 579] on div "10 New Ulm Remodel/Repair Permit" at bounding box center [121, 573] width 220 height 23
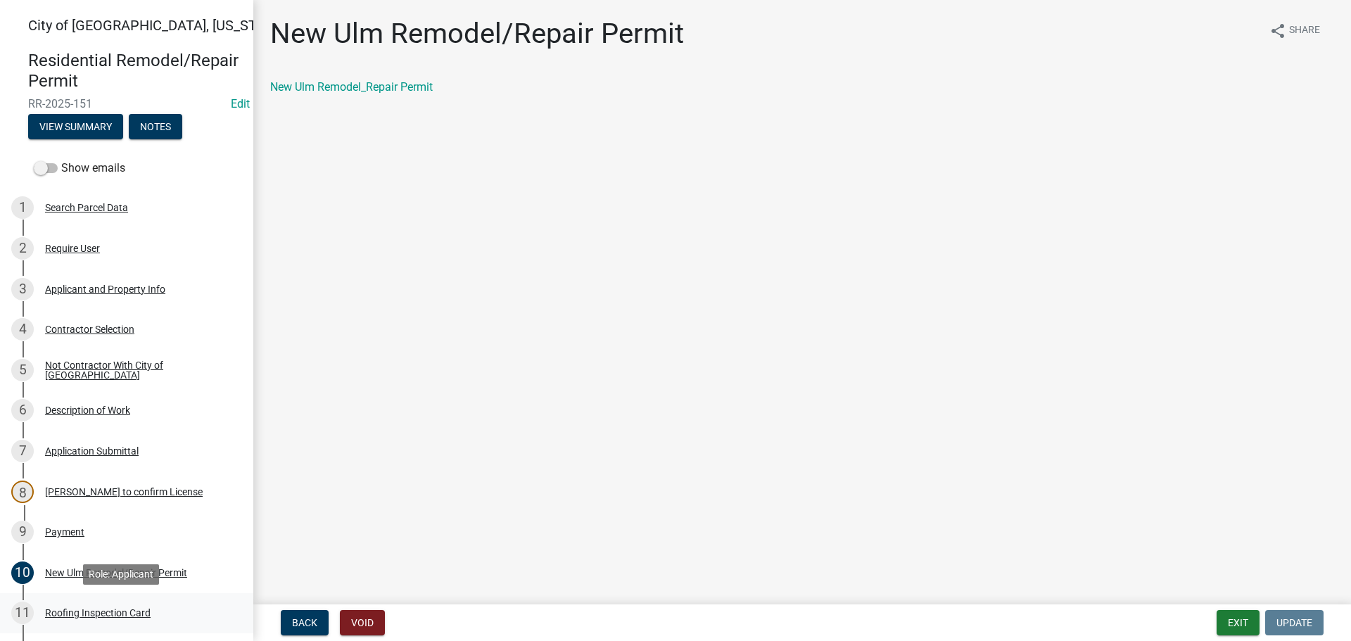
click at [118, 612] on div "Roofing Inspection Card" at bounding box center [98, 613] width 106 height 10
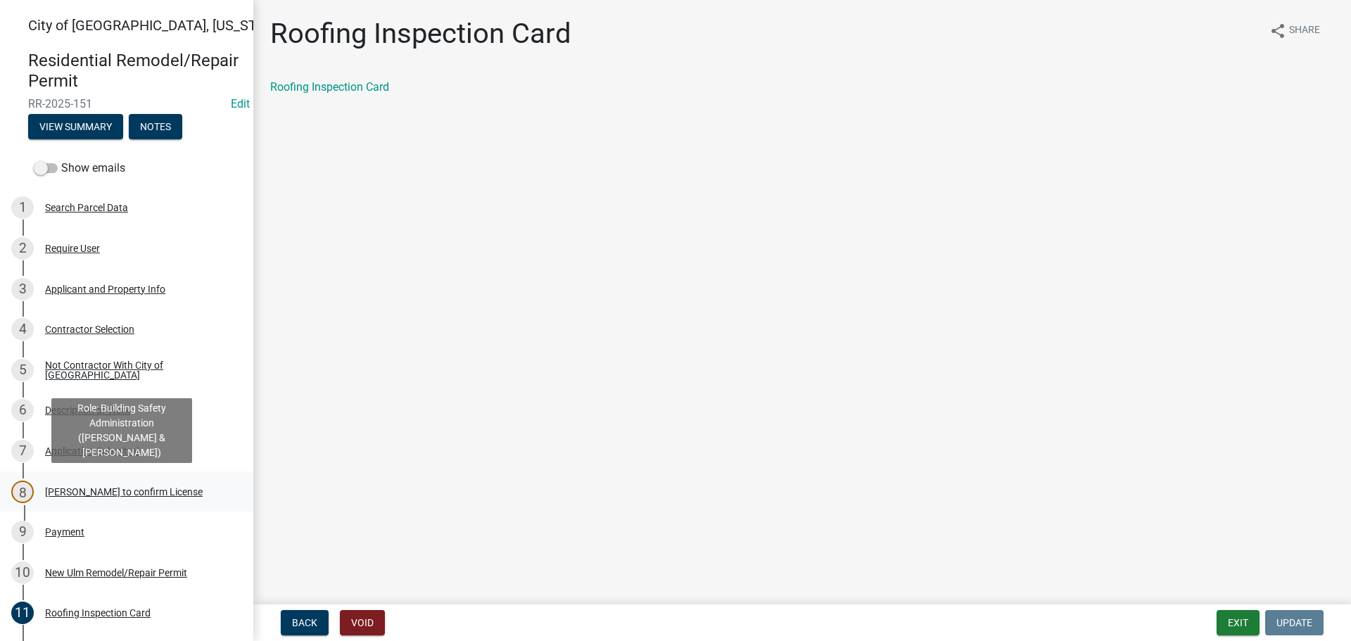
click at [118, 488] on div "[PERSON_NAME] to confirm License" at bounding box center [124, 492] width 158 height 10
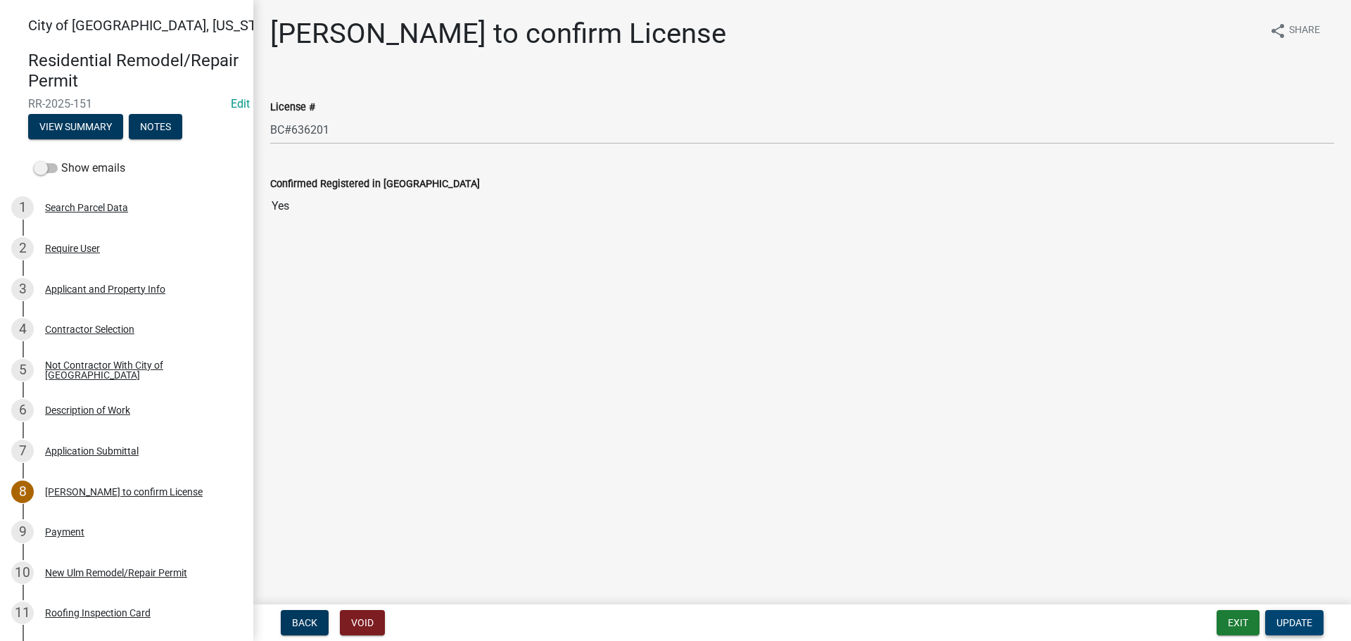
click at [1294, 631] on button "Update" at bounding box center [1294, 622] width 58 height 25
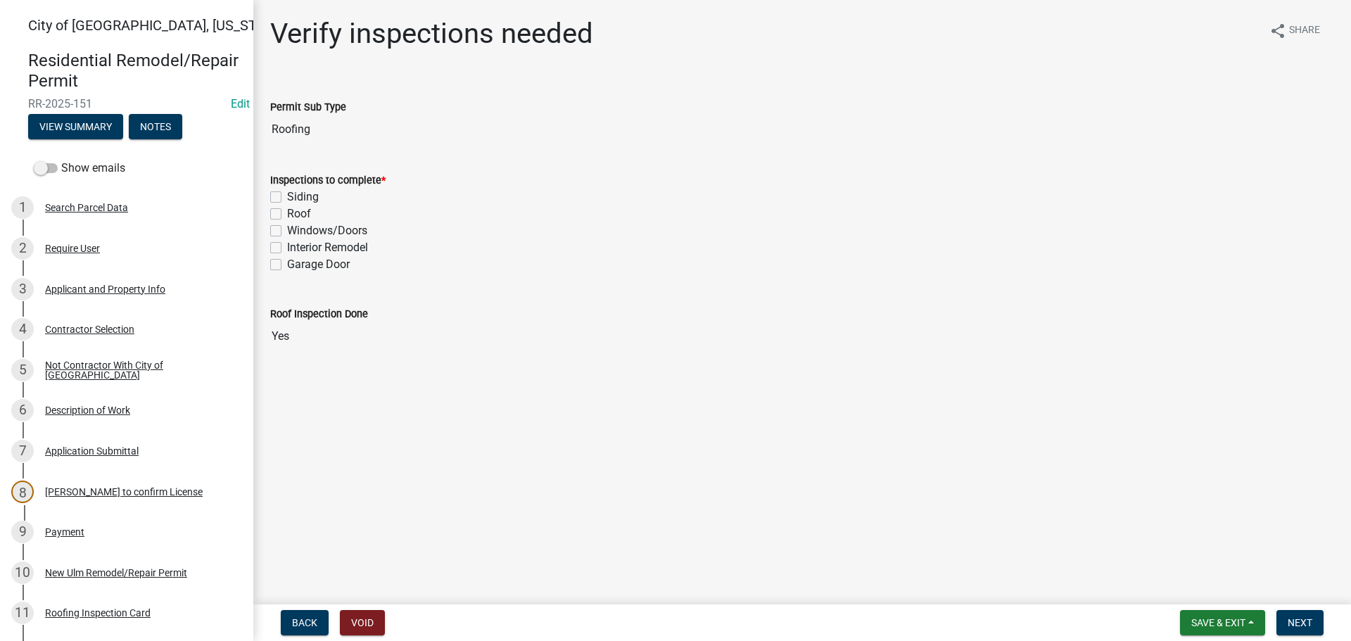
click at [287, 215] on label "Roof" at bounding box center [299, 214] width 24 height 17
click at [287, 215] on input "Roof" at bounding box center [291, 210] width 9 height 9
checkbox input "true"
checkbox input "false"
checkbox input "true"
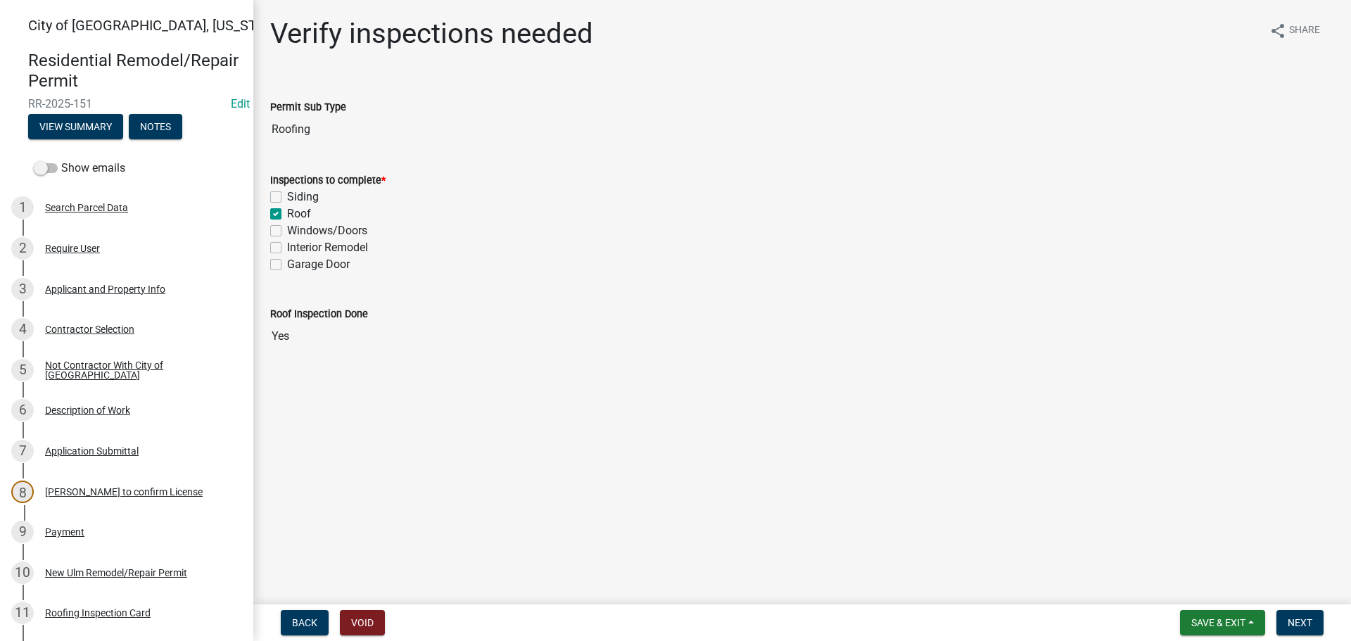
checkbox input "false"
click at [1312, 631] on button "Next" at bounding box center [1300, 622] width 47 height 25
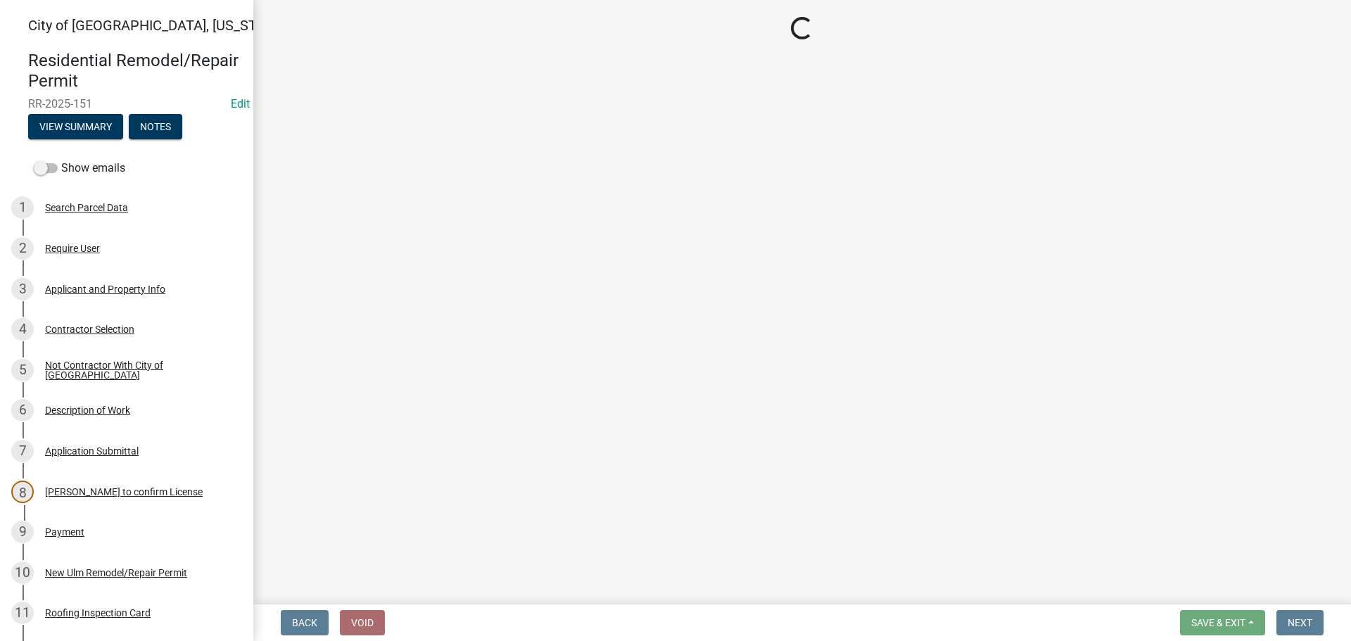
select select "805d55ac-e238-4e04-8f8e-acc067f36c3e"
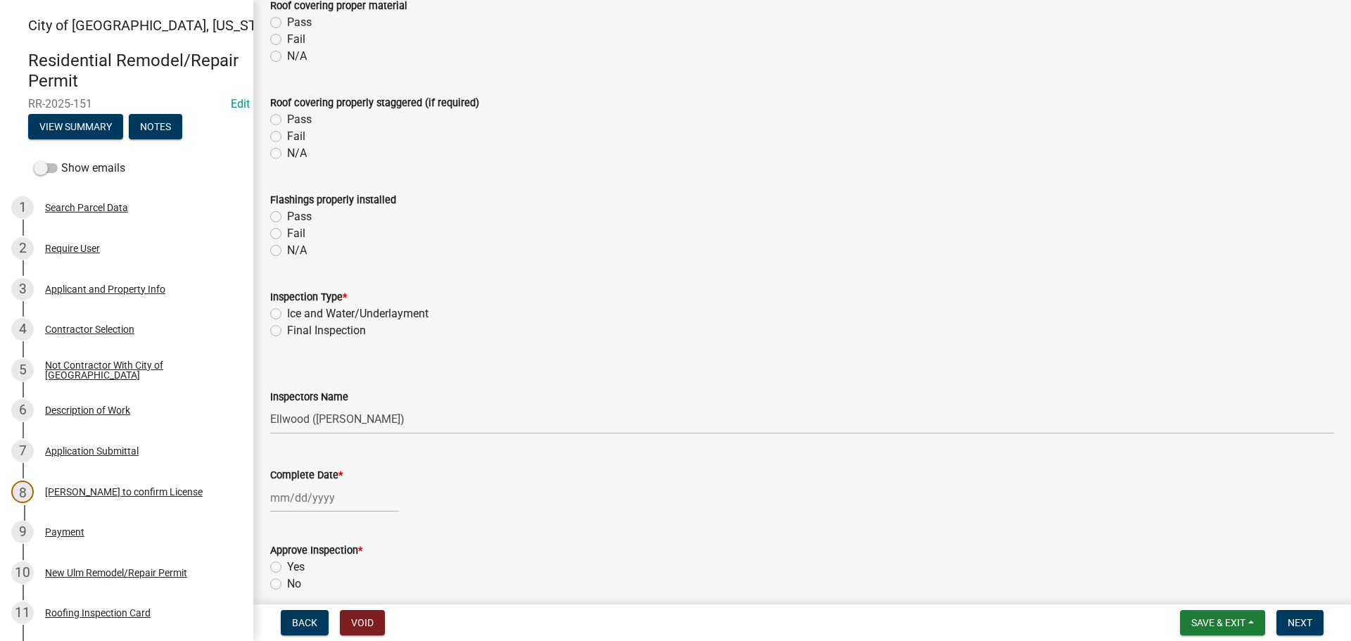
scroll to position [422, 0]
click at [287, 332] on label "Final Inspection" at bounding box center [326, 330] width 79 height 17
click at [287, 331] on input "Final Inspection" at bounding box center [291, 326] width 9 height 9
radio input "true"
click at [306, 424] on select "Select Item... Ellwood ([PERSON_NAME]) [EMAIL_ADDRESS][DOMAIN_NAME] ([PERSON_NA…" at bounding box center [802, 419] width 1064 height 29
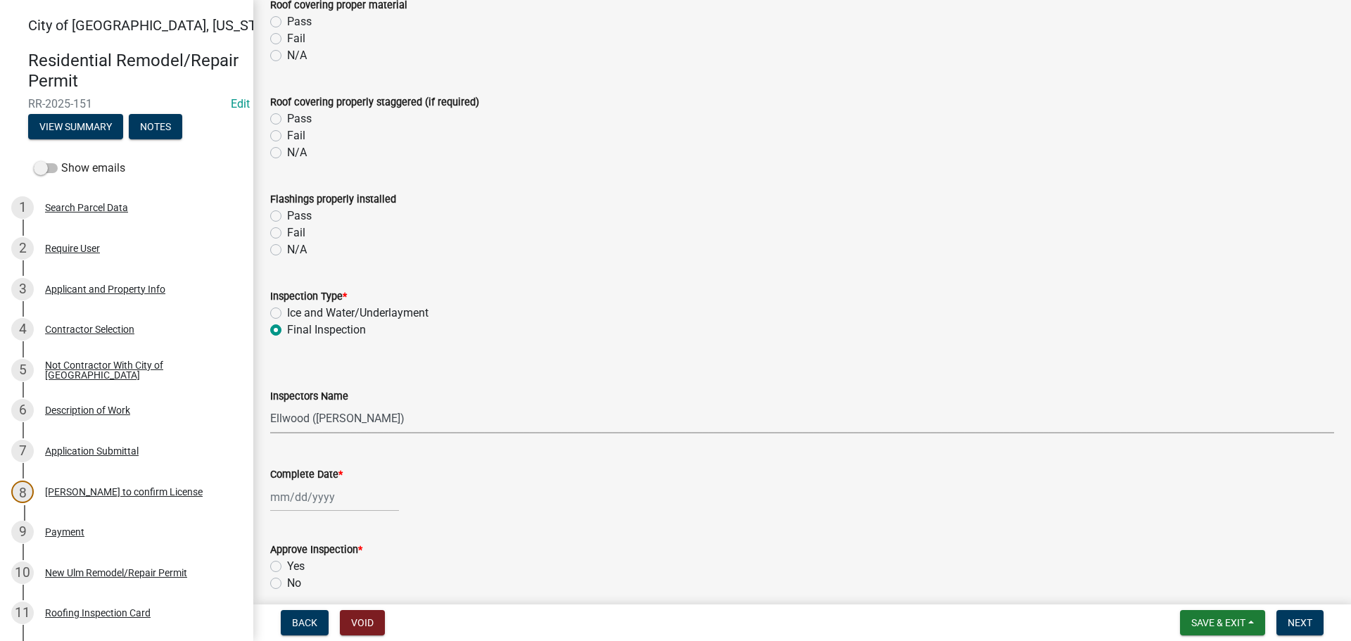
select select "cd72df13-1819-4c17-818e-bd68a66556fb"
click at [270, 405] on select "Select Item... Ellwood ([PERSON_NAME]) [EMAIL_ADDRESS][DOMAIN_NAME] ([PERSON_NA…" at bounding box center [802, 419] width 1064 height 29
select select "8"
select select "2025"
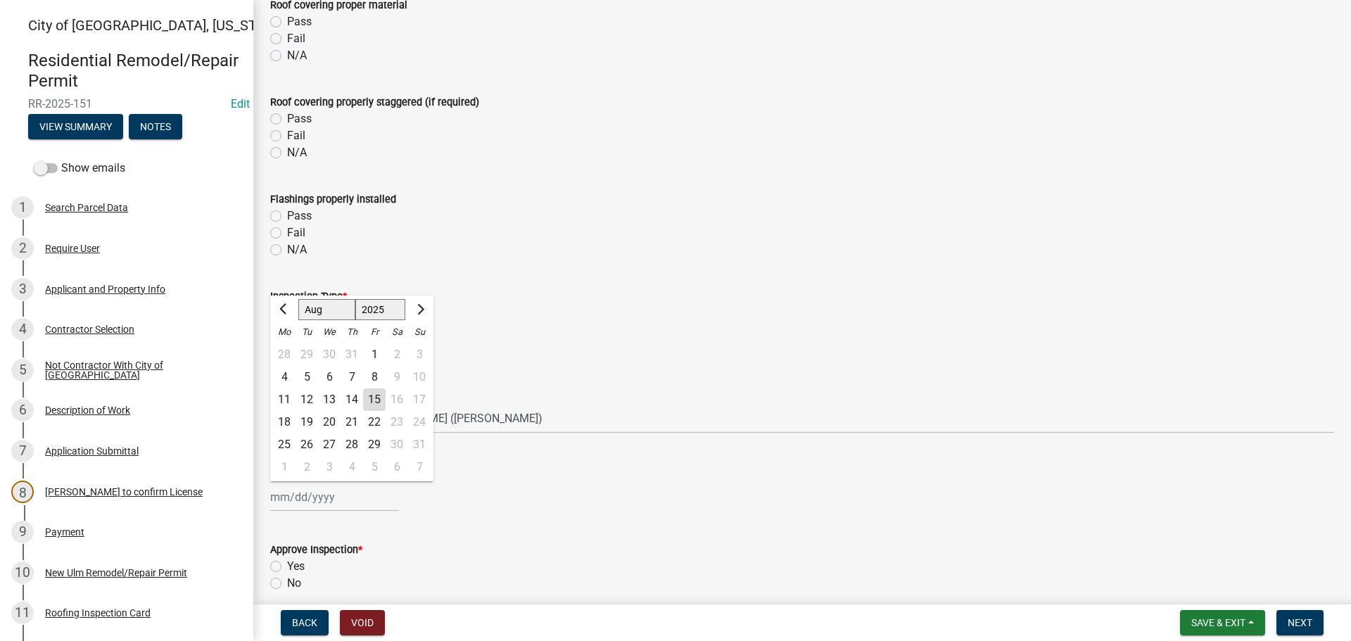
click at [301, 498] on div "[PERSON_NAME] Feb Mar Apr [PERSON_NAME][DATE] Oct Nov [DATE] 1526 1527 1528 152…" at bounding box center [334, 497] width 129 height 29
click at [369, 391] on div "15" at bounding box center [374, 399] width 23 height 23
type input "[DATE]"
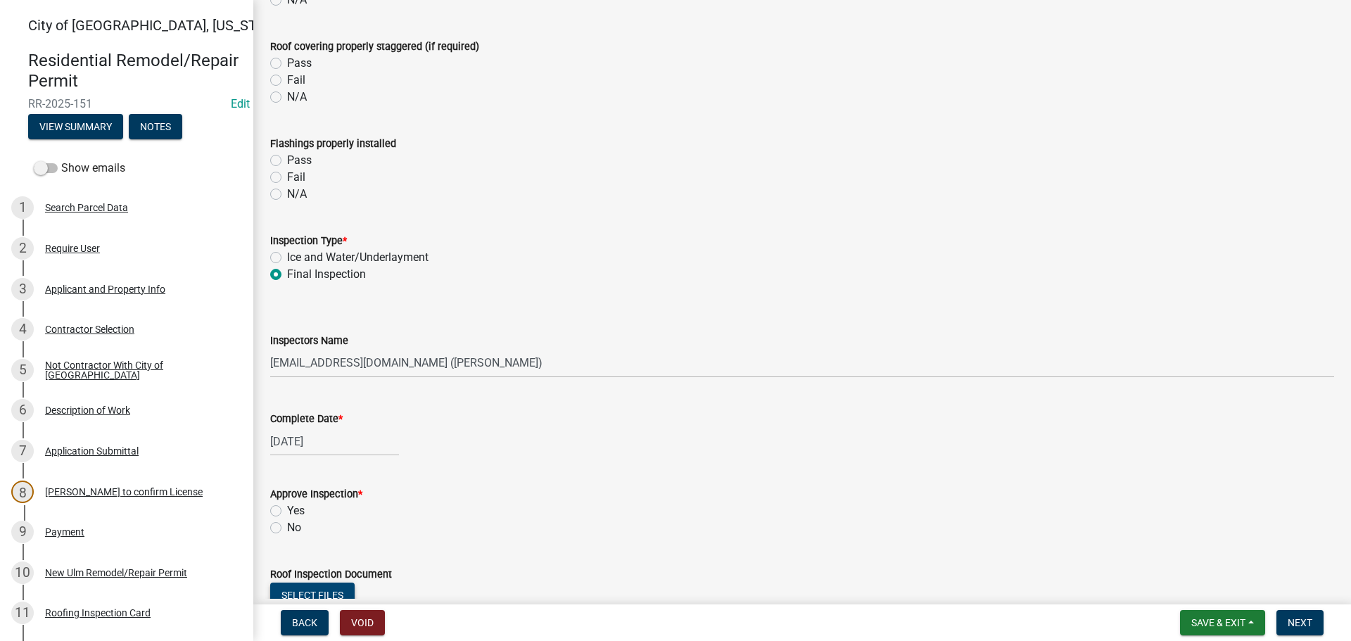
scroll to position [563, 0]
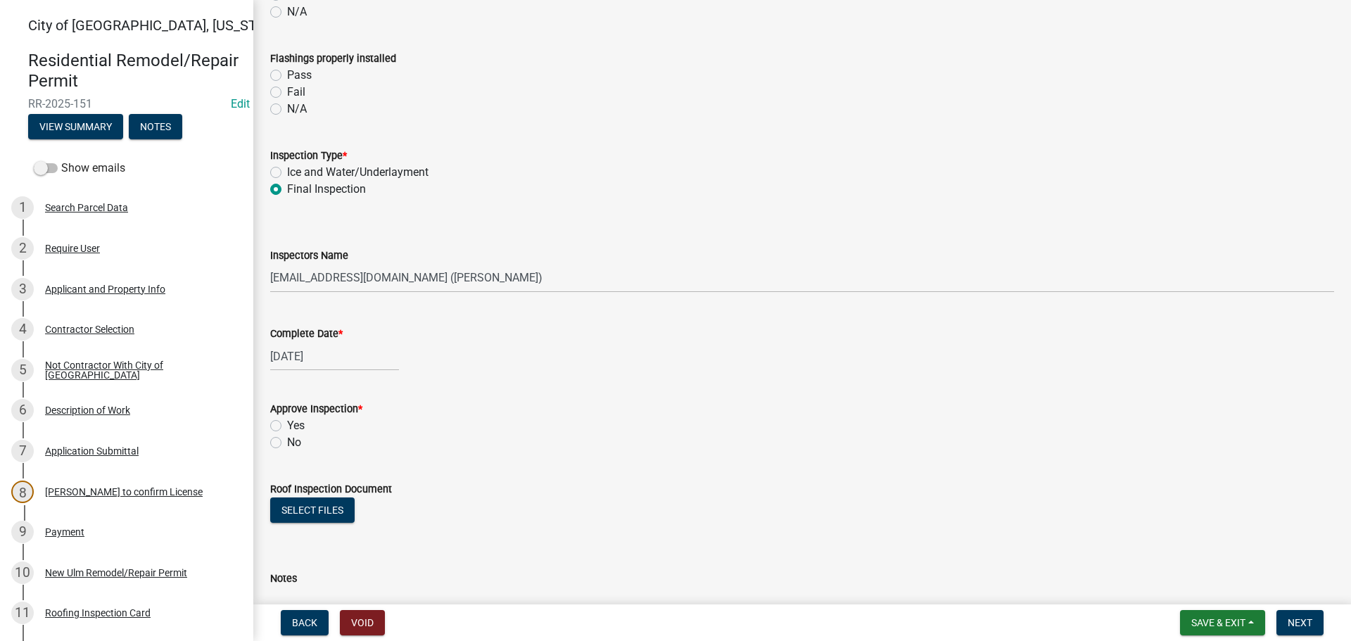
drag, startPoint x: 271, startPoint y: 422, endPoint x: 329, endPoint y: 479, distance: 81.1
click at [287, 422] on label "Yes" at bounding box center [296, 425] width 18 height 17
click at [287, 422] on input "Yes" at bounding box center [291, 421] width 9 height 9
radio input "true"
click at [1291, 627] on span "Next" at bounding box center [1300, 622] width 25 height 11
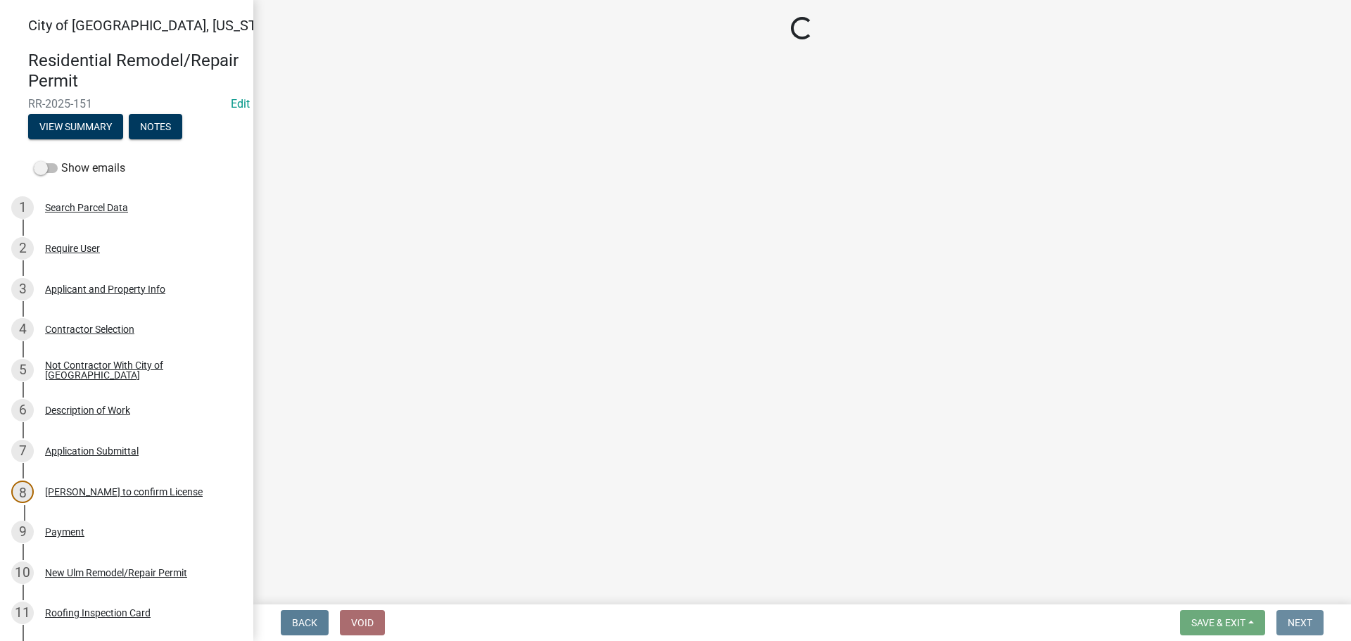
scroll to position [0, 0]
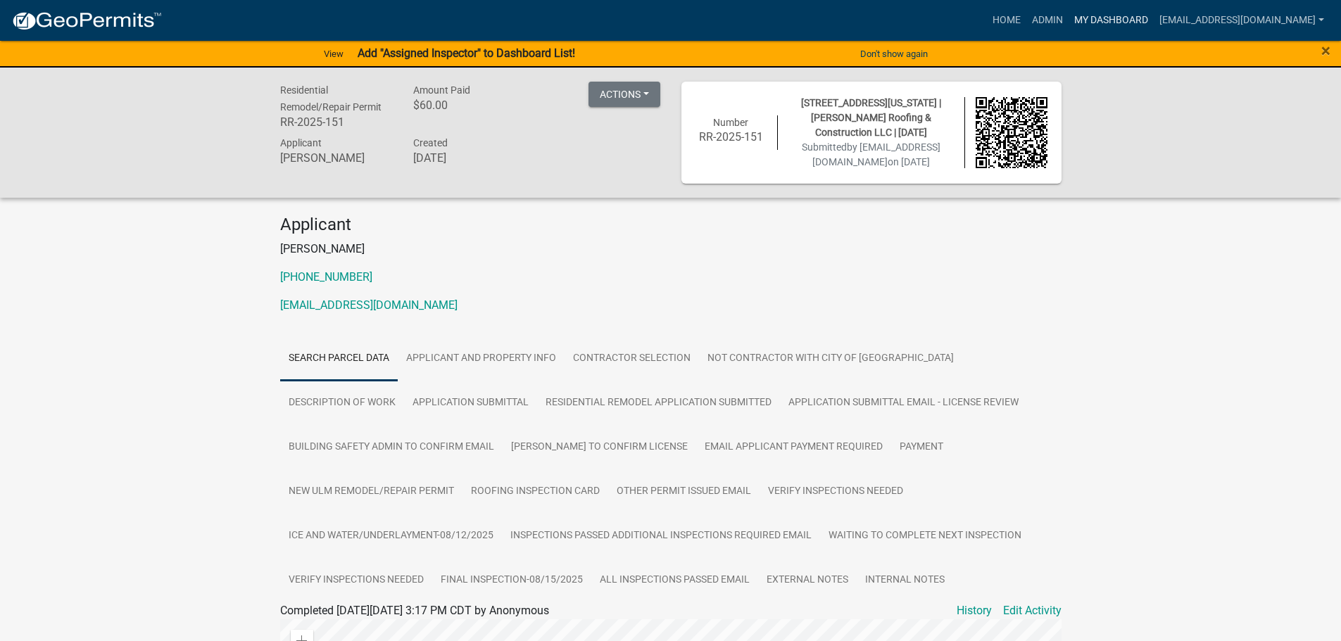
click at [1152, 15] on link "My Dashboard" at bounding box center [1110, 20] width 85 height 27
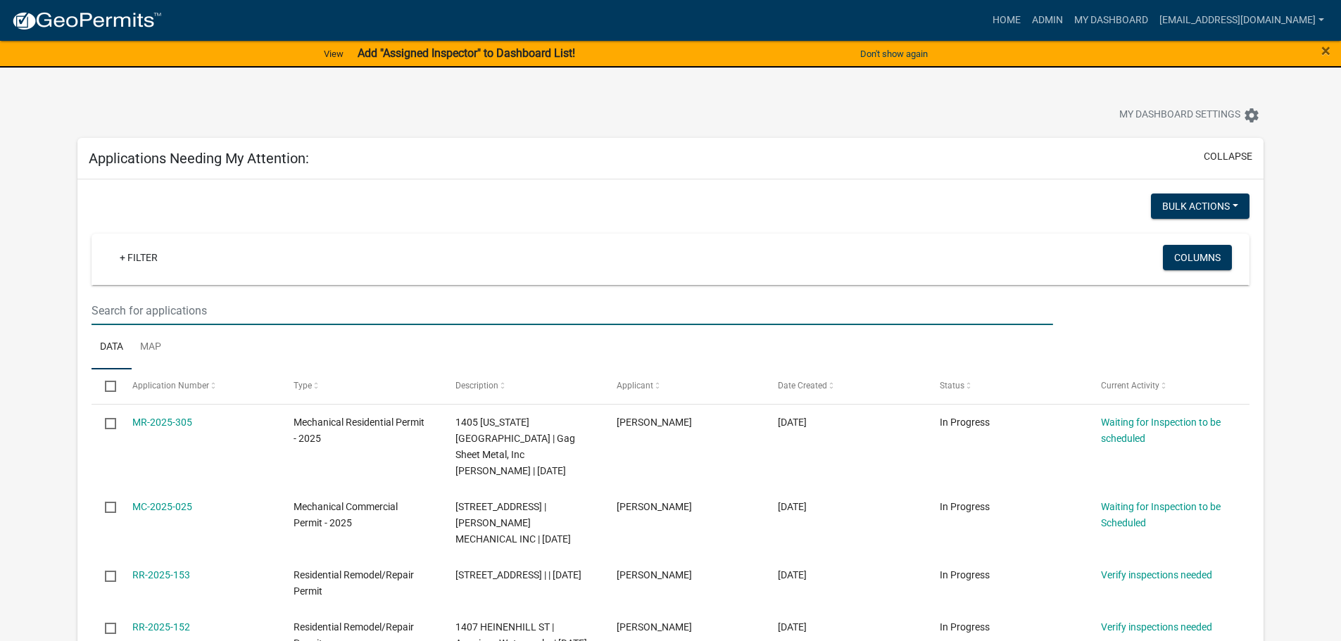
drag, startPoint x: 165, startPoint y: 306, endPoint x: 160, endPoint y: 298, distance: 10.2
click at [160, 298] on input "text" at bounding box center [571, 310] width 961 height 29
type input "622"
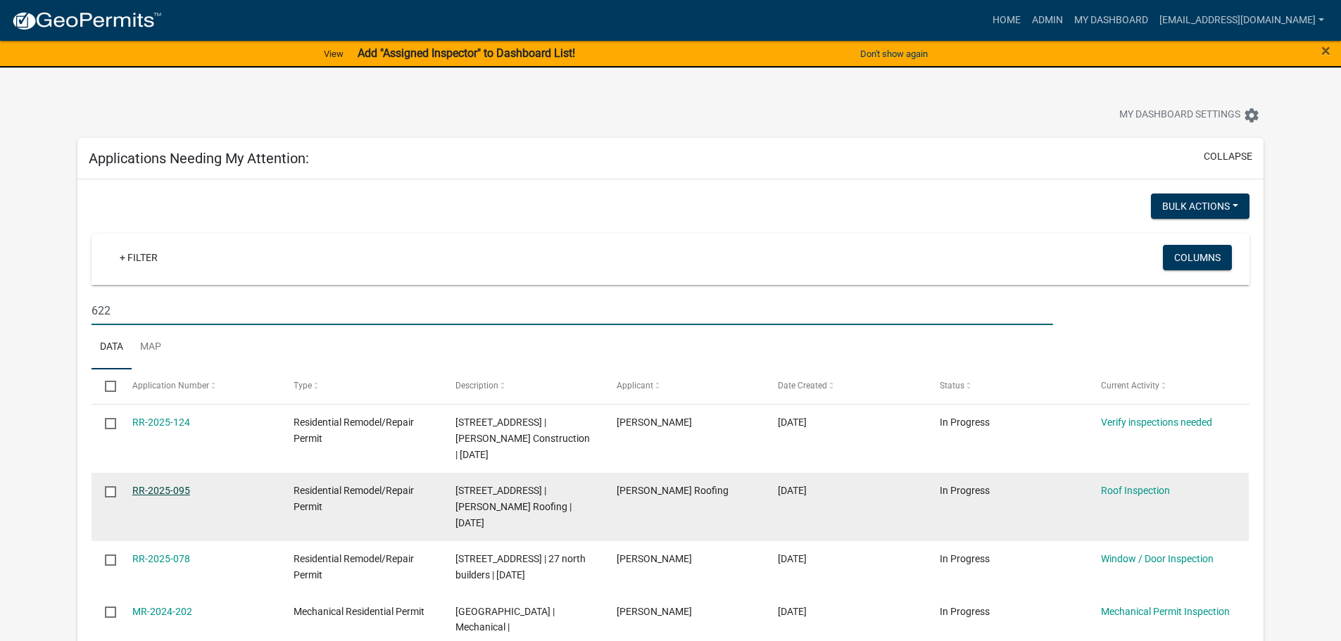
click at [160, 493] on link "RR-2025-095" at bounding box center [161, 490] width 58 height 11
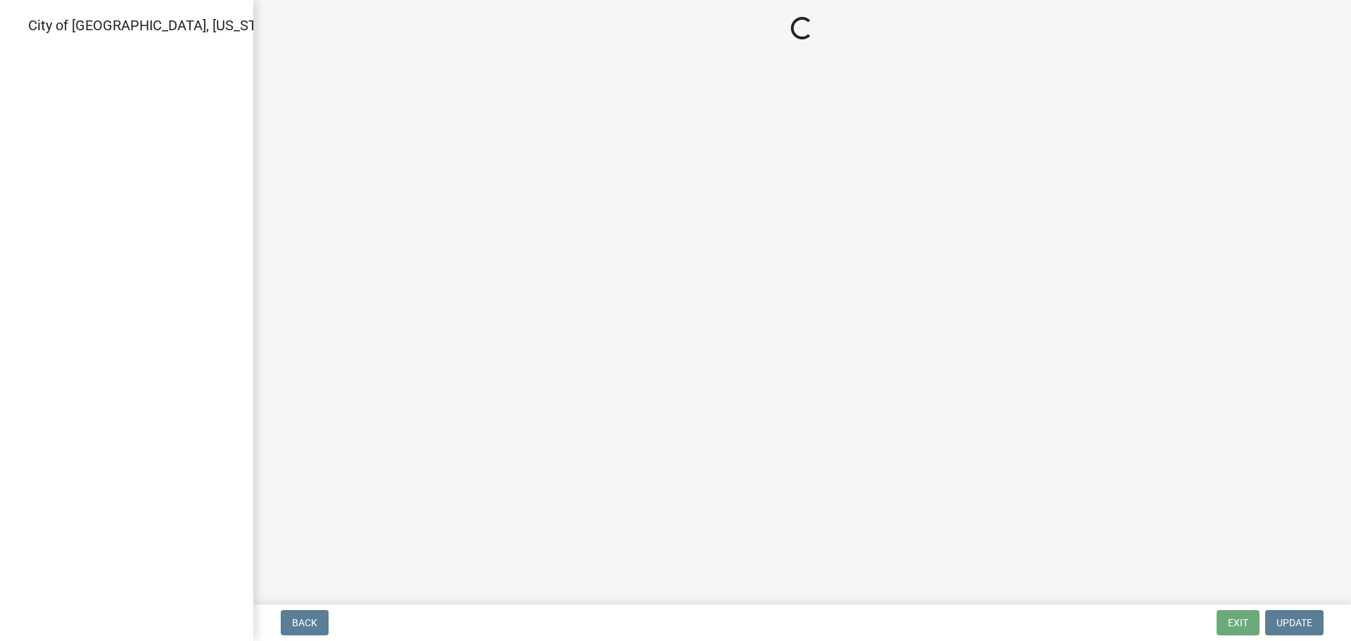
select select "805d55ac-e238-4e04-8f8e-acc067f36c3e"
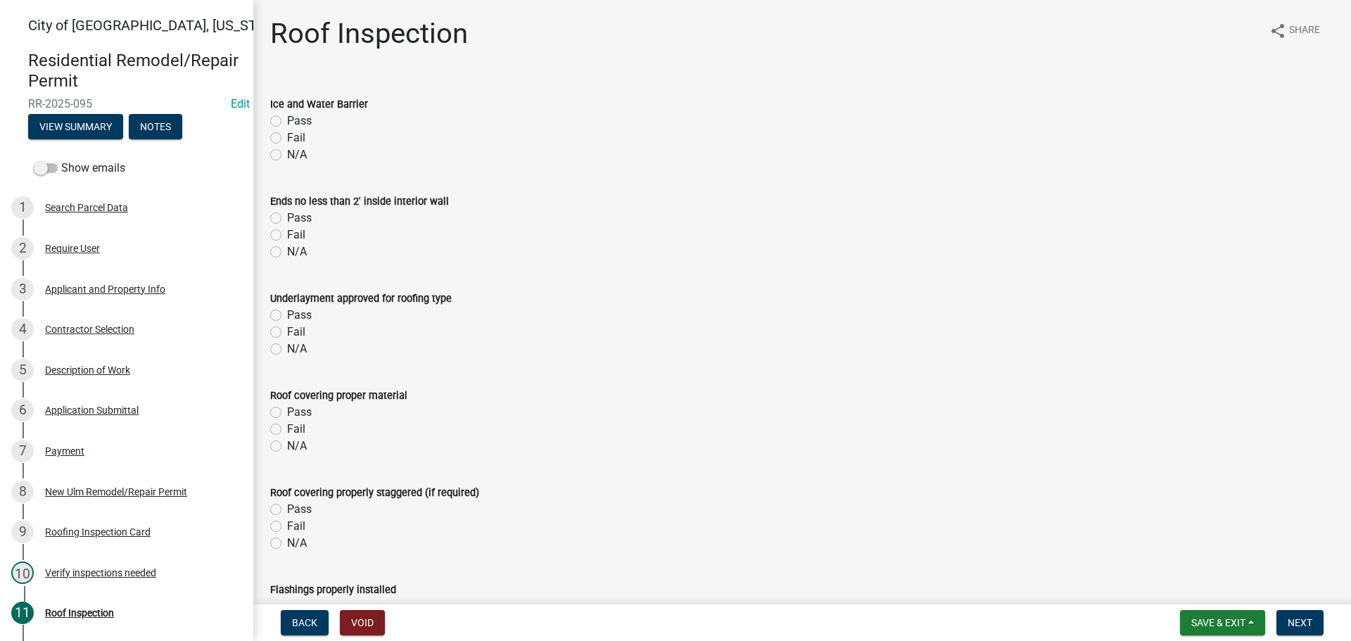
scroll to position [352, 0]
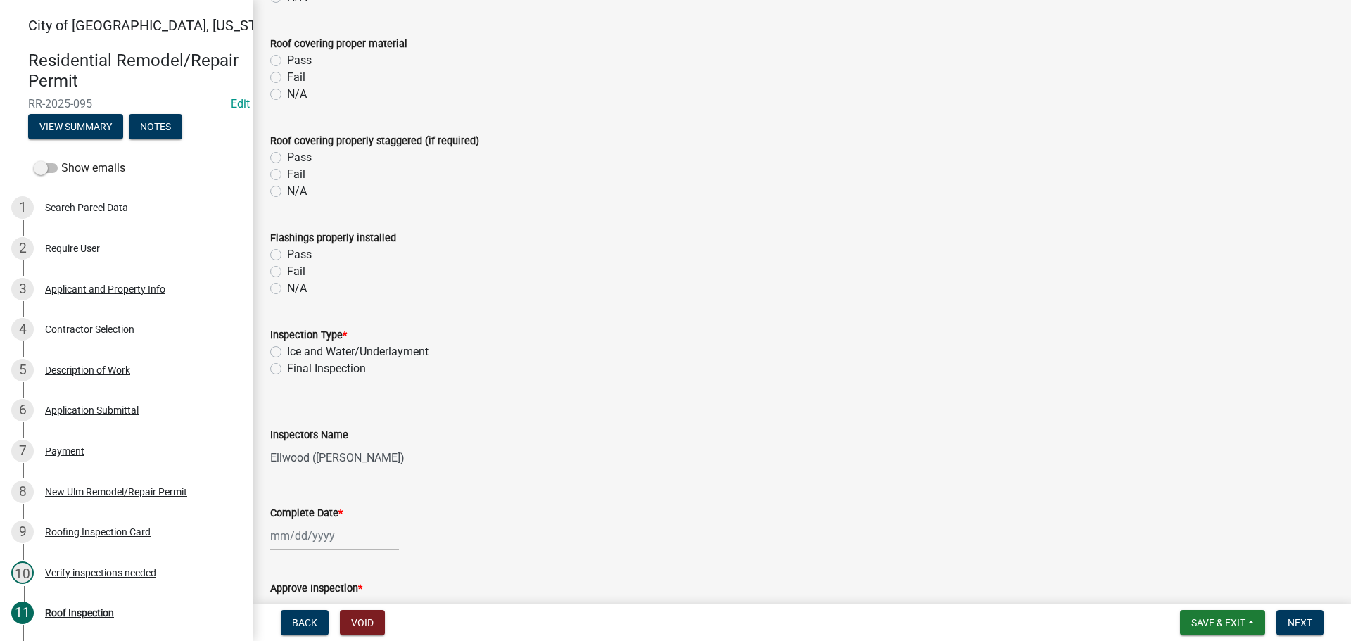
click at [276, 375] on div "Final Inspection" at bounding box center [802, 368] width 1064 height 17
click at [287, 366] on label "Final Inspection" at bounding box center [326, 368] width 79 height 17
click at [287, 366] on input "Final Inspection" at bounding box center [291, 364] width 9 height 9
radio input "true"
click at [315, 464] on select "Select Item... Ellwood ([PERSON_NAME]) [EMAIL_ADDRESS][DOMAIN_NAME] ([PERSON_NA…" at bounding box center [802, 457] width 1064 height 29
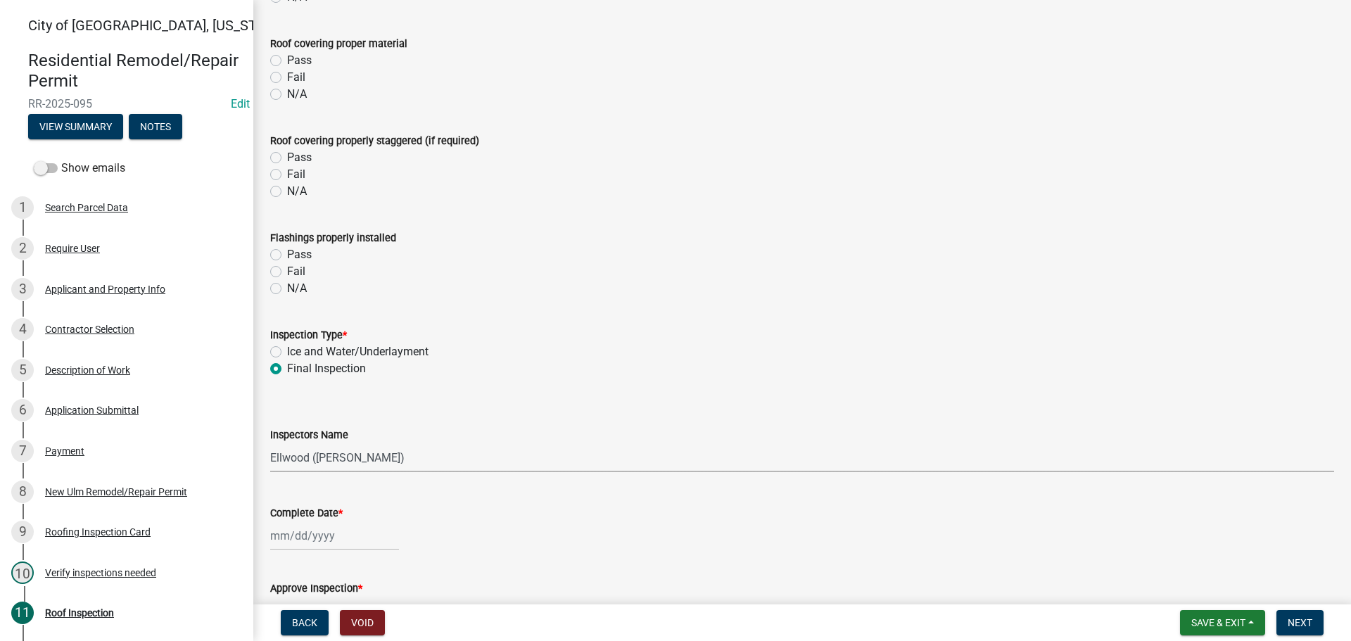
select select "cd72df13-1819-4c17-818e-bd68a66556fb"
click at [270, 443] on select "Select Item... Ellwood ([PERSON_NAME]) [EMAIL_ADDRESS][DOMAIN_NAME] ([PERSON_NA…" at bounding box center [802, 457] width 1064 height 29
click at [315, 538] on div at bounding box center [334, 536] width 129 height 29
select select "8"
select select "2025"
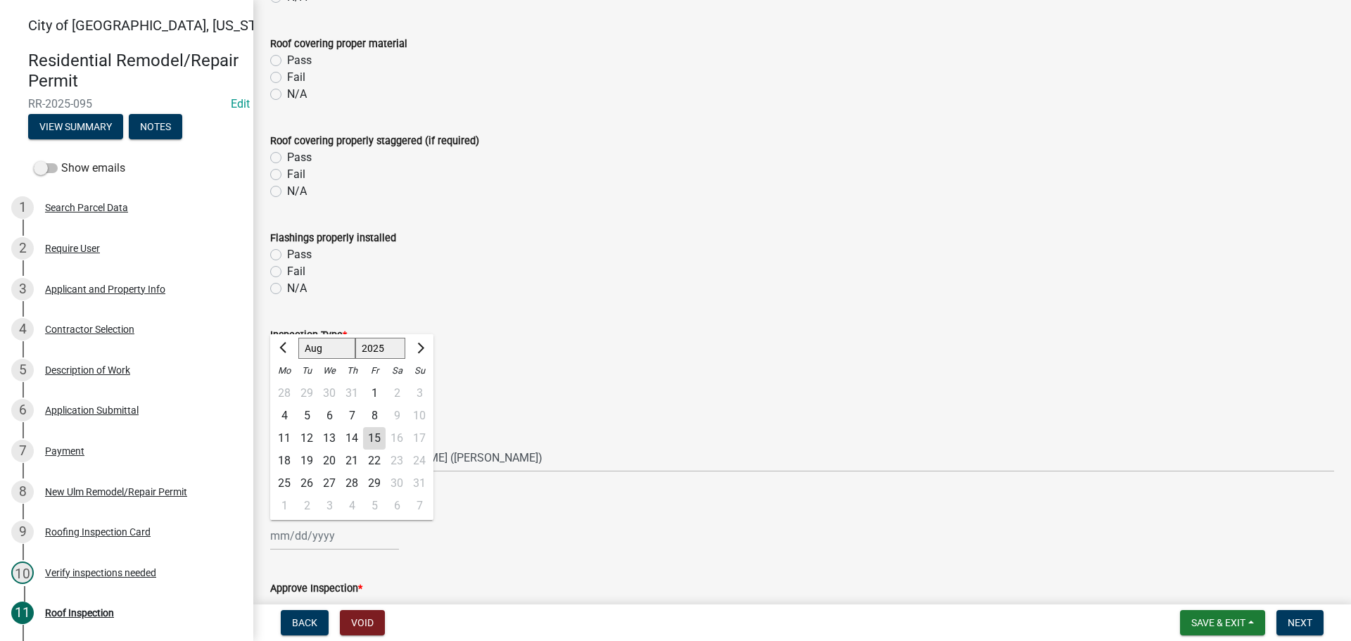
click at [366, 436] on div "15" at bounding box center [374, 438] width 23 height 23
type input "[DATE]"
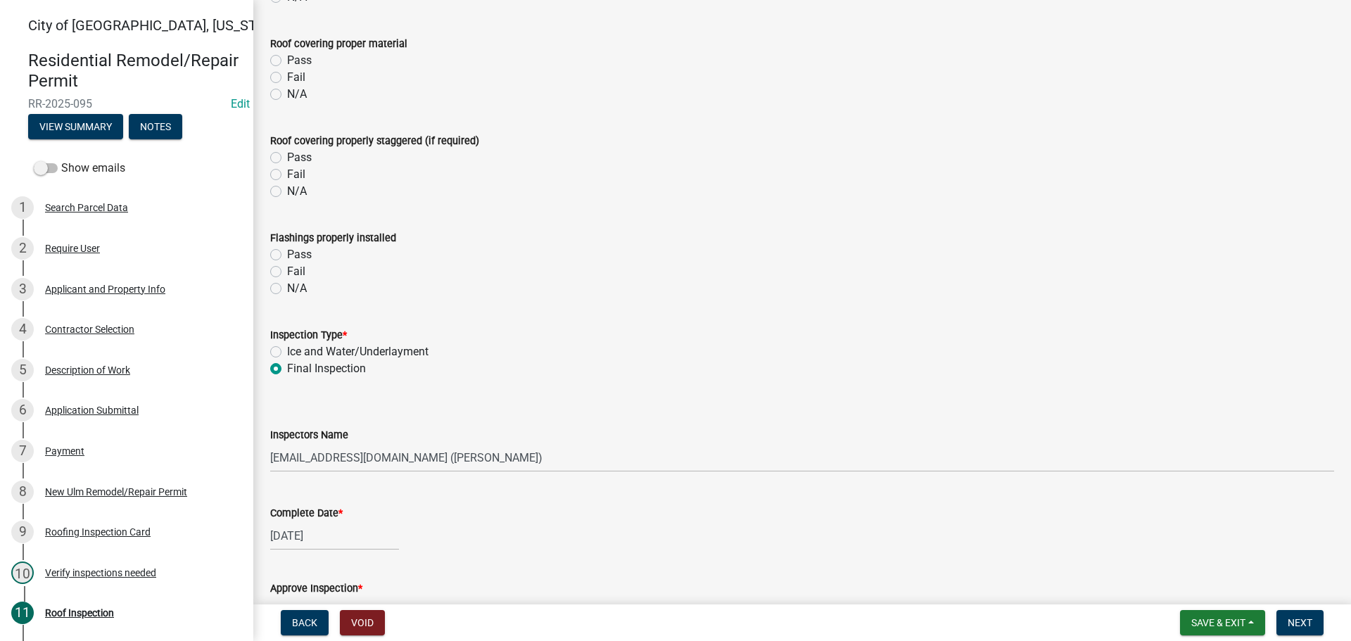
scroll to position [633, 0]
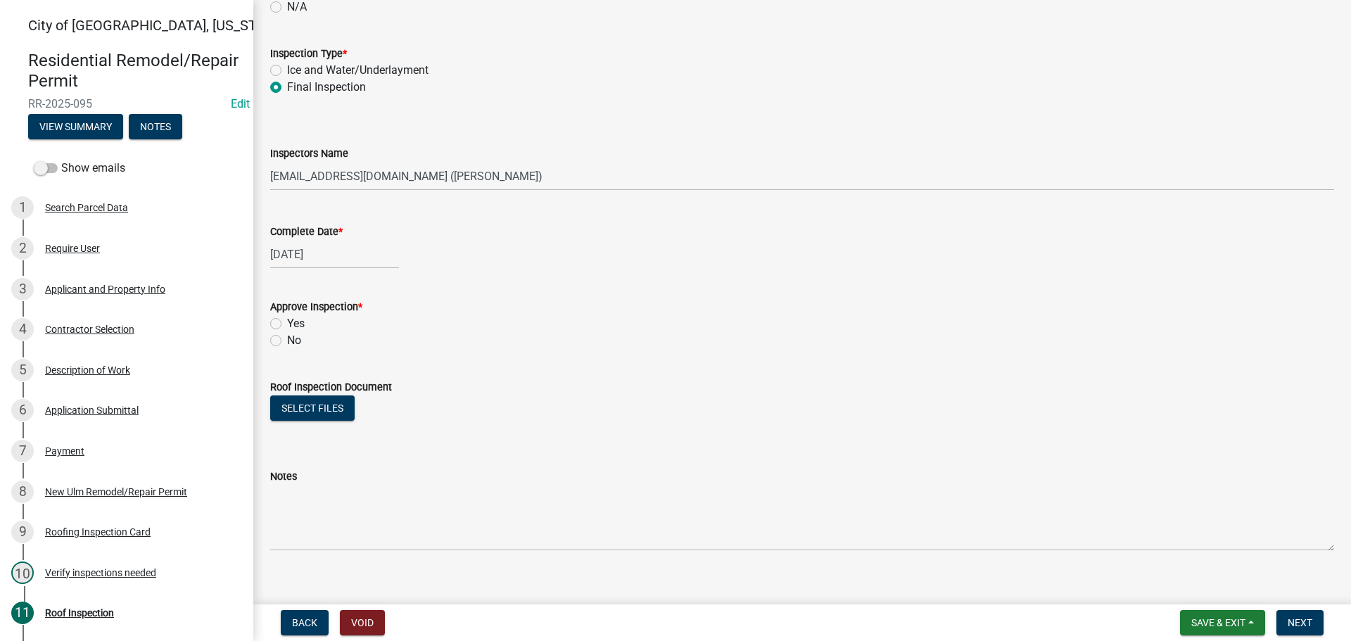
drag, startPoint x: 271, startPoint y: 320, endPoint x: 298, endPoint y: 347, distance: 38.3
click at [287, 320] on label "Yes" at bounding box center [296, 323] width 18 height 17
click at [287, 320] on input "Yes" at bounding box center [291, 319] width 9 height 9
radio input "true"
click at [1303, 627] on span "Next" at bounding box center [1300, 622] width 25 height 11
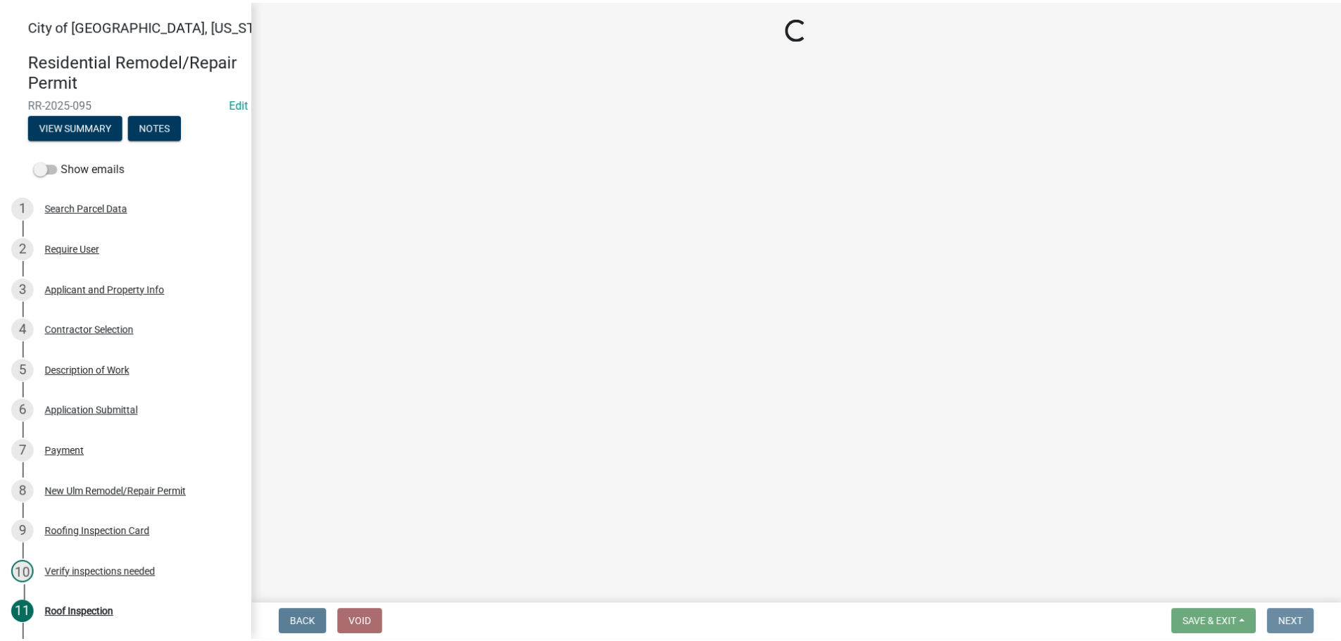
scroll to position [0, 0]
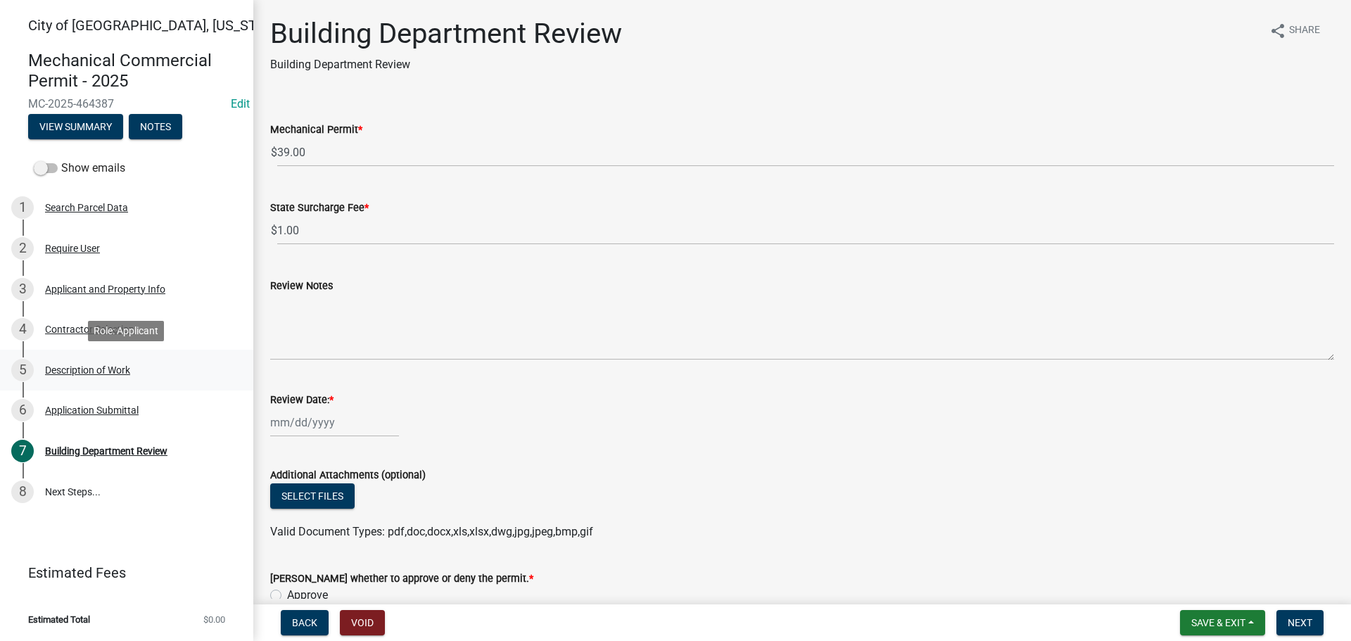
click at [77, 369] on div "Description of Work" at bounding box center [87, 370] width 85 height 10
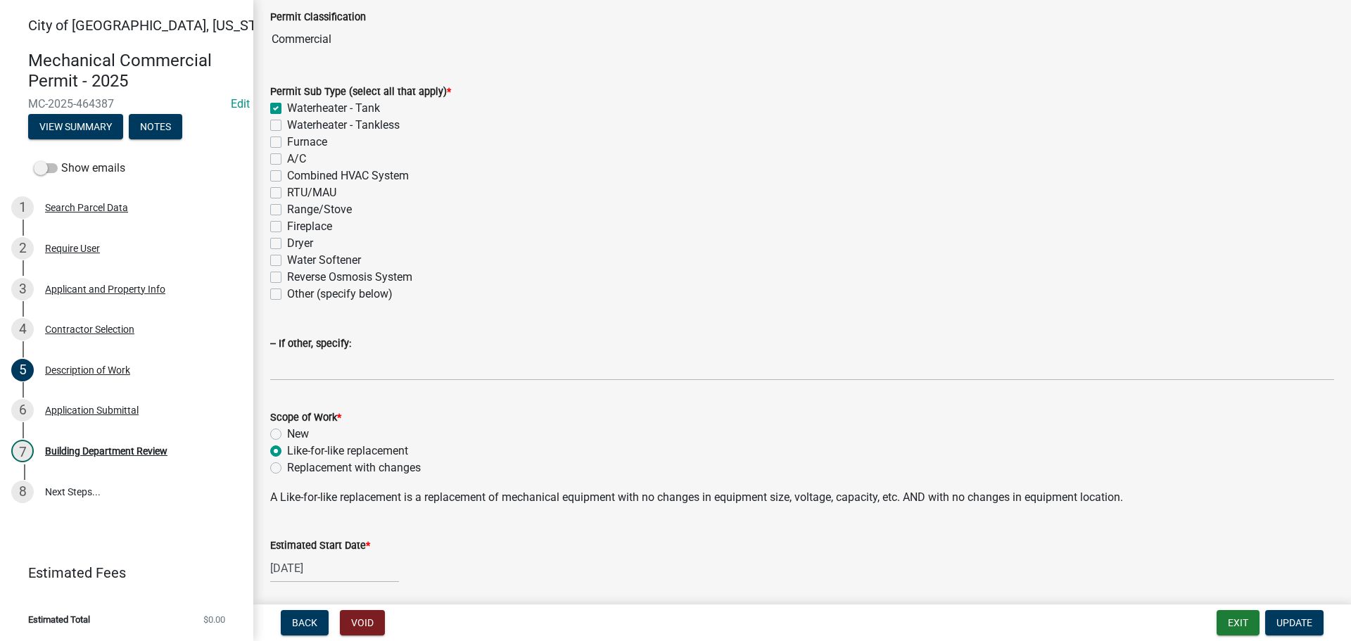
scroll to position [299, 0]
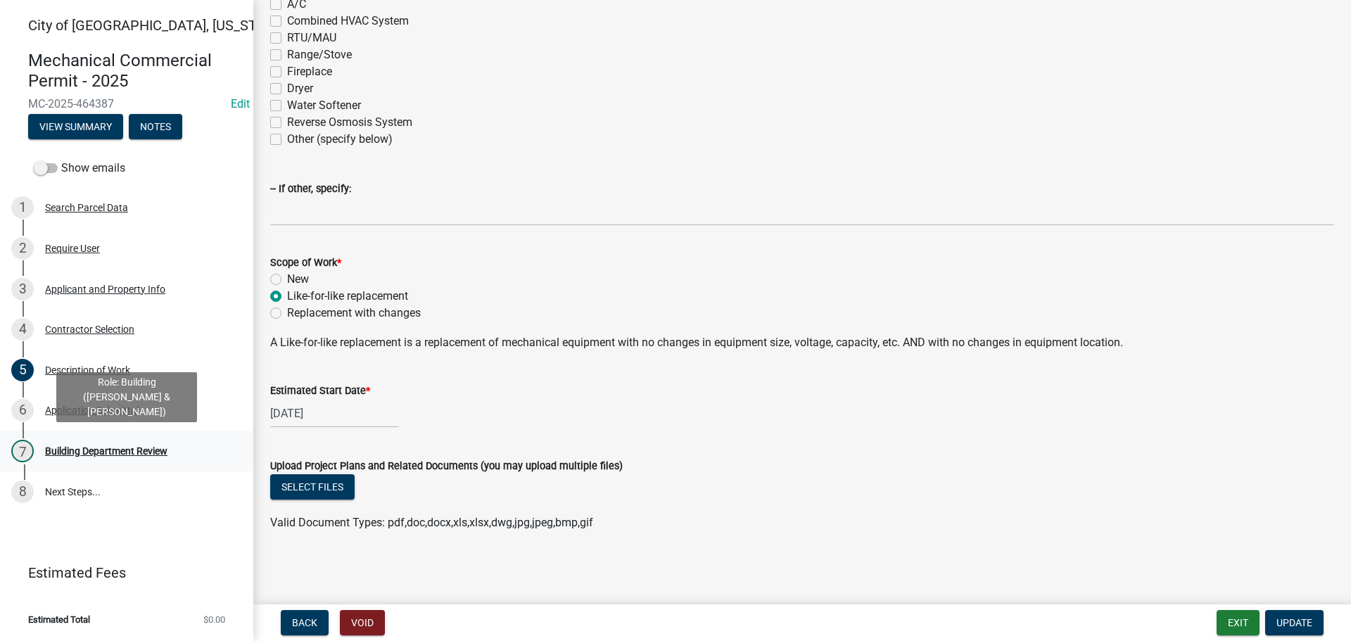
click at [125, 447] on div "Building Department Review" at bounding box center [106, 451] width 122 height 10
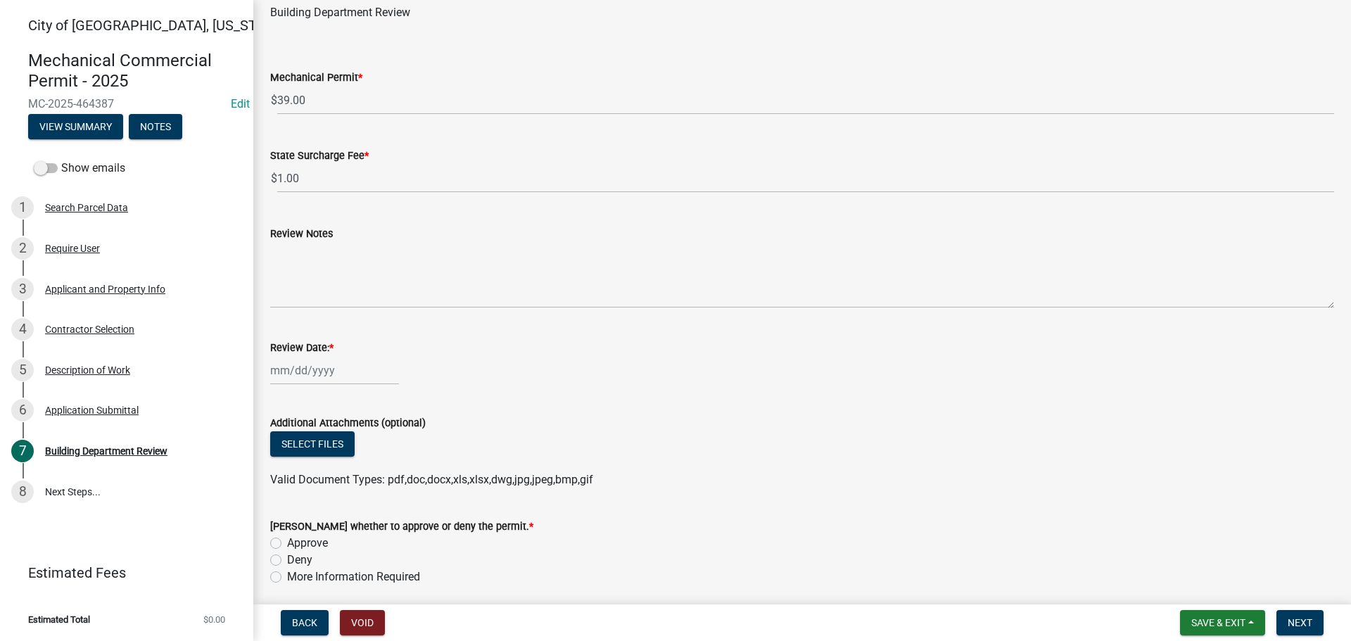
scroll to position [106, 0]
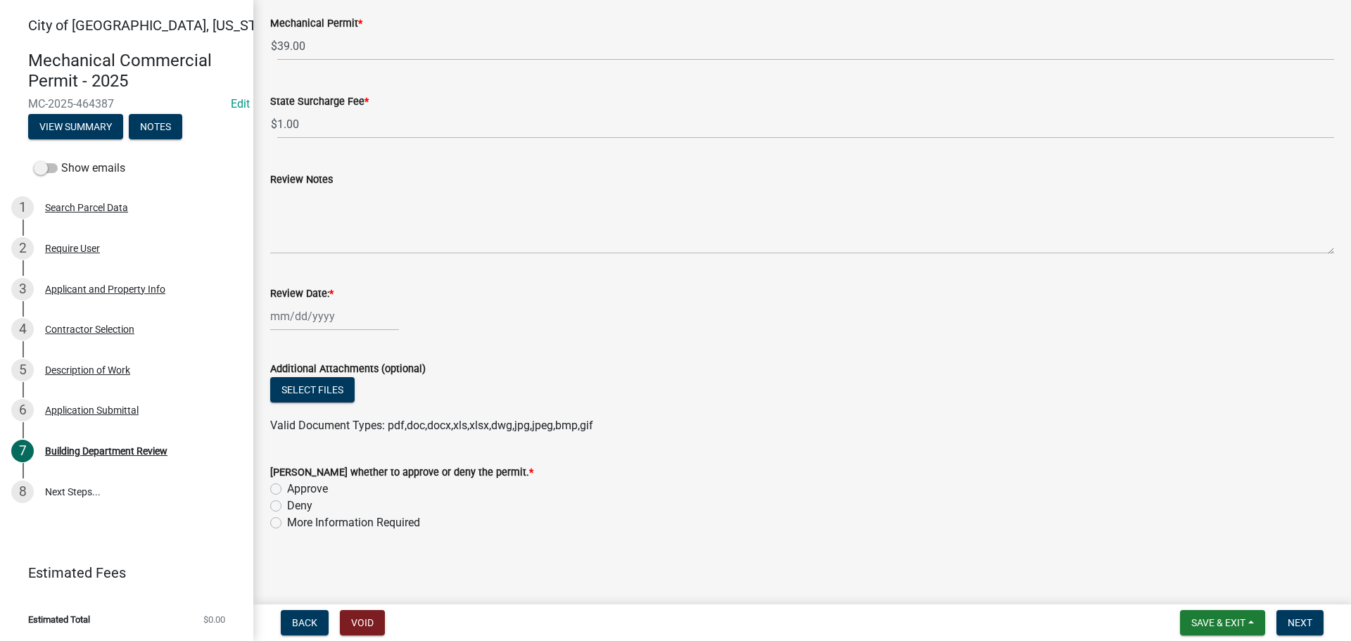
click at [287, 490] on label "Approve" at bounding box center [307, 489] width 41 height 17
click at [287, 490] on input "Approve" at bounding box center [291, 485] width 9 height 9
radio input "true"
click at [1302, 621] on span "Next" at bounding box center [1300, 622] width 25 height 11
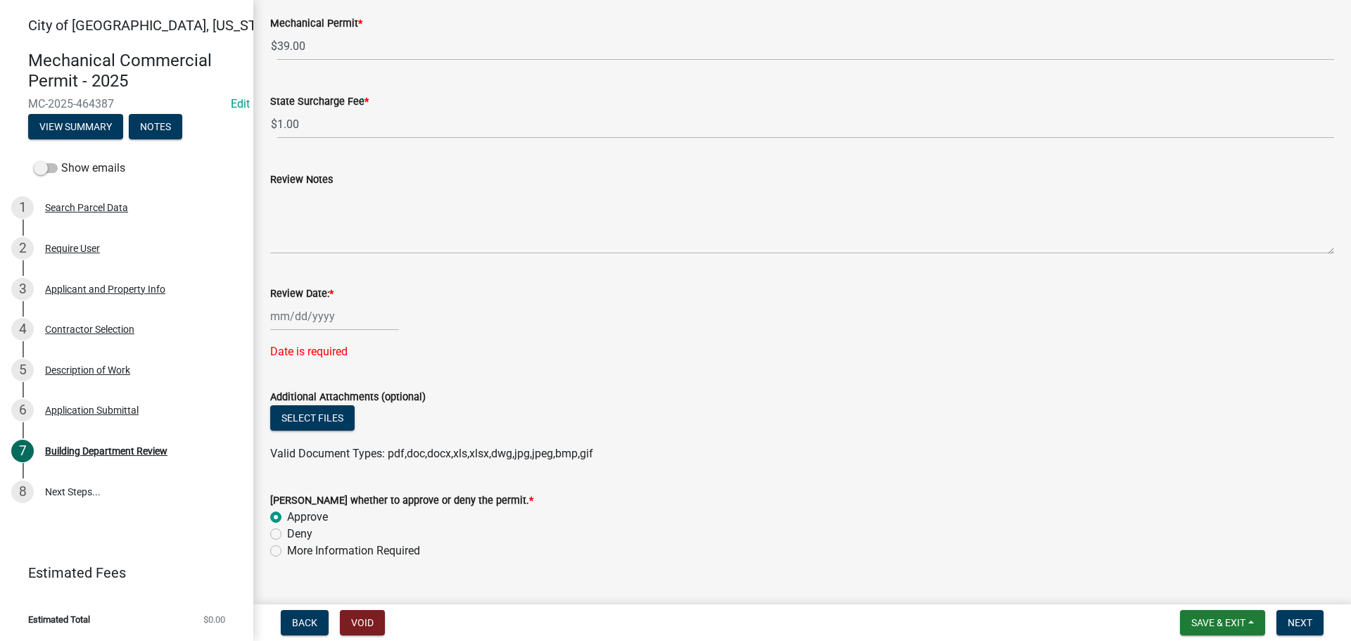
click at [293, 321] on div at bounding box center [334, 316] width 129 height 29
select select "8"
select select "2025"
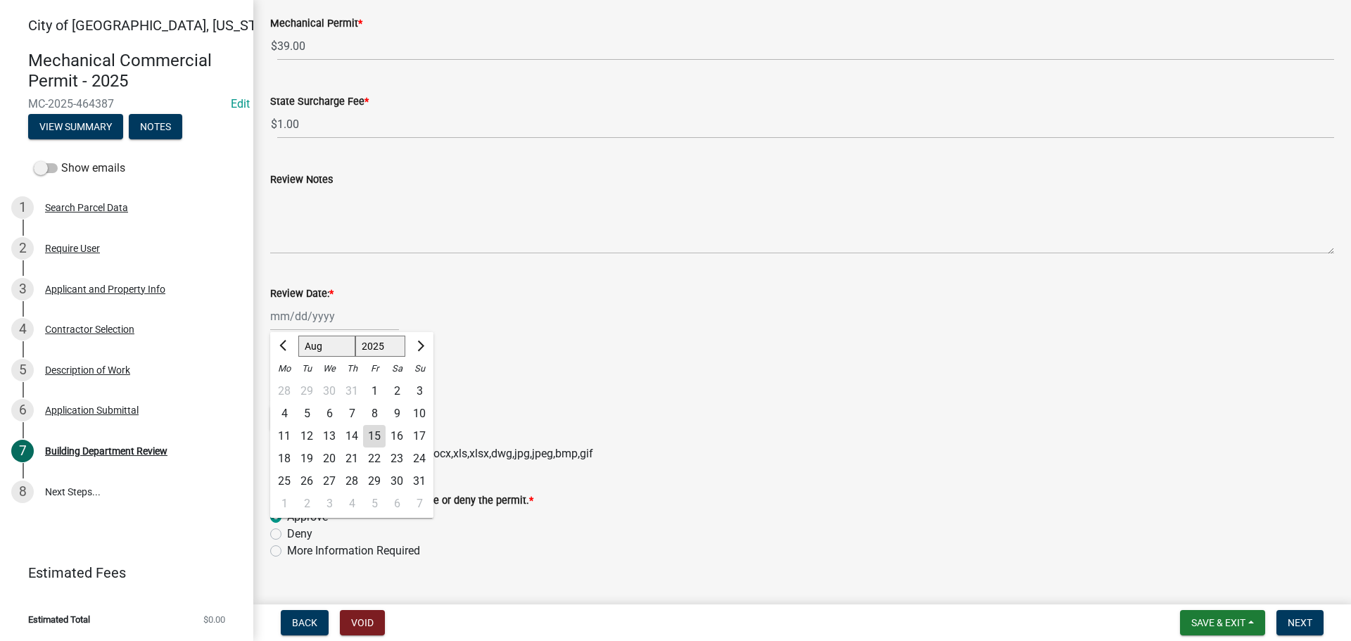
click at [372, 433] on div "15" at bounding box center [374, 436] width 23 height 23
type input "[DATE]"
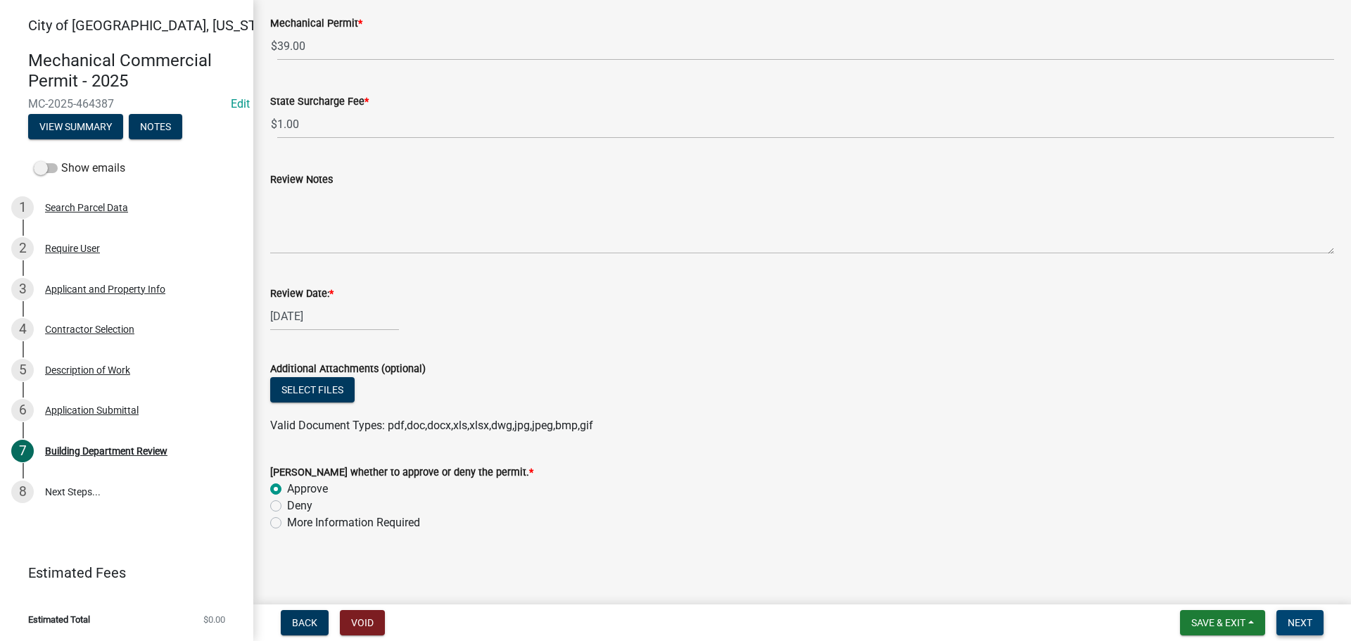
click at [1305, 616] on button "Next" at bounding box center [1300, 622] width 47 height 25
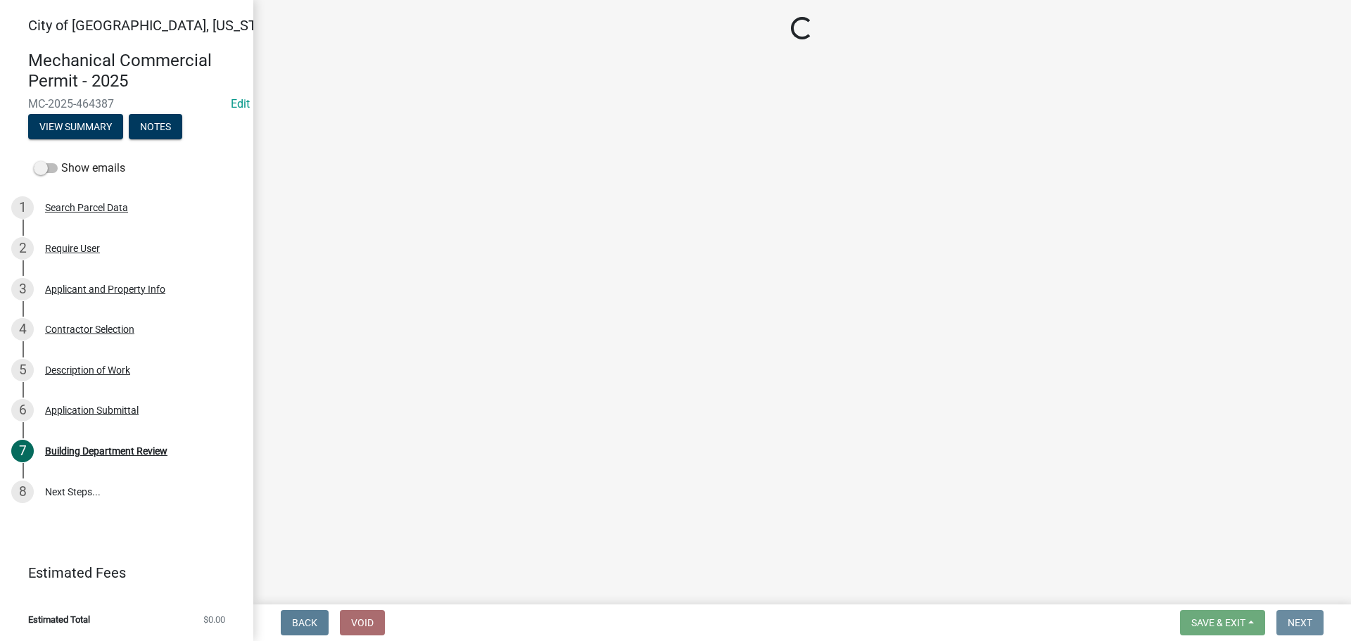
scroll to position [0, 0]
